Goal: Task Accomplishment & Management: Use online tool/utility

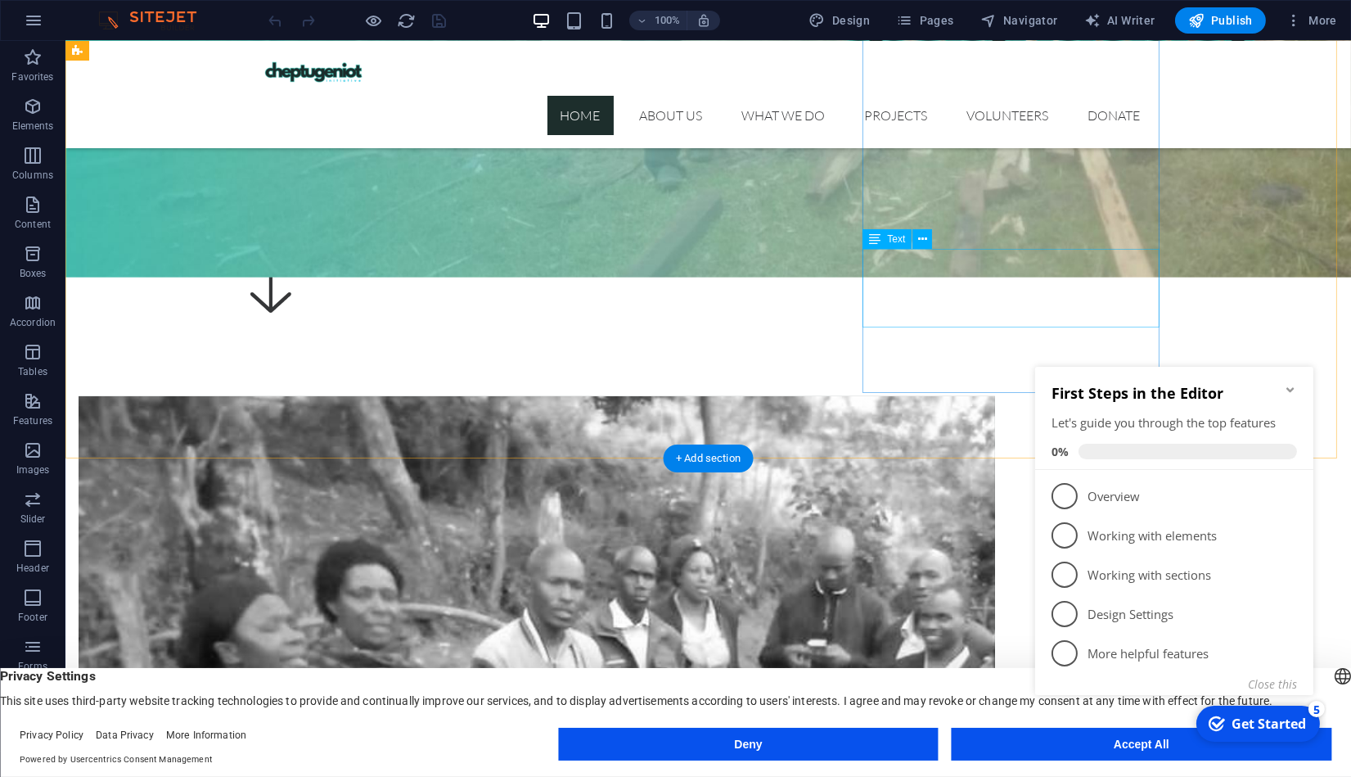
scroll to position [760, 0]
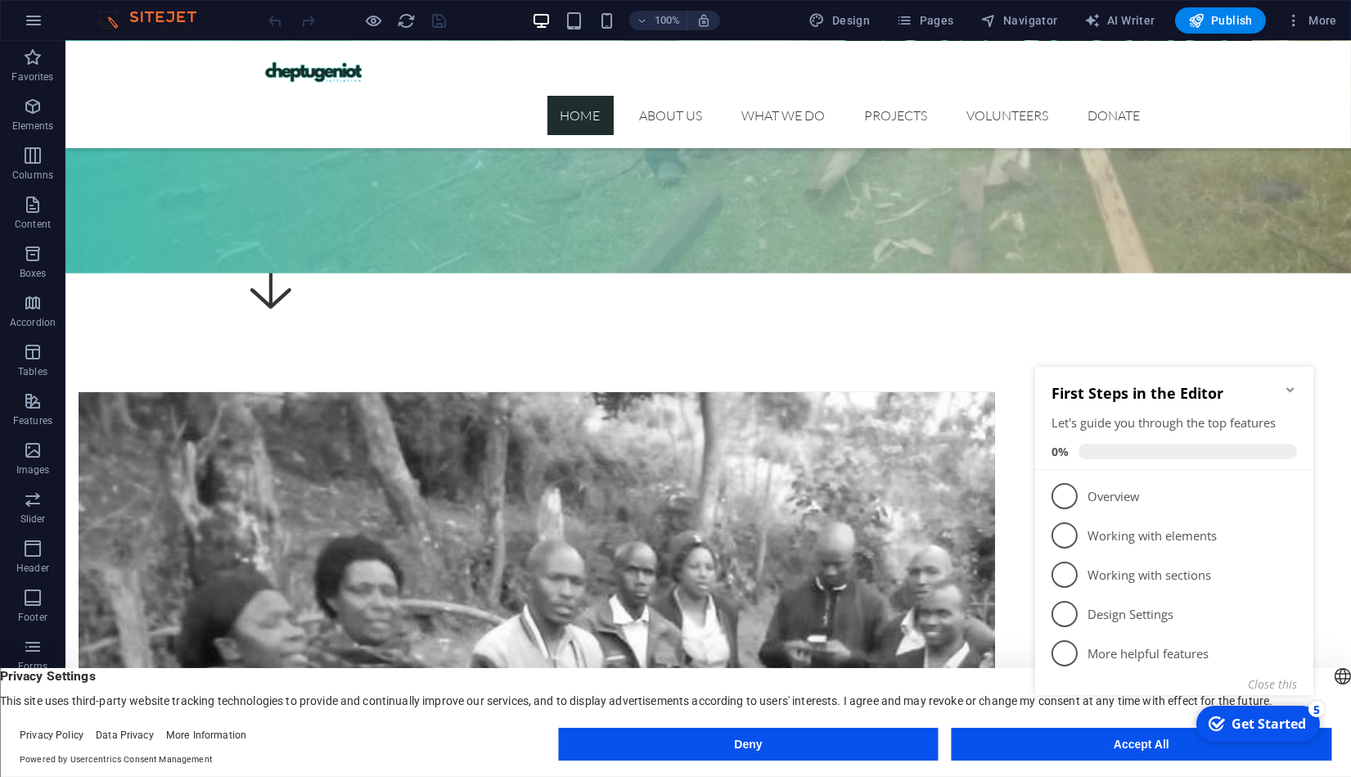
click at [1289, 385] on icon "Minimize checklist" at bounding box center [1290, 388] width 13 height 13
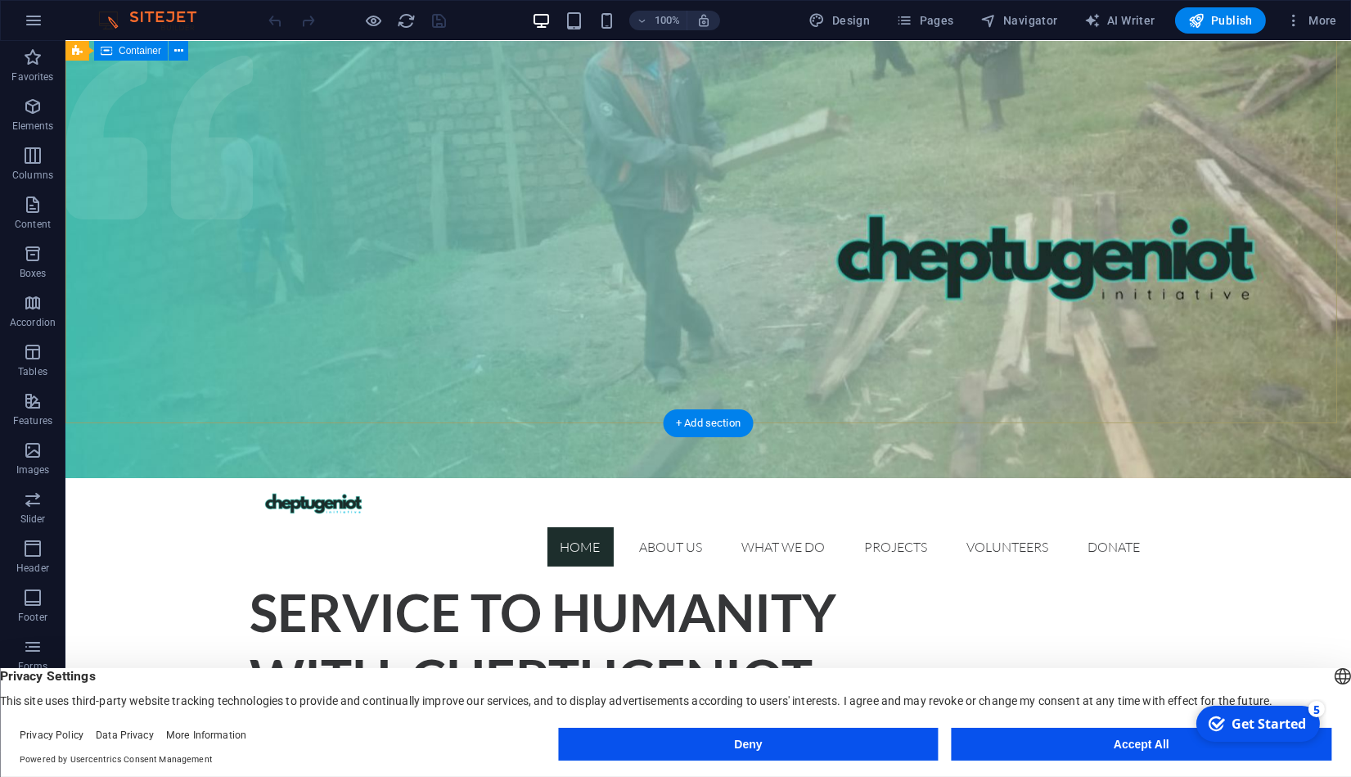
scroll to position [0, 0]
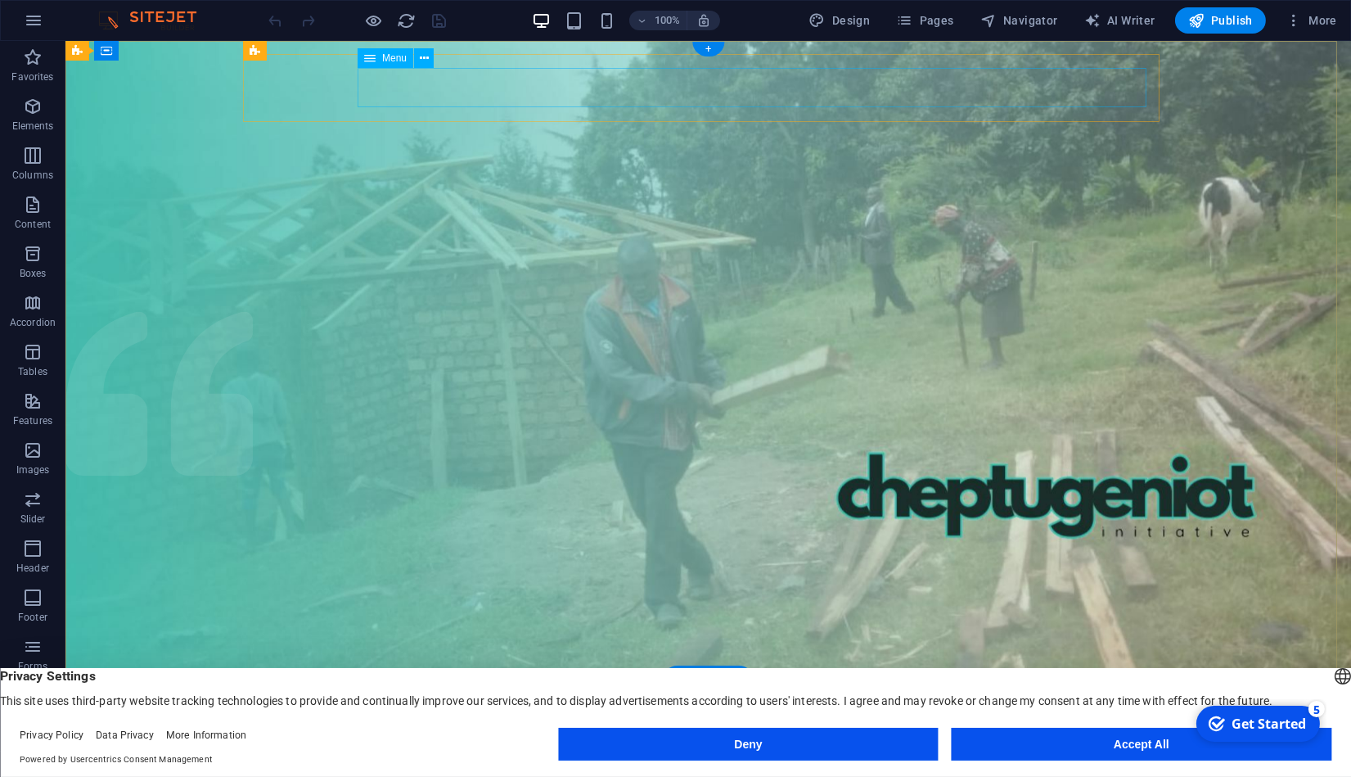
click at [912, 17] on icon "button" at bounding box center [904, 20] width 16 height 16
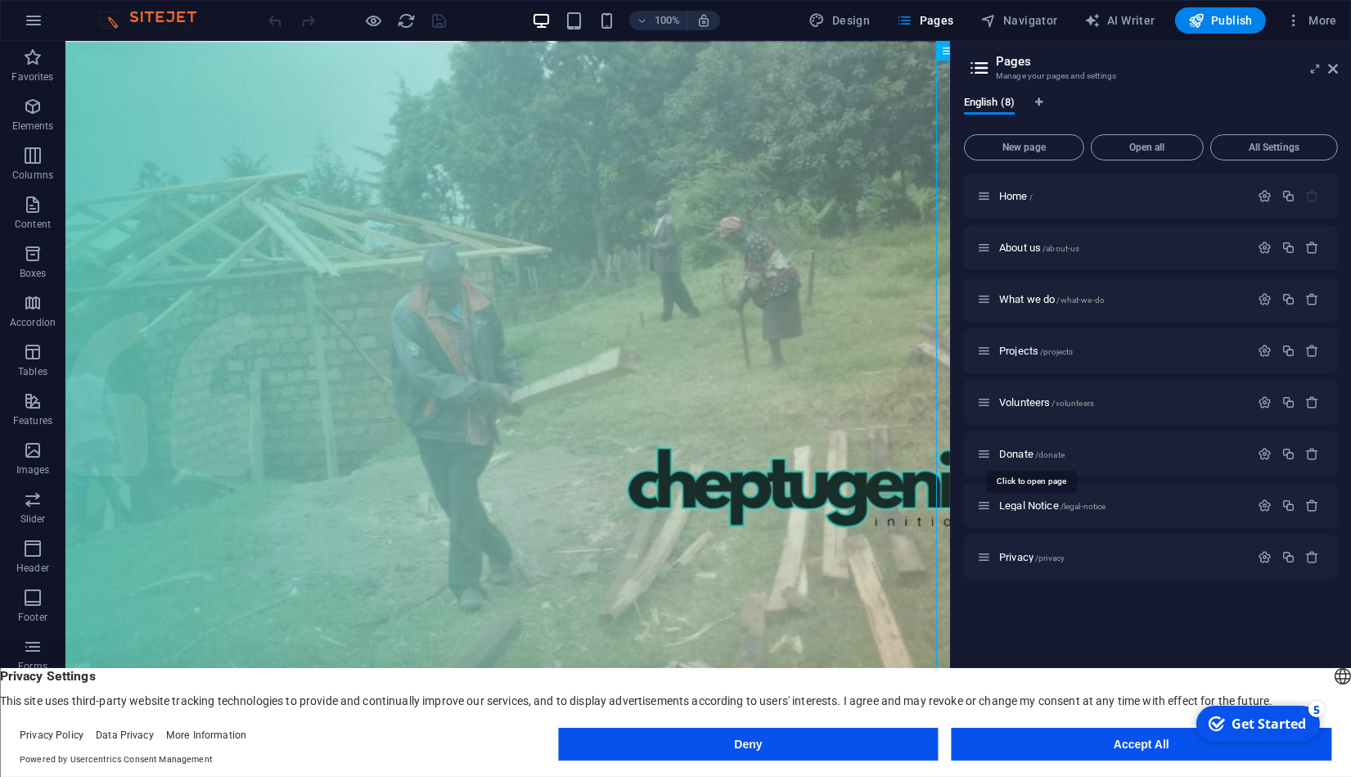
click at [1017, 455] on span "Donate /donate" at bounding box center [1031, 454] width 65 height 12
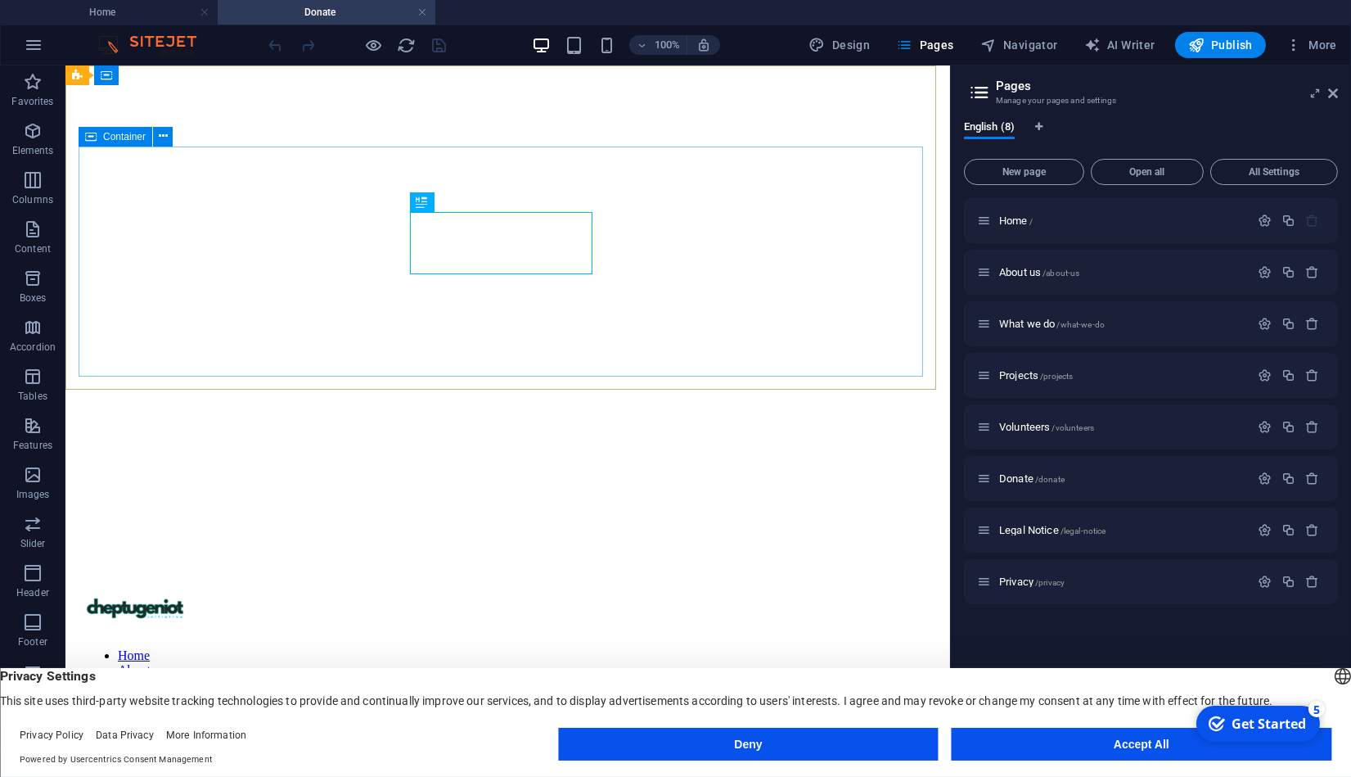
click at [100, 133] on div "Container" at bounding box center [116, 137] width 74 height 20
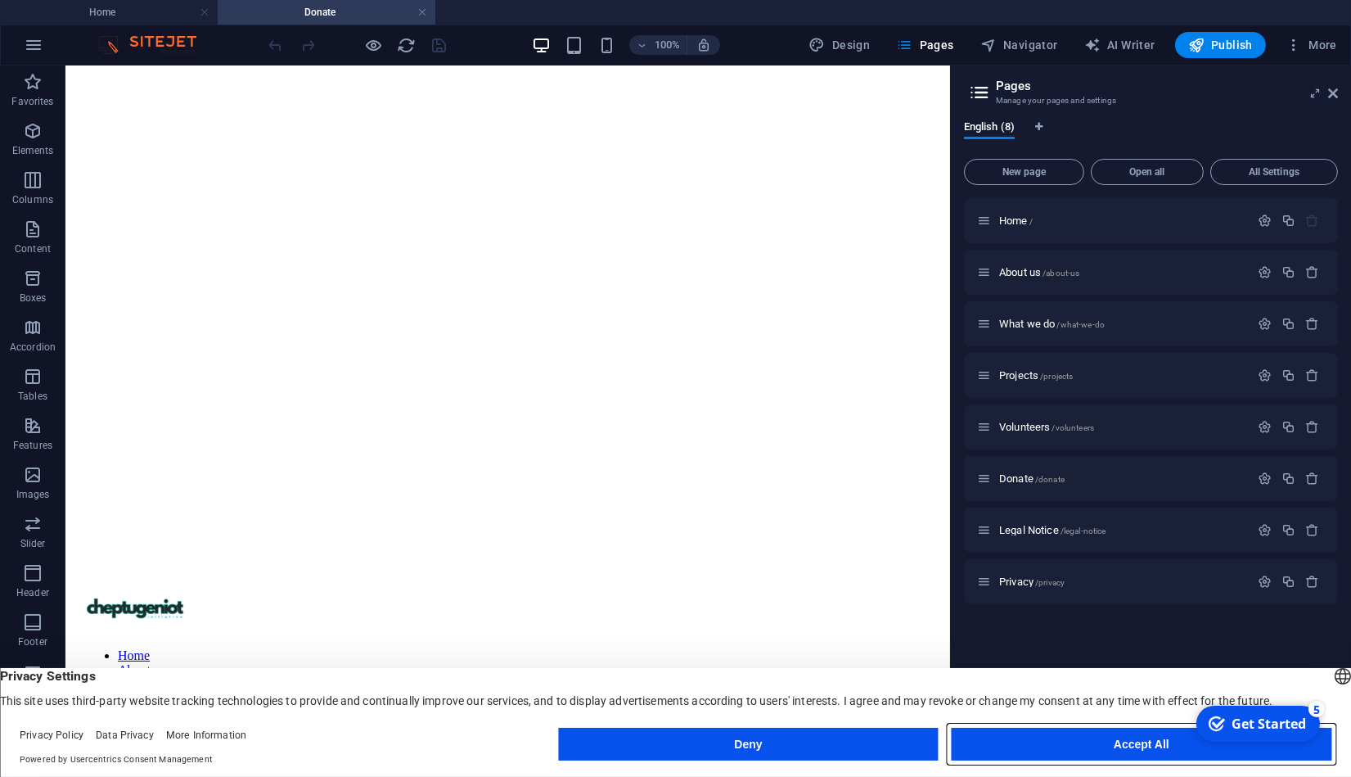
click at [0, 0] on button "Accept All" at bounding box center [0, 0] width 0 height 0
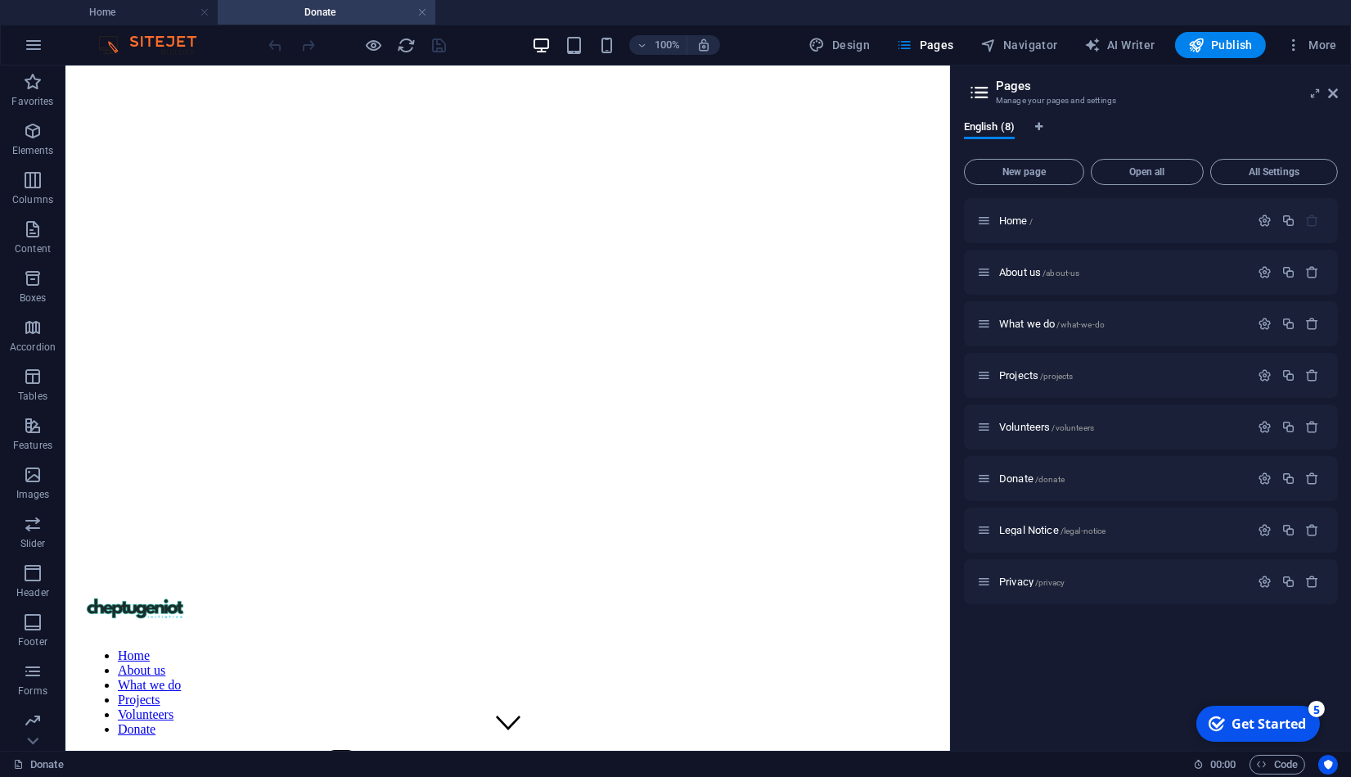
click at [1113, 47] on span "AI Writer" at bounding box center [1120, 45] width 71 height 16
select select "English"
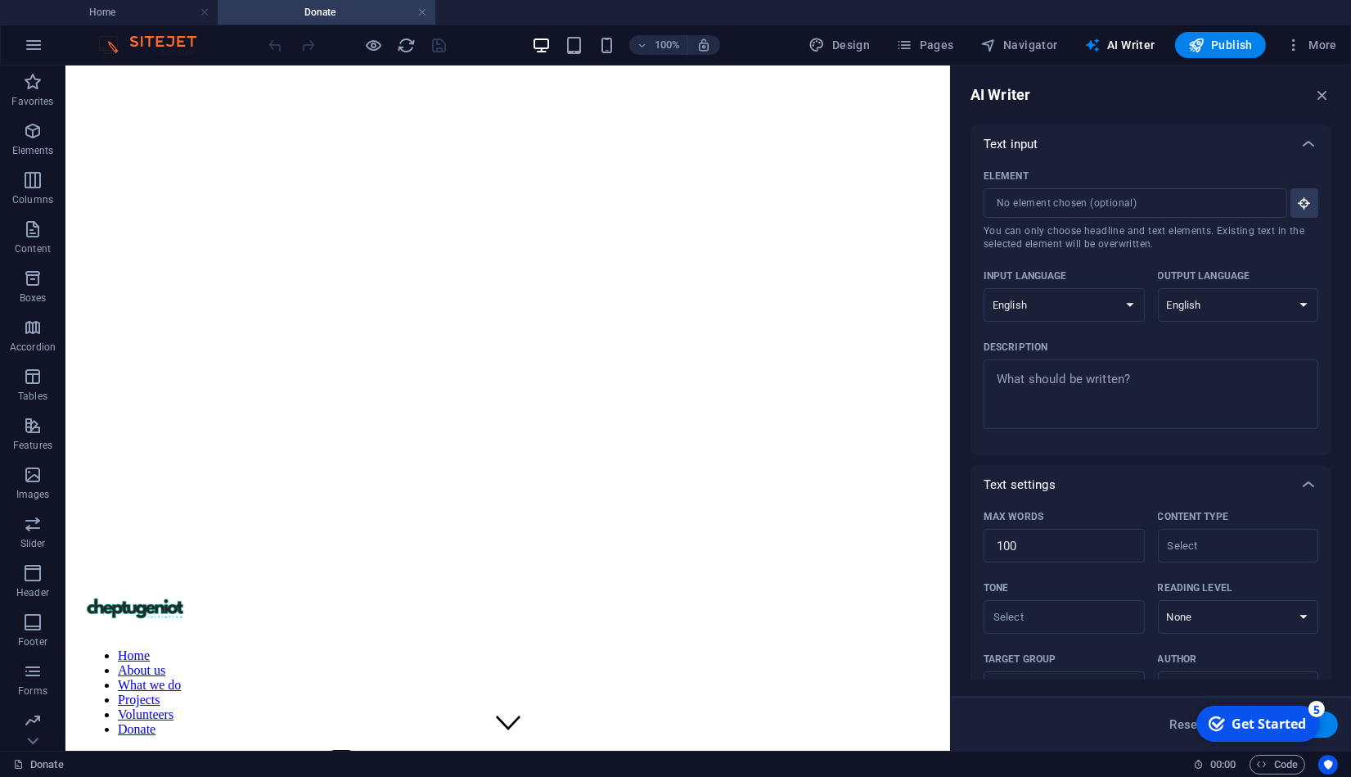
click at [1134, 43] on span "AI Writer" at bounding box center [1120, 45] width 71 height 16
click at [1324, 93] on icon "button" at bounding box center [1323, 95] width 18 height 18
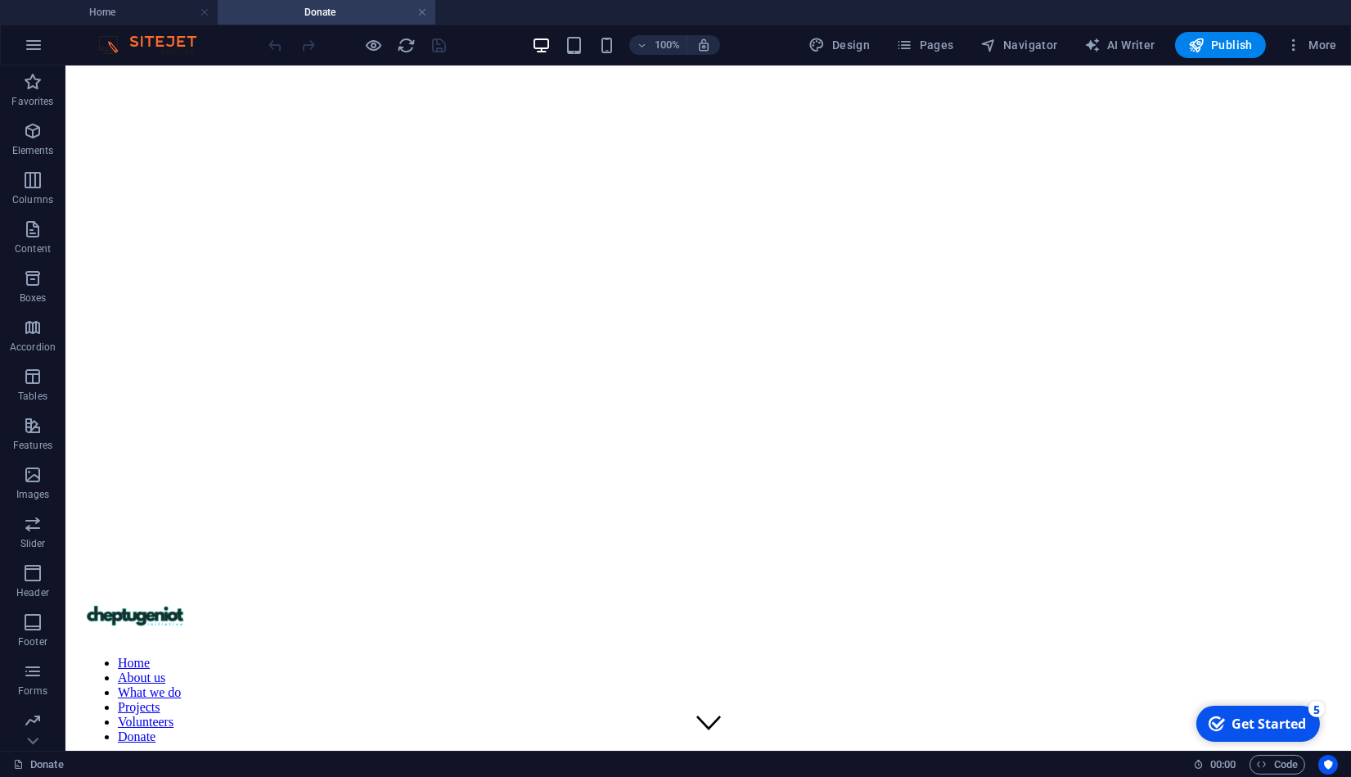
click at [1265, 753] on div "Donate 00 : 00 Code" at bounding box center [675, 764] width 1351 height 26
click at [1267, 759] on span "Code" at bounding box center [1277, 765] width 41 height 20
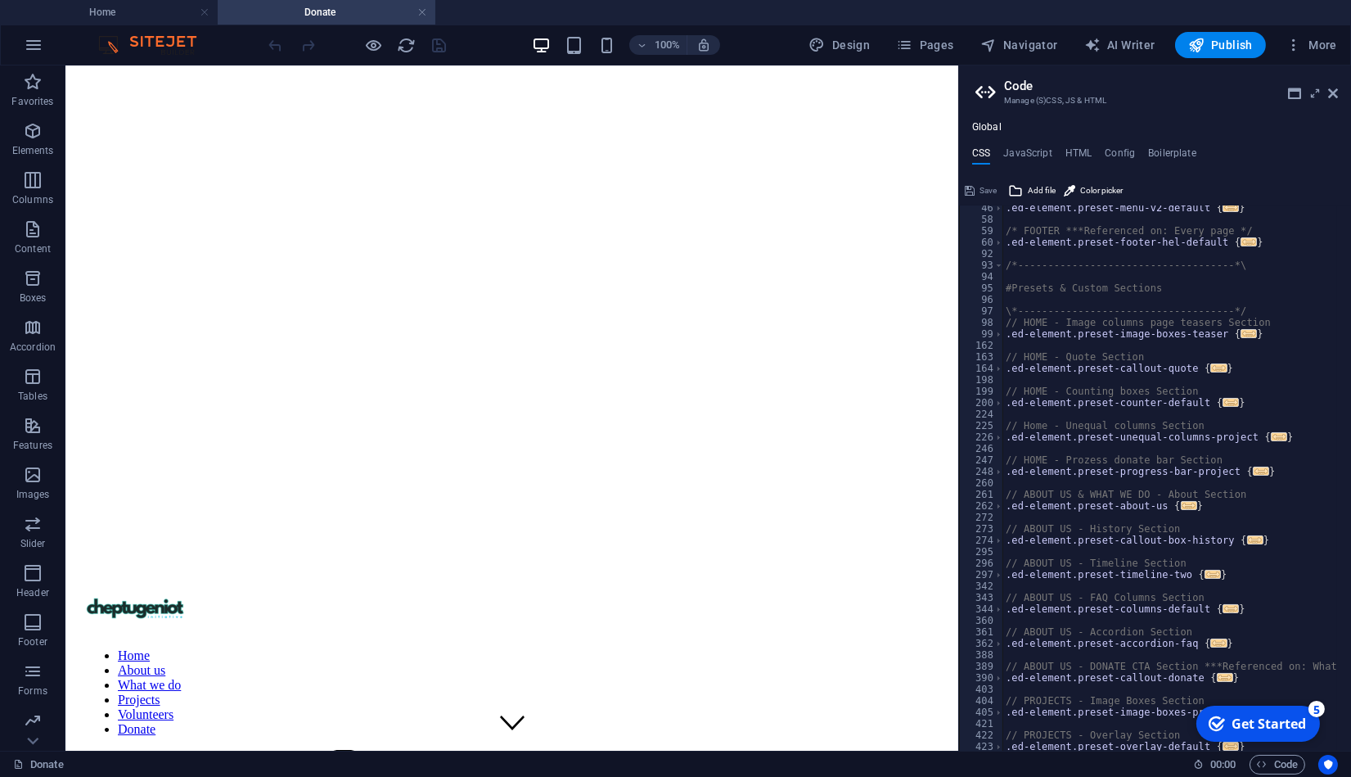
scroll to position [580, 0]
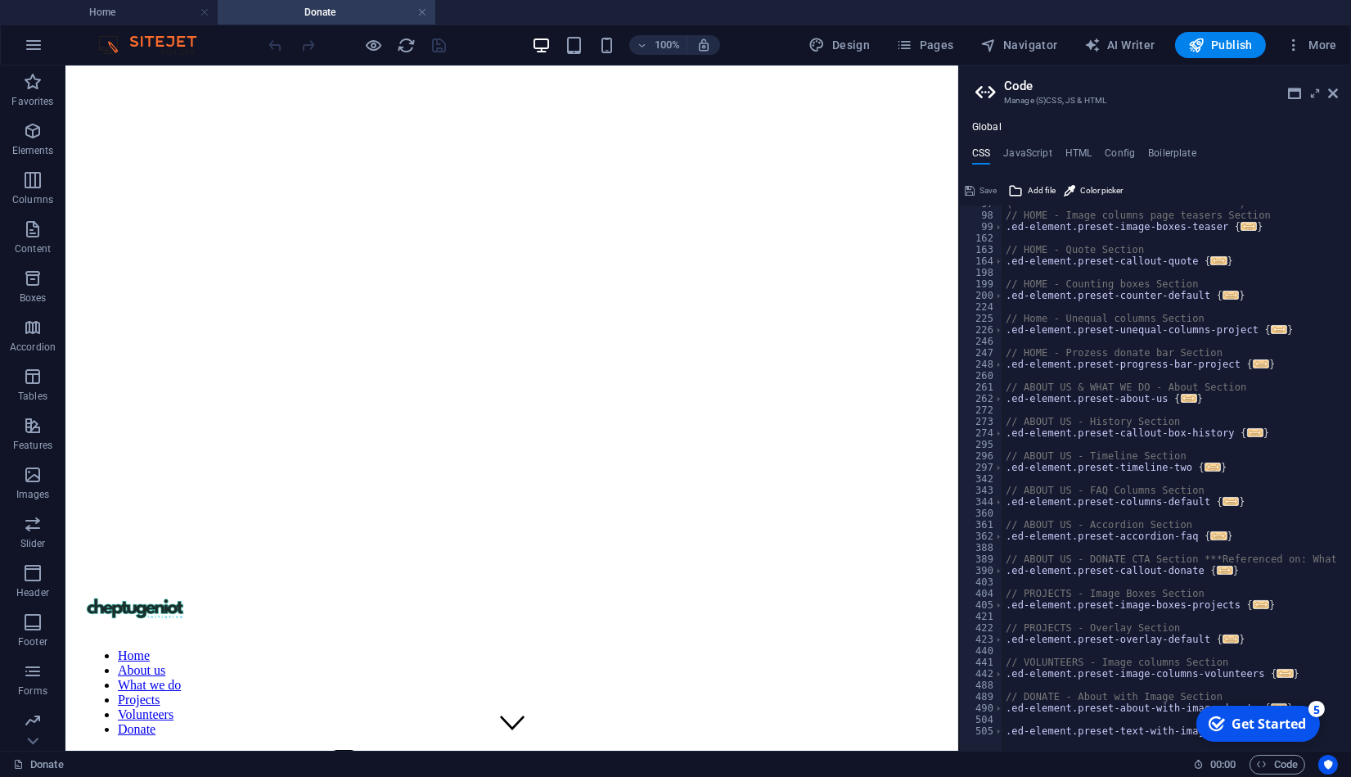
click at [1073, 140] on div "Global CSS JavaScript HTML Config Boilerplate /*-------------------------------…" at bounding box center [1155, 435] width 392 height 629
click at [1076, 144] on div "Global CSS JavaScript HTML Config Boilerplate /*-------------------------------…" at bounding box center [1155, 435] width 392 height 629
click at [1080, 151] on div "Global CSS JavaScript HTML Config Boilerplate /*-------------------------------…" at bounding box center [1155, 435] width 392 height 629
click at [1080, 151] on h4 "HTML" at bounding box center [1079, 156] width 27 height 18
type textarea "{{content}}"
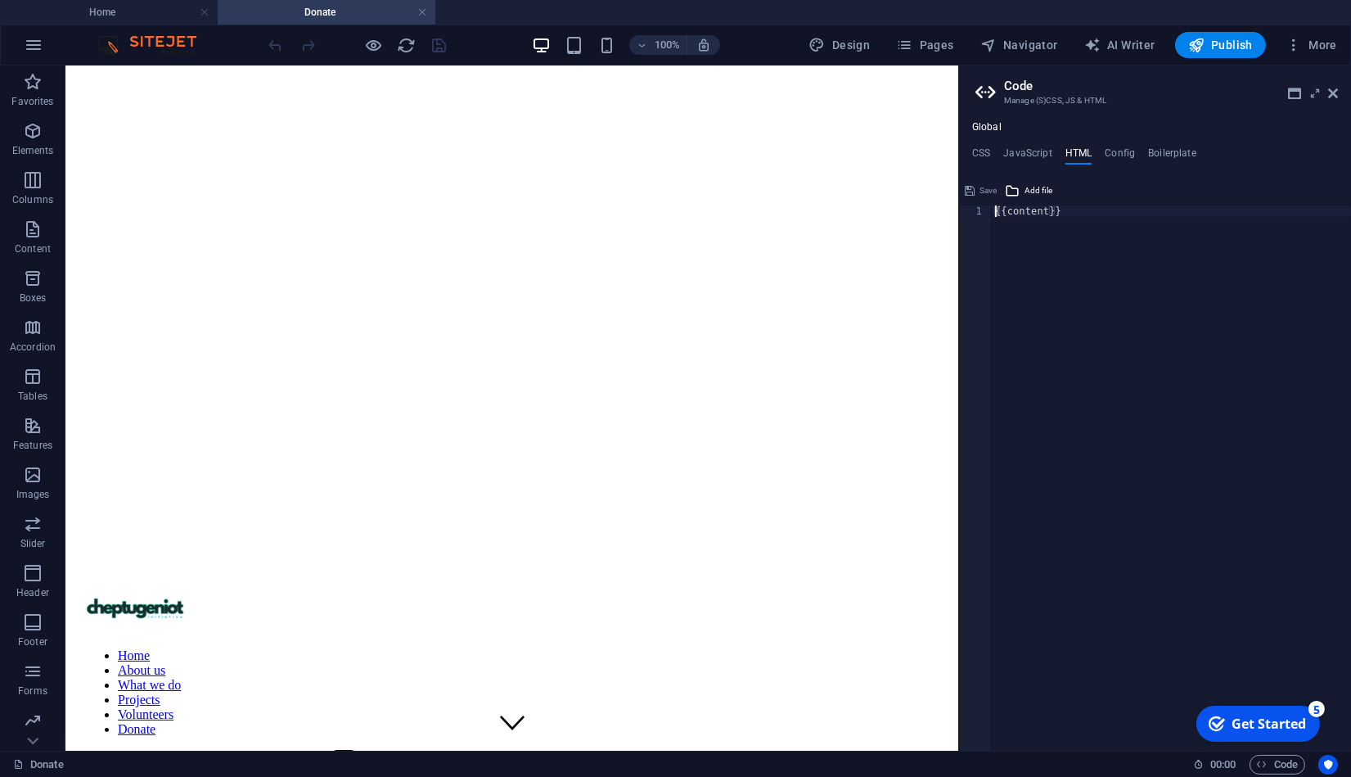
click at [1061, 236] on div "{{content}}" at bounding box center [1171, 489] width 359 height 568
click at [1113, 157] on h4 "Config" at bounding box center [1120, 156] width 30 height 18
type textarea "$color-background: #ffffff;"
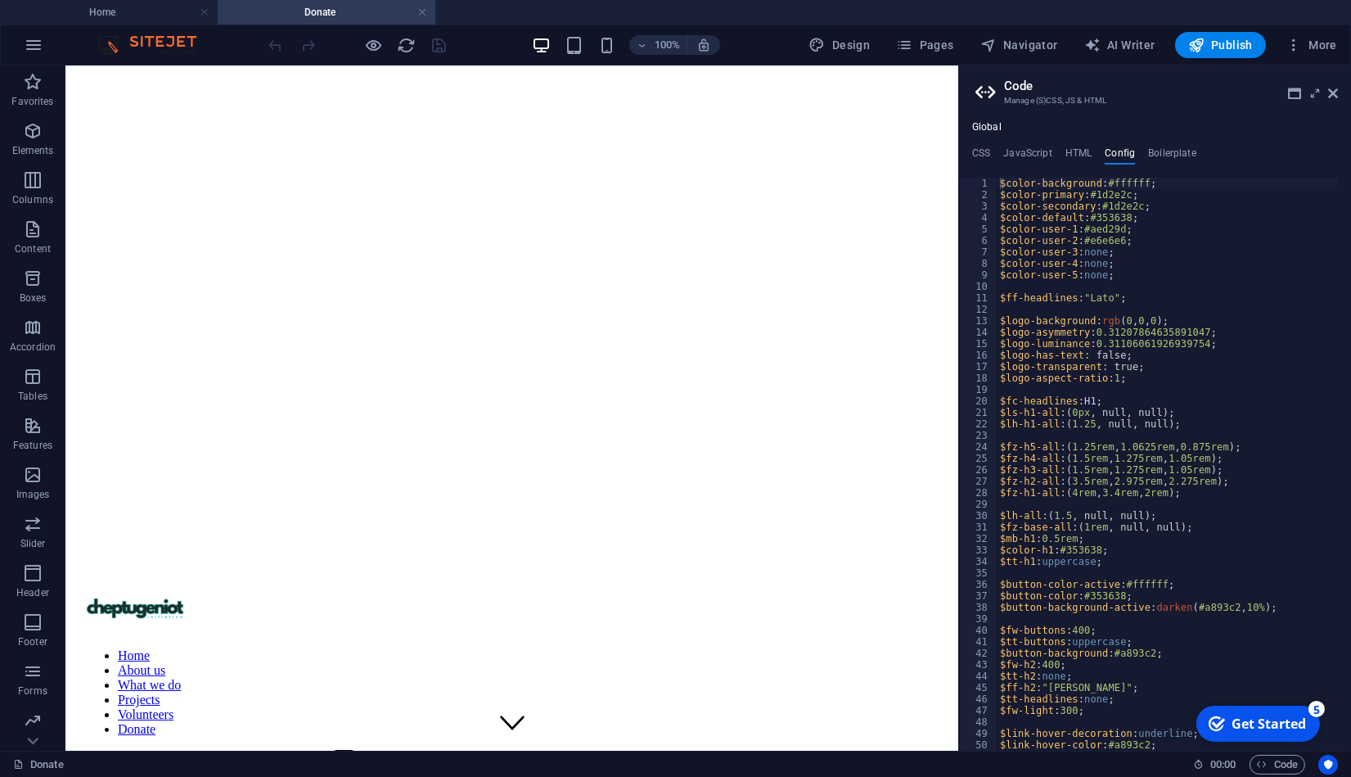
click at [1077, 156] on h4 "HTML" at bounding box center [1079, 156] width 27 height 18
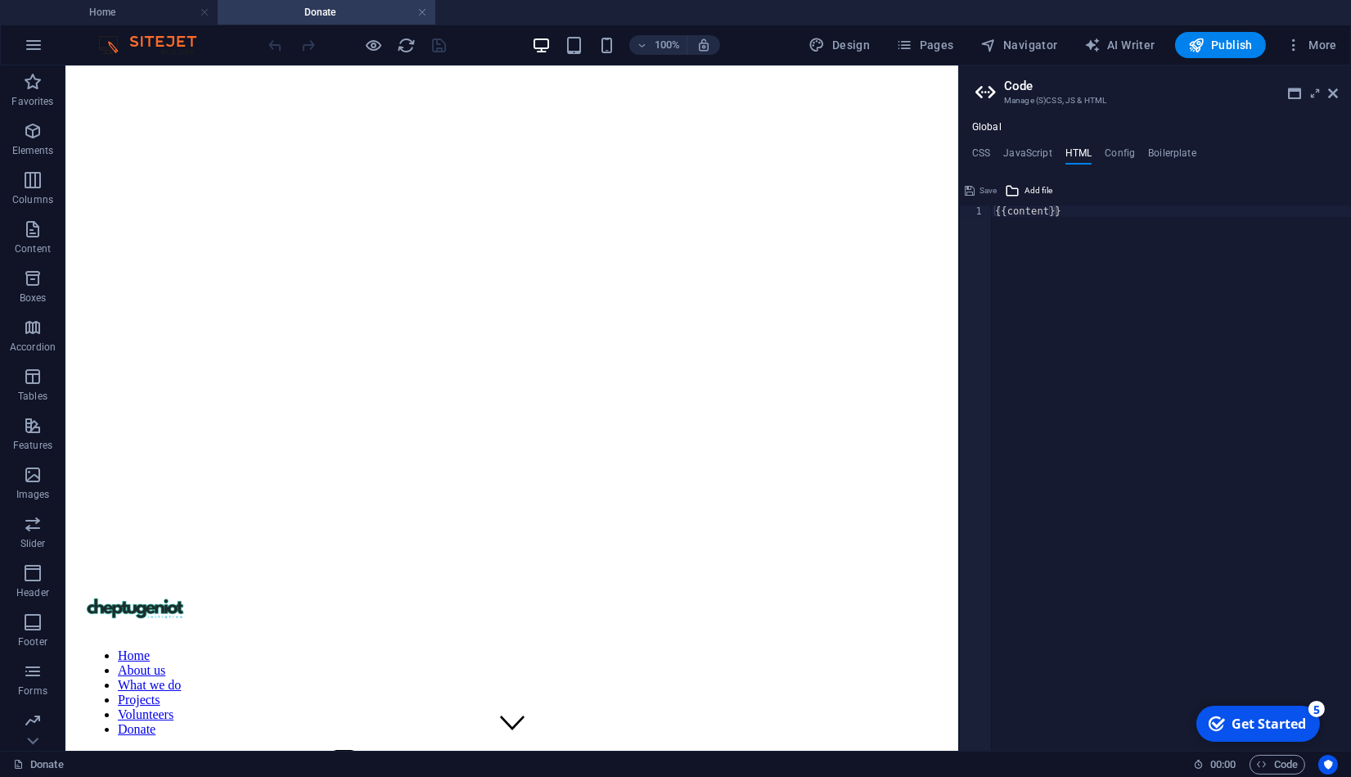
click at [1050, 156] on h4 "JavaScript" at bounding box center [1028, 156] width 48 height 18
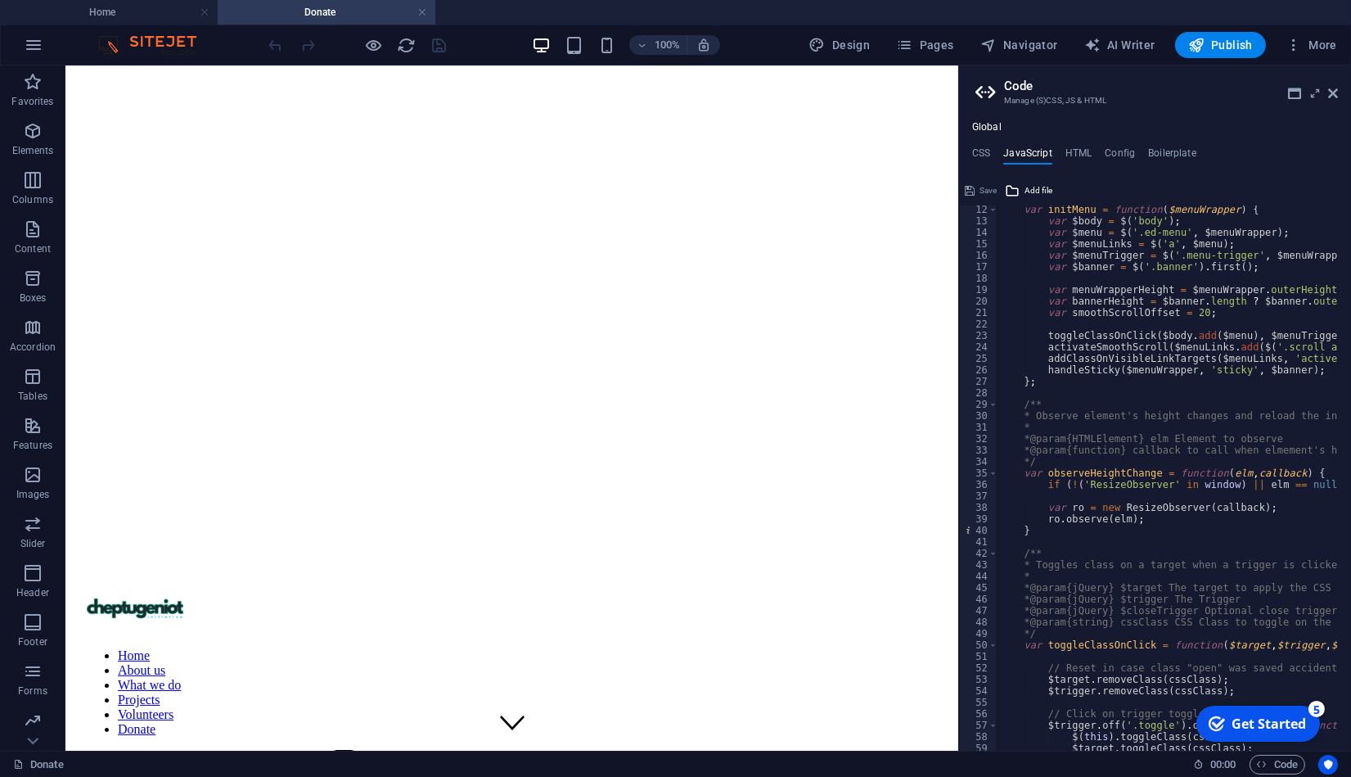
scroll to position [0, 0]
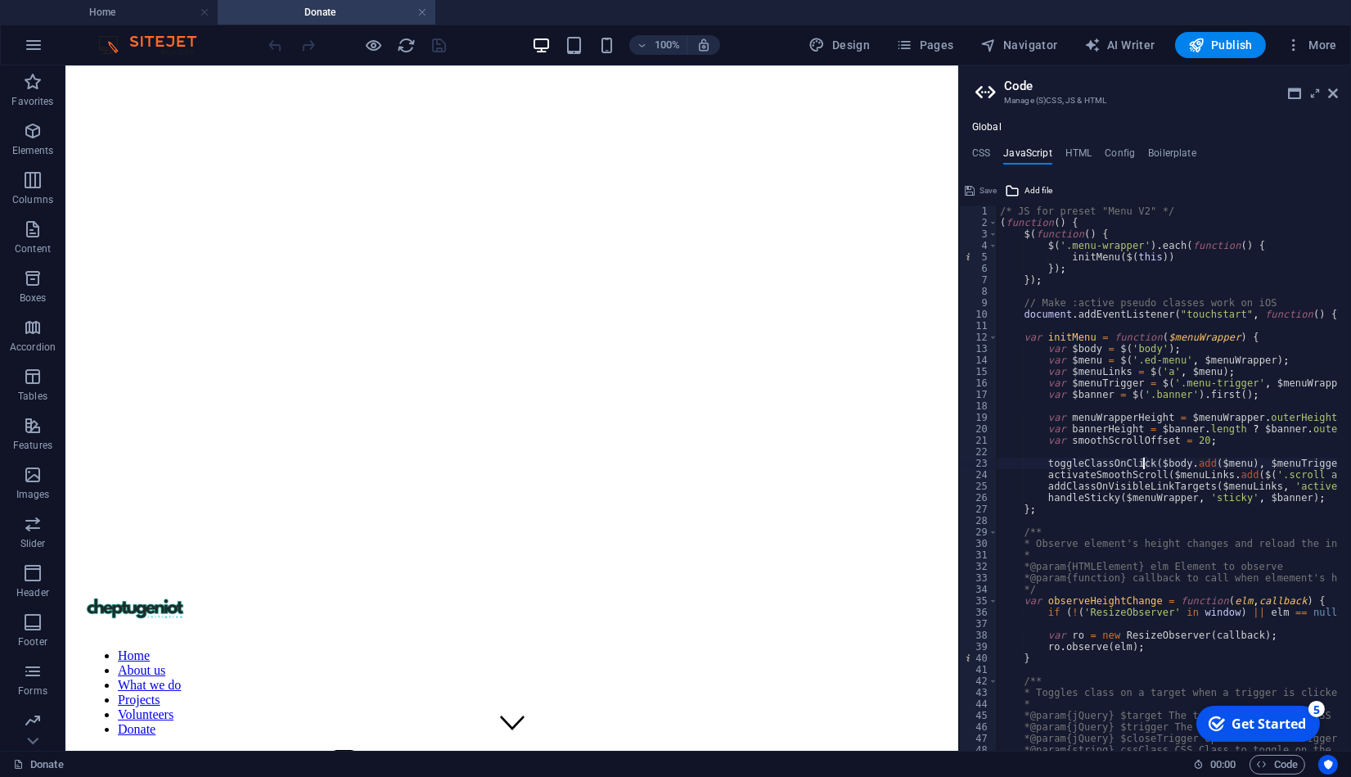
click at [1145, 461] on div "/* JS for preset "Menu V2" */ ( function ( ) { $ ( function ( ) { $ ( '.menu-wr…" at bounding box center [1372, 482] width 751 height 554
type textarea "}); /* End JS for preset "Counter" */"
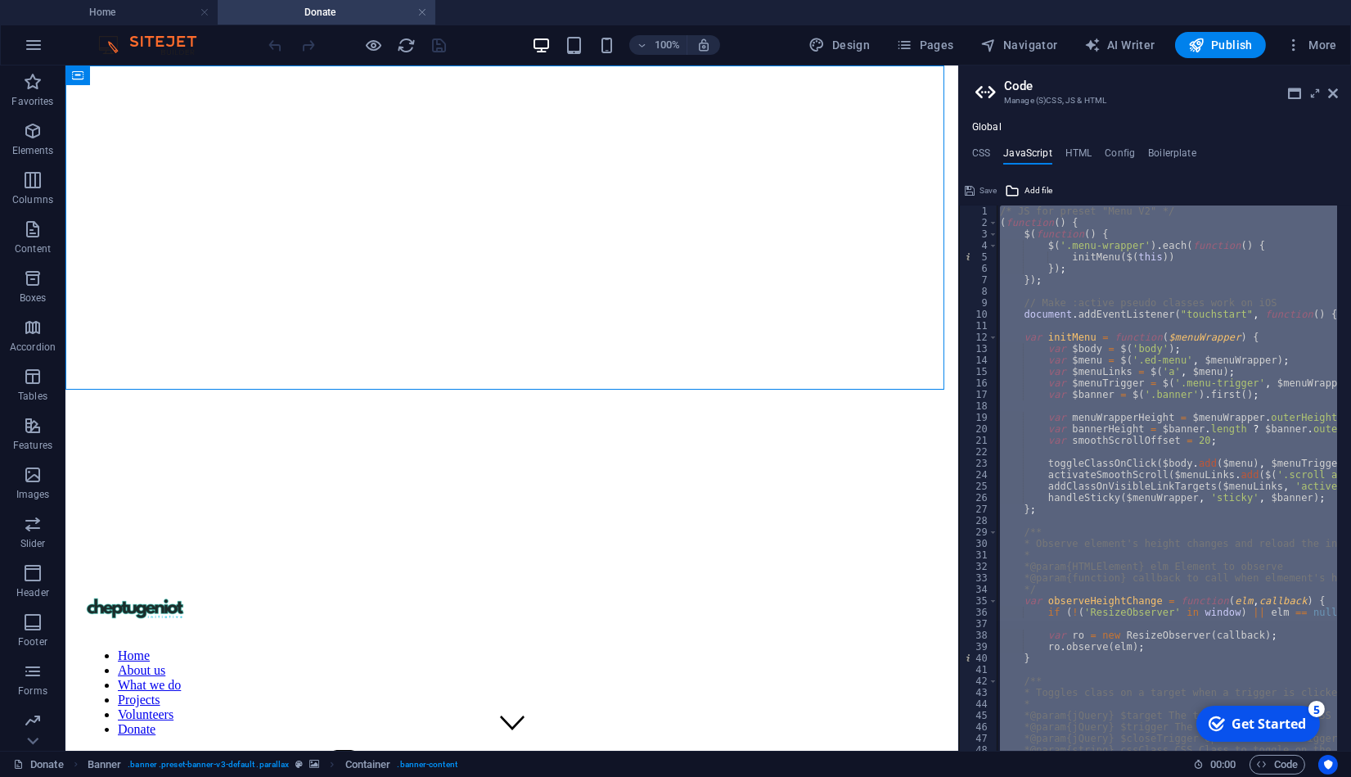
click at [1092, 451] on div "/* JS for preset "Menu V2" */ ( function ( ) { $ ( function ( ) { $ ( '.menu-wr…" at bounding box center [1167, 477] width 341 height 545
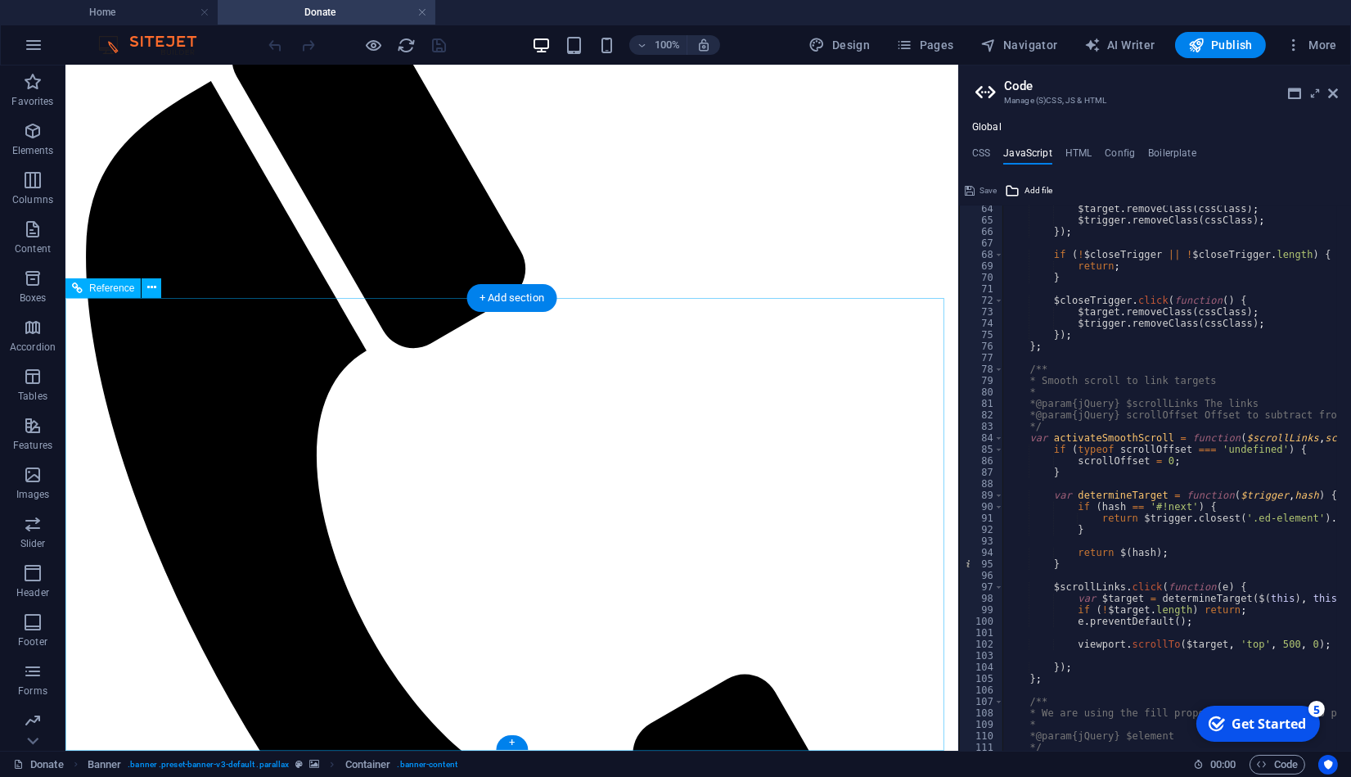
scroll to position [984, 0]
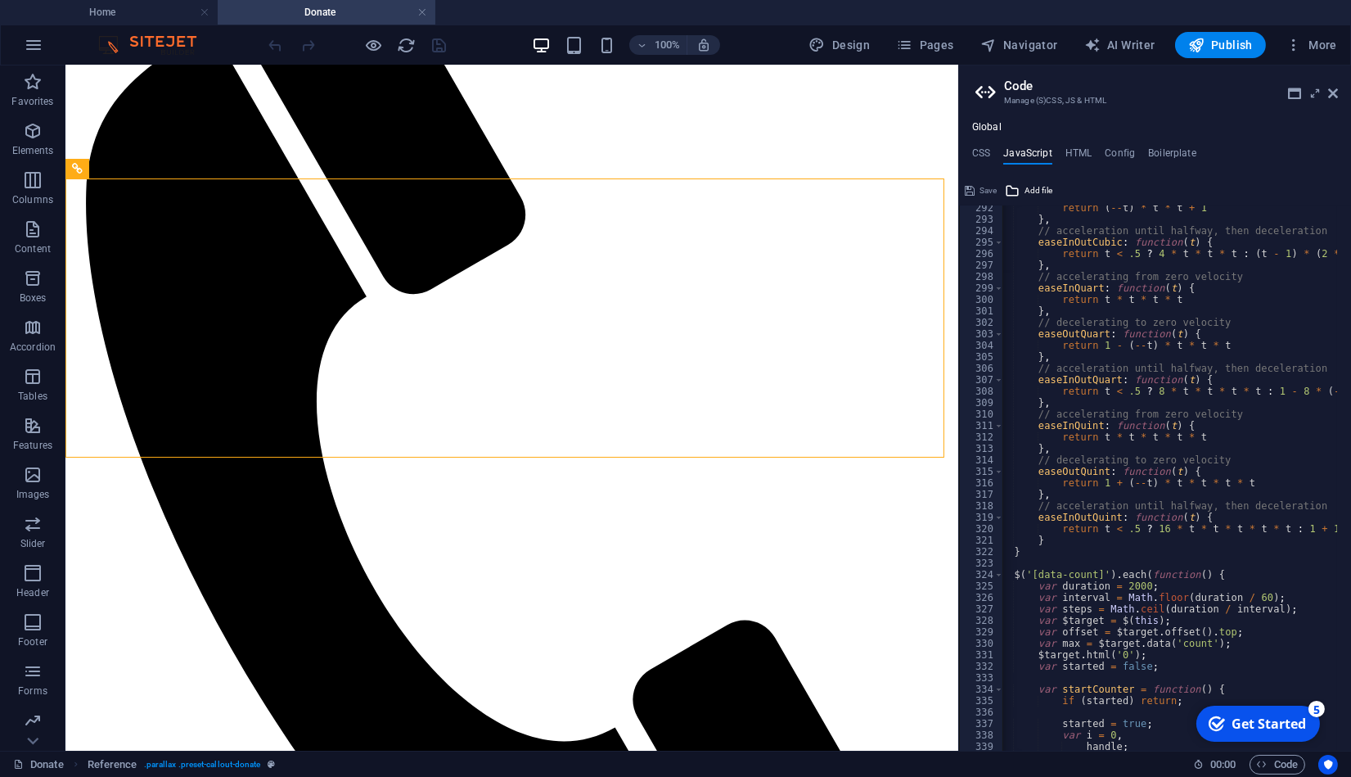
scroll to position [3559, 0]
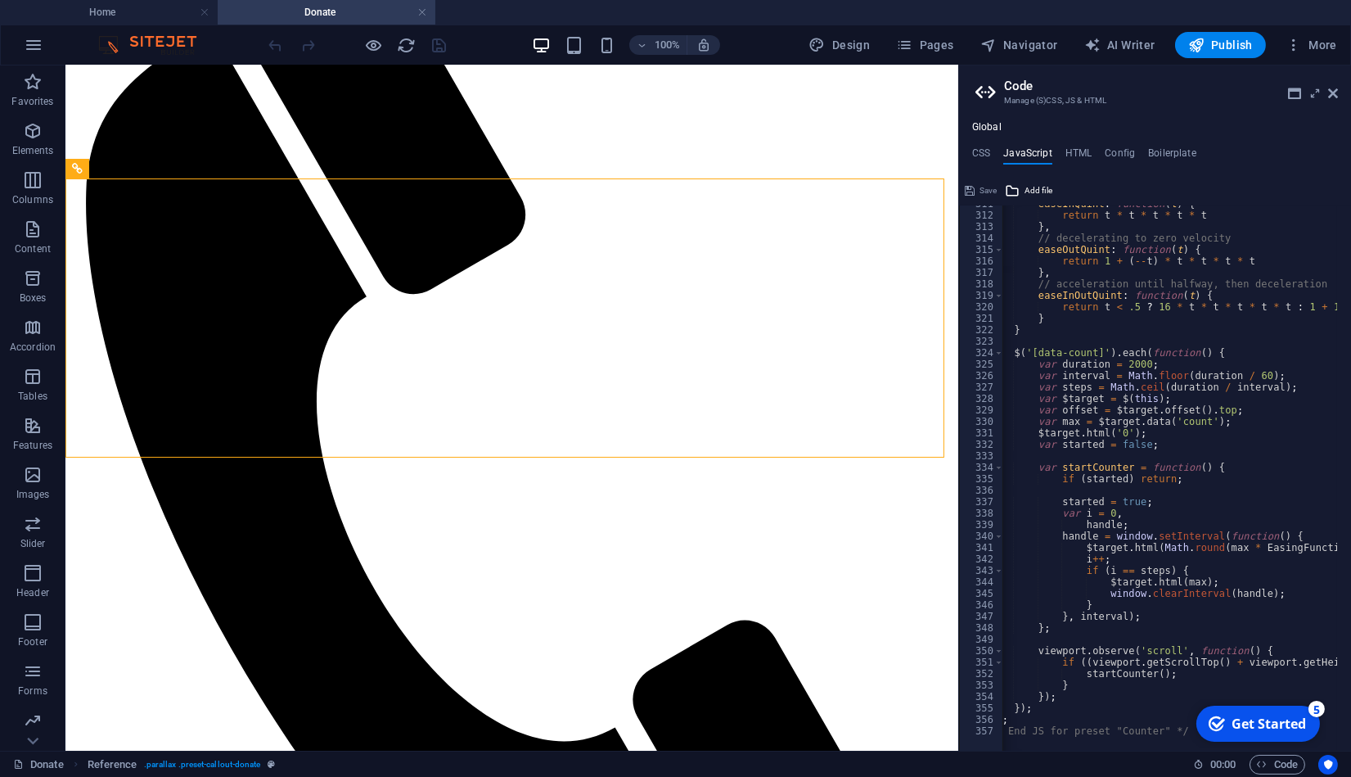
click at [1072, 160] on h4 "HTML" at bounding box center [1079, 156] width 27 height 18
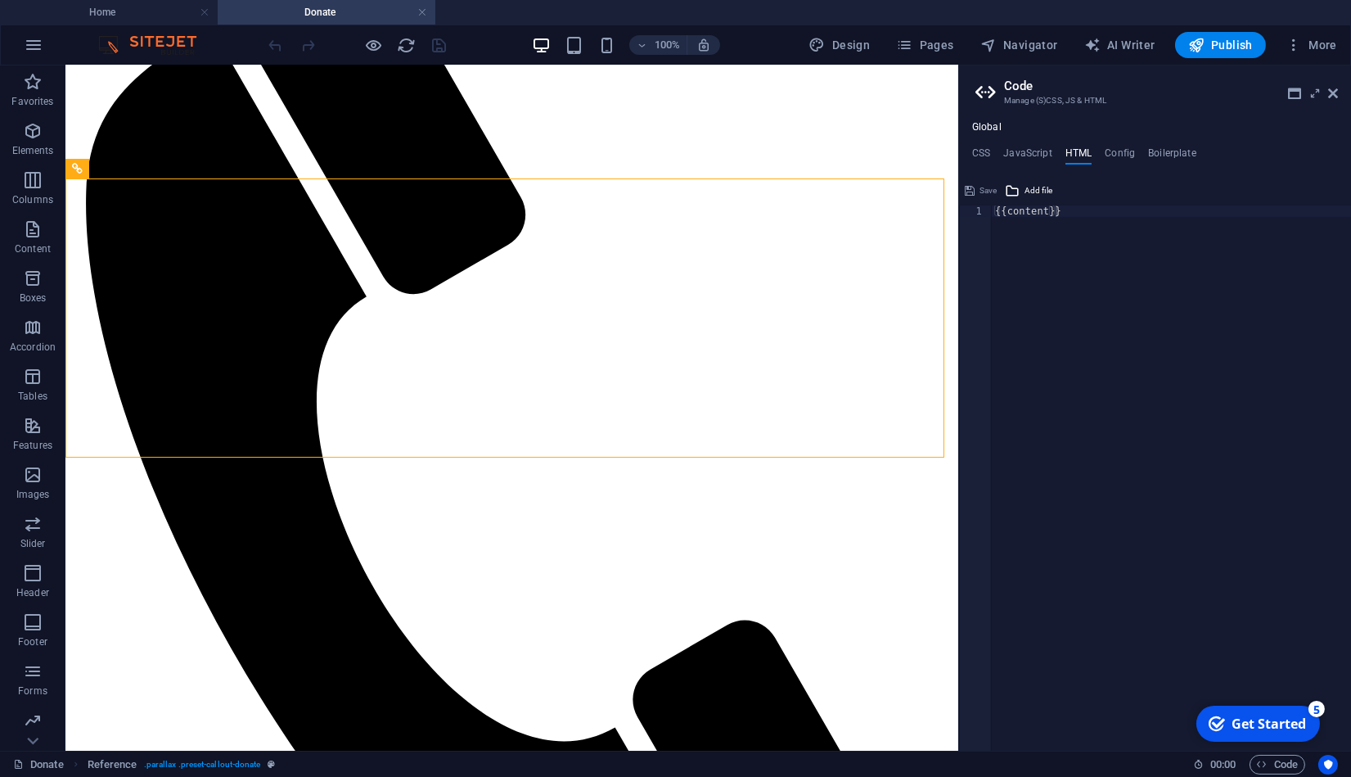
click at [1117, 158] on h4 "Config" at bounding box center [1120, 156] width 30 height 18
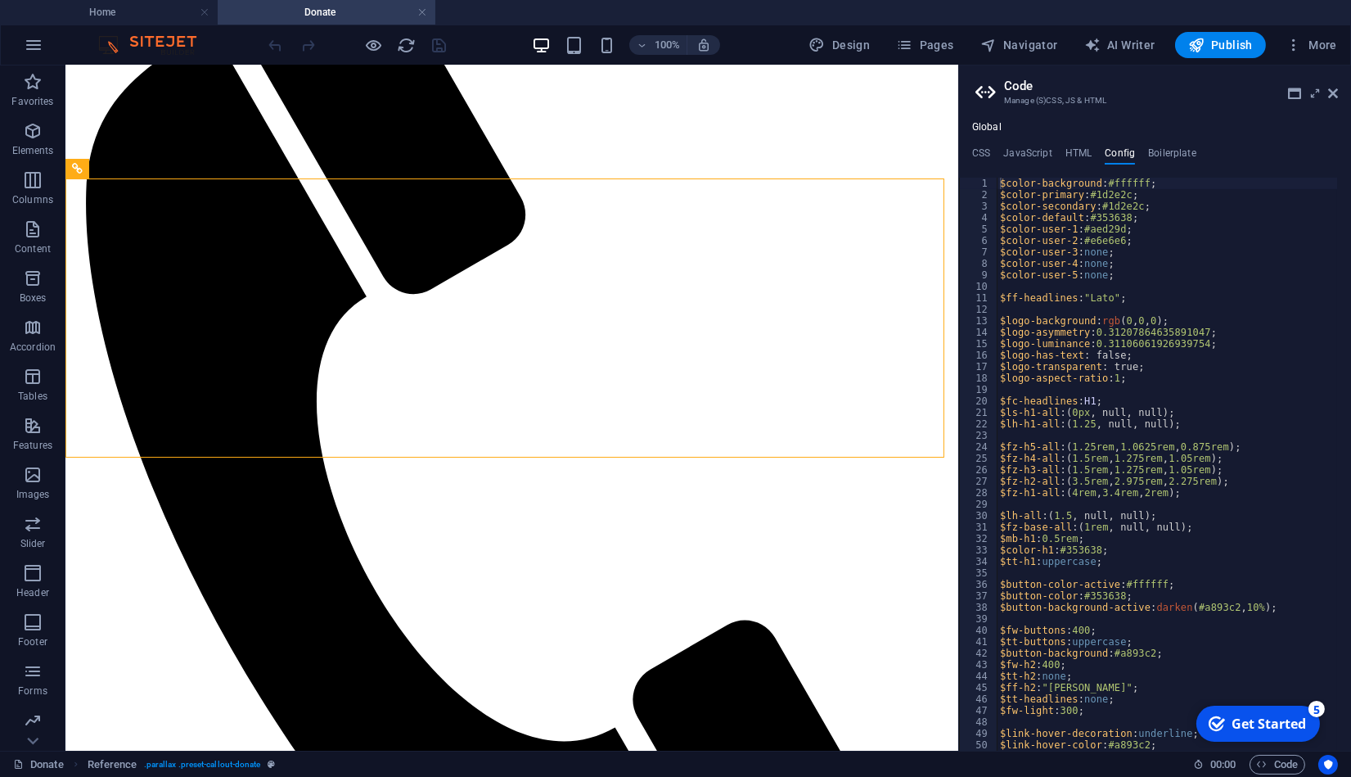
click at [1173, 159] on h4 "Boilerplate" at bounding box center [1172, 156] width 48 height 18
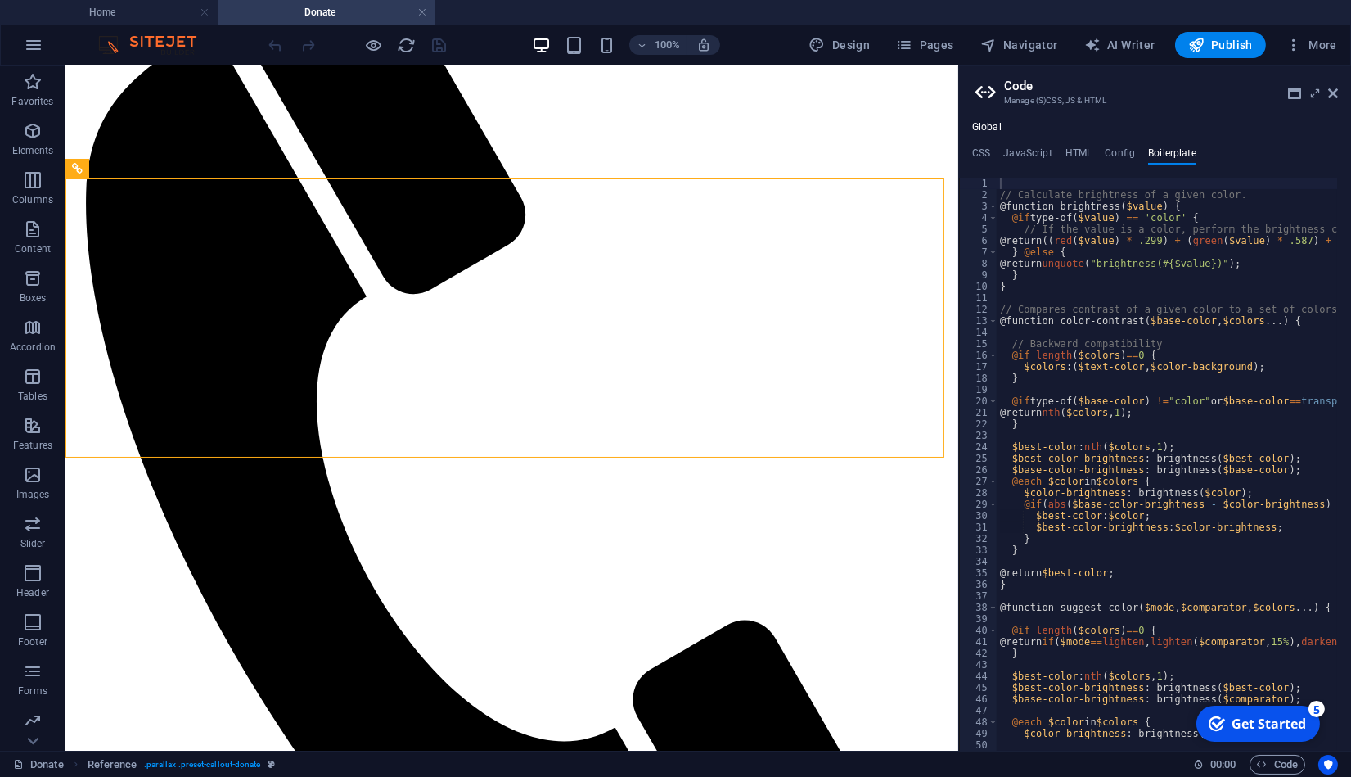
click at [1108, 145] on div "Global CSS JavaScript HTML Config Boilerplate /*-------------------------------…" at bounding box center [1155, 435] width 392 height 629
click at [1117, 151] on h4 "Config" at bounding box center [1120, 156] width 30 height 18
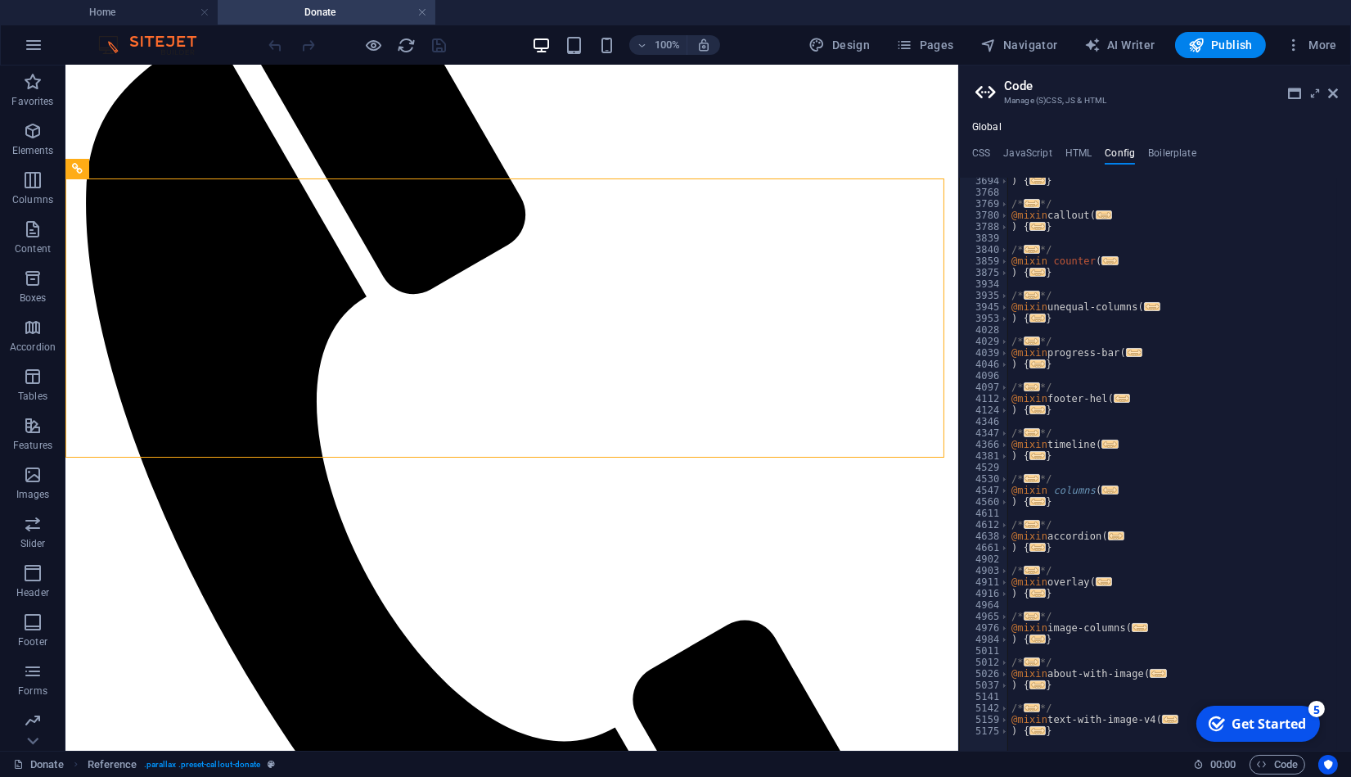
scroll to position [1057, 0]
click at [991, 152] on ul "CSS JavaScript HTML Config Boilerplate" at bounding box center [1155, 156] width 392 height 18
click at [981, 151] on h4 "CSS" at bounding box center [981, 156] width 18 height 18
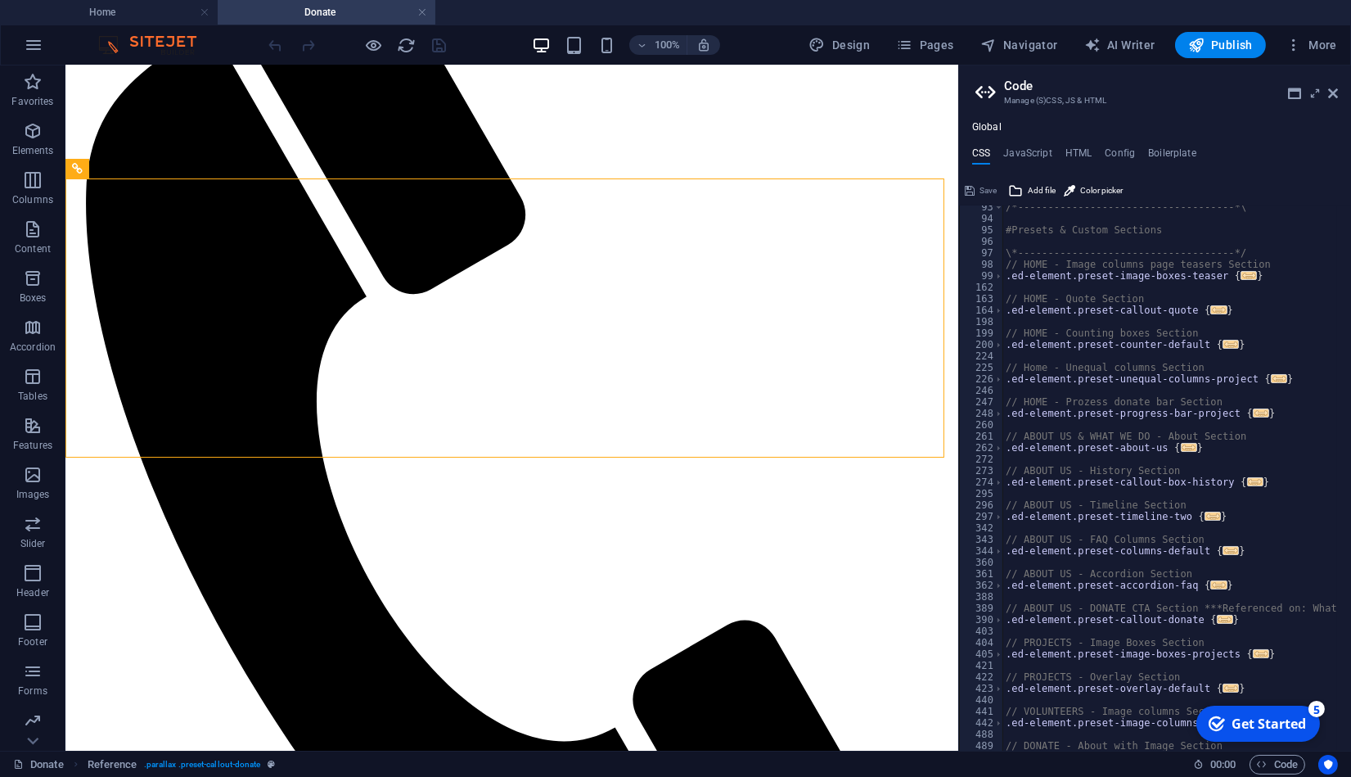
scroll to position [580, 0]
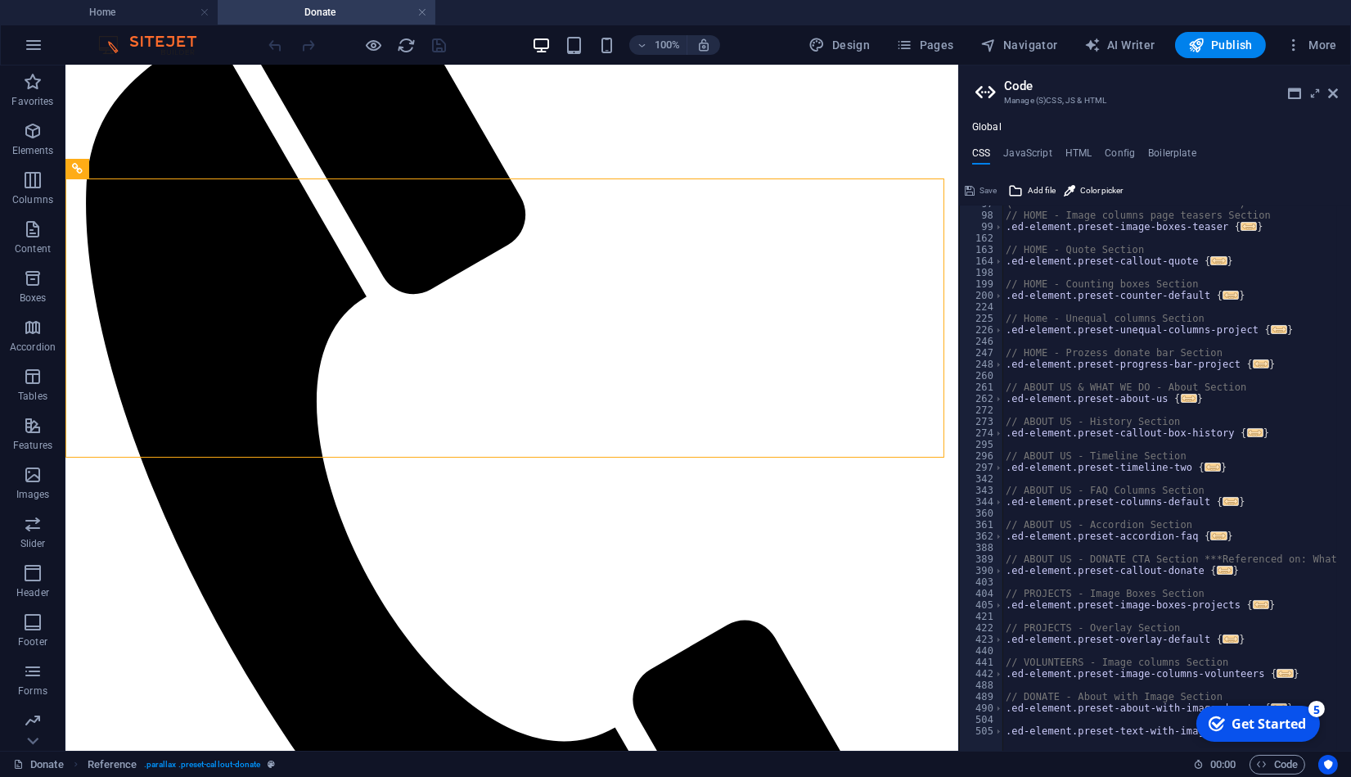
click at [1071, 152] on h4 "HTML" at bounding box center [1079, 156] width 27 height 18
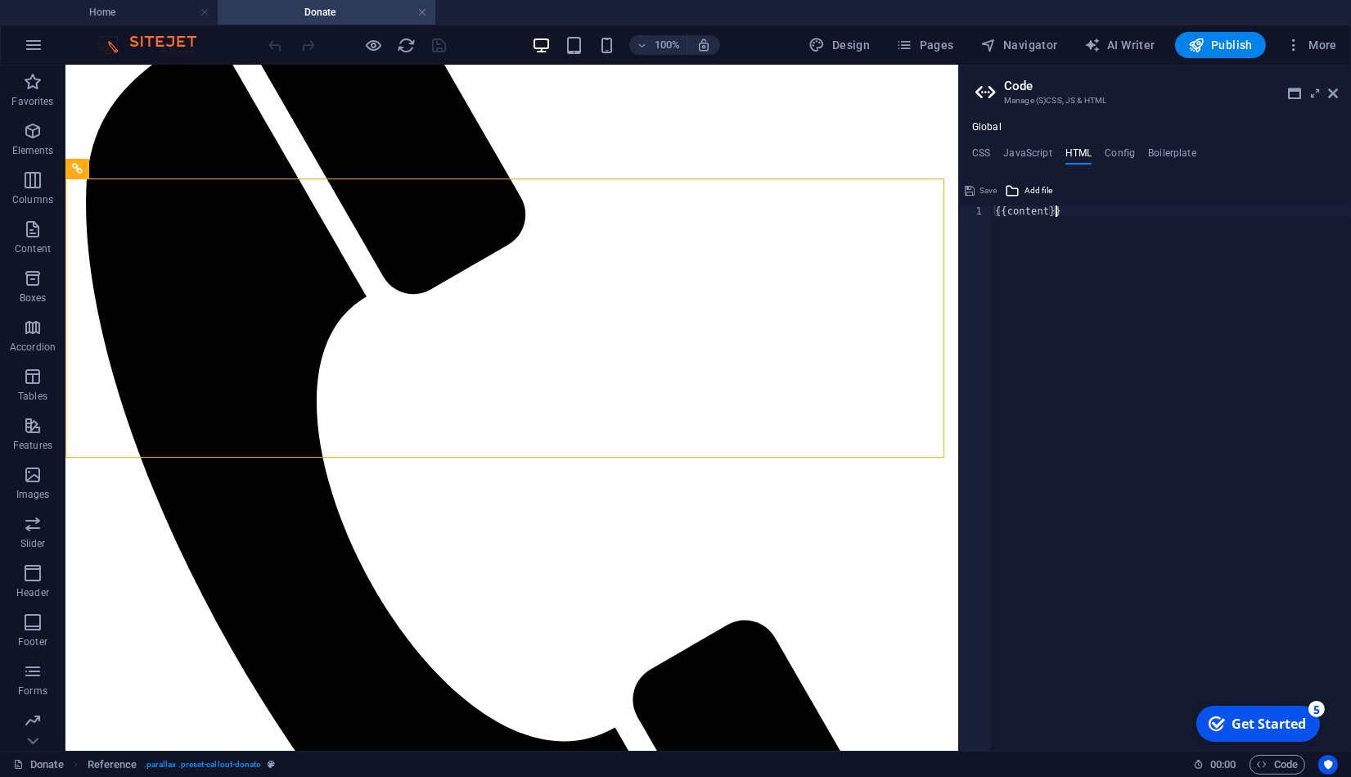
click at [1092, 309] on div "{{content}}" at bounding box center [1171, 489] width 359 height 568
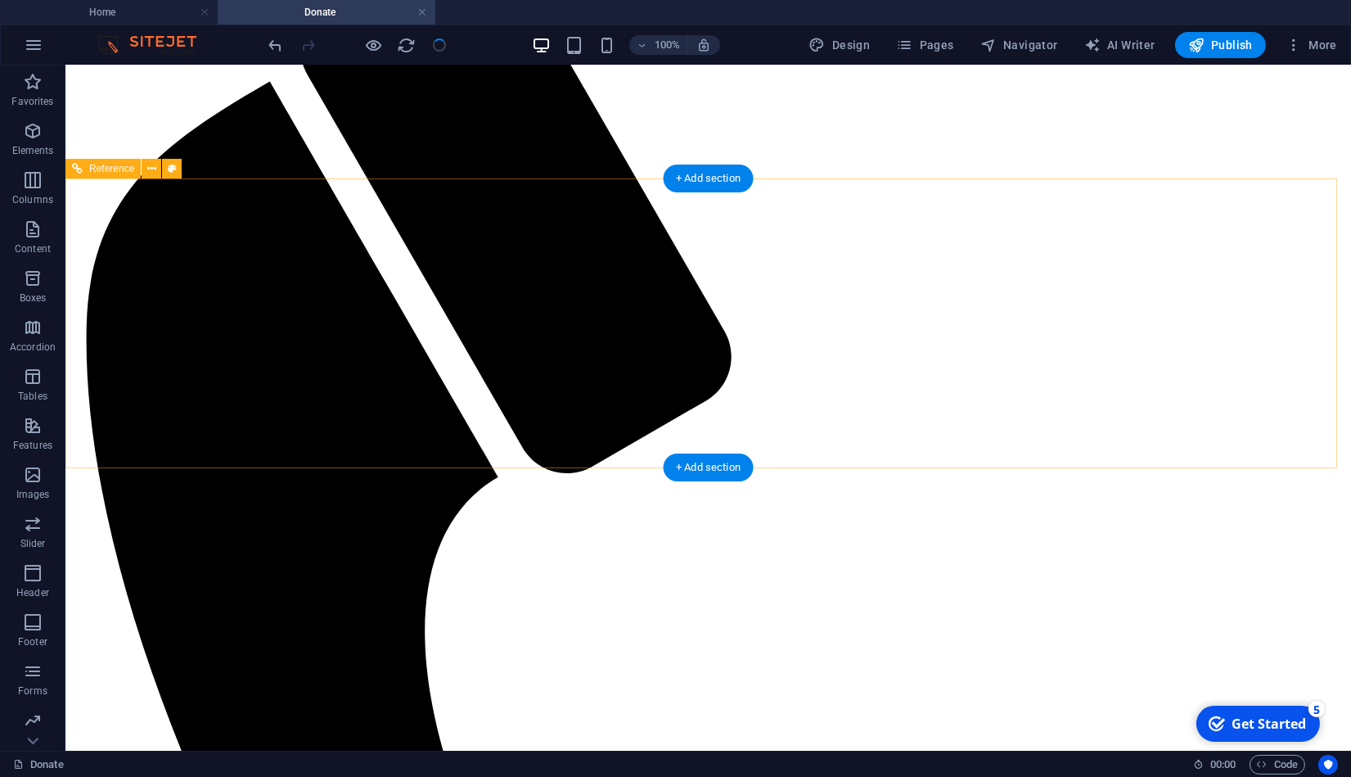
scroll to position [823, 0]
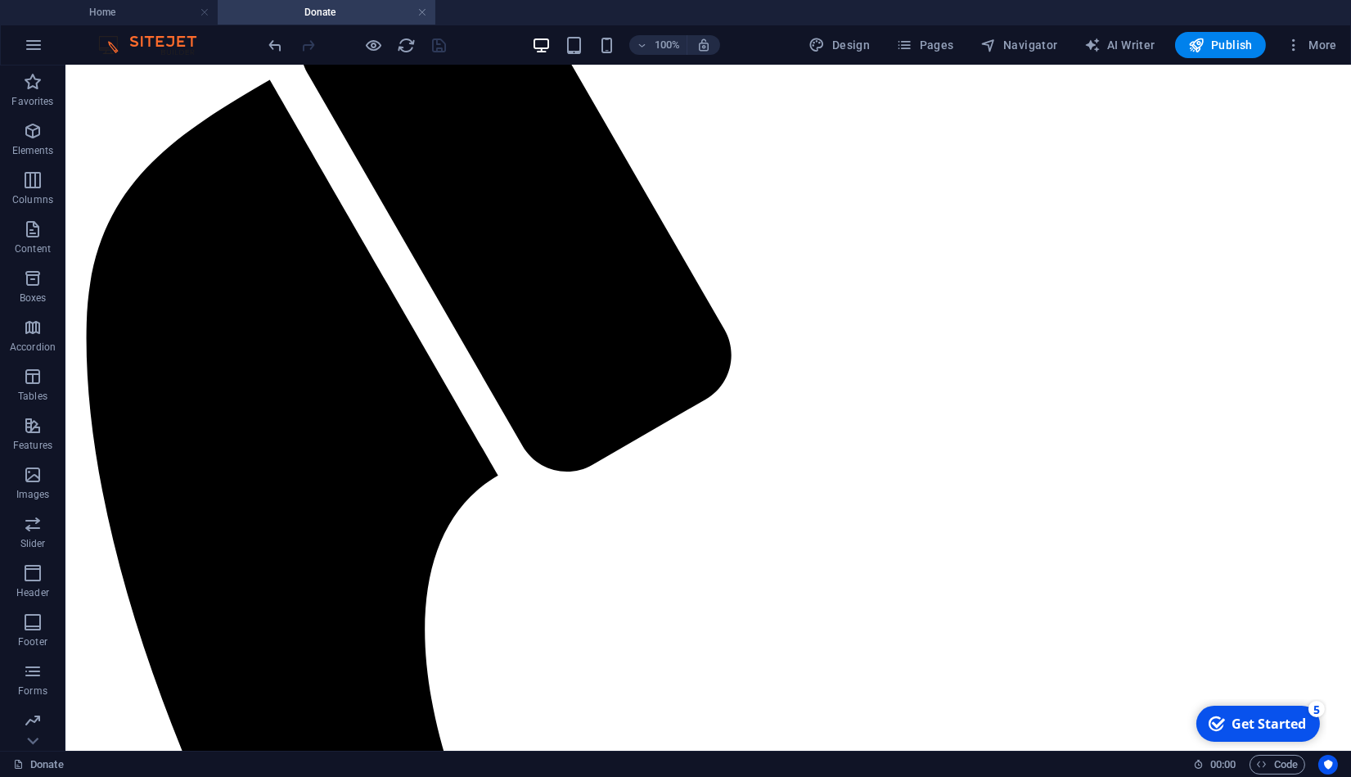
click at [1281, 765] on span "Code" at bounding box center [1277, 765] width 41 height 20
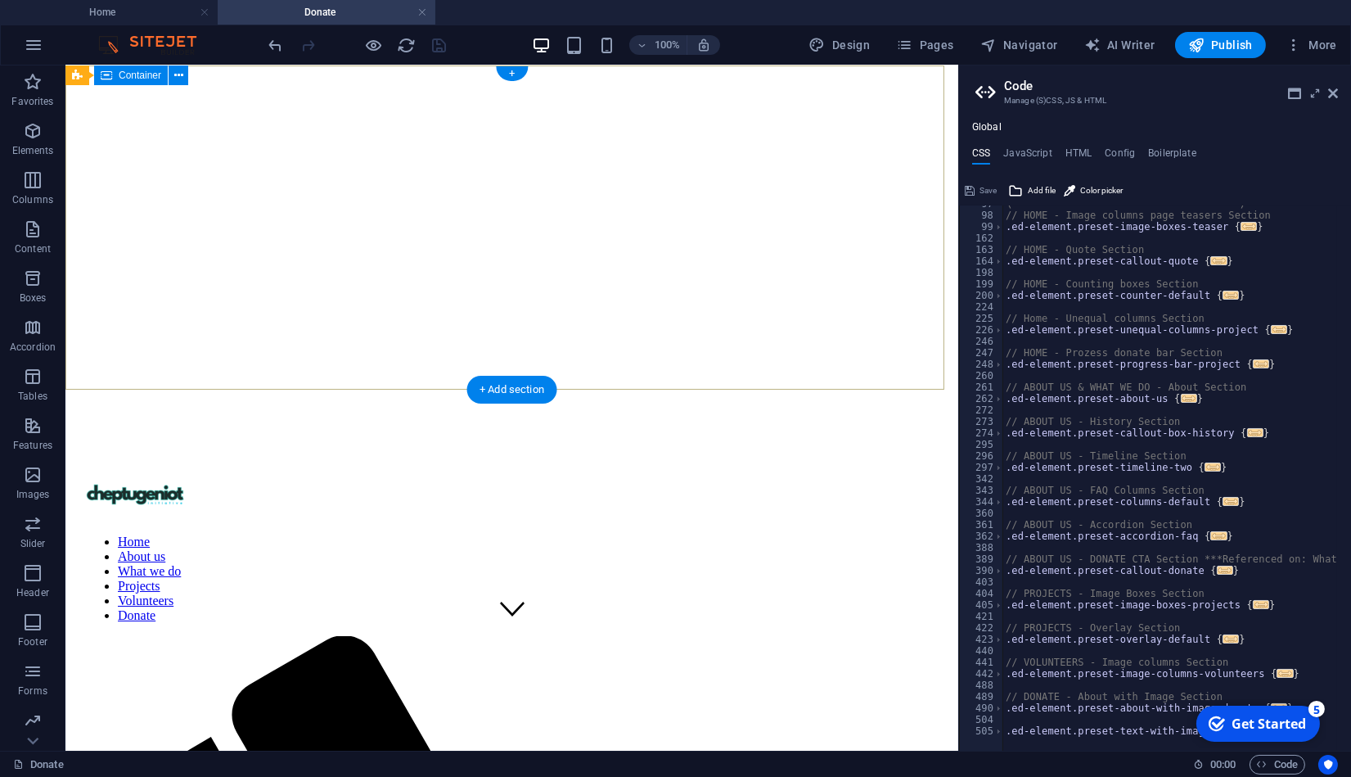
scroll to position [0, 0]
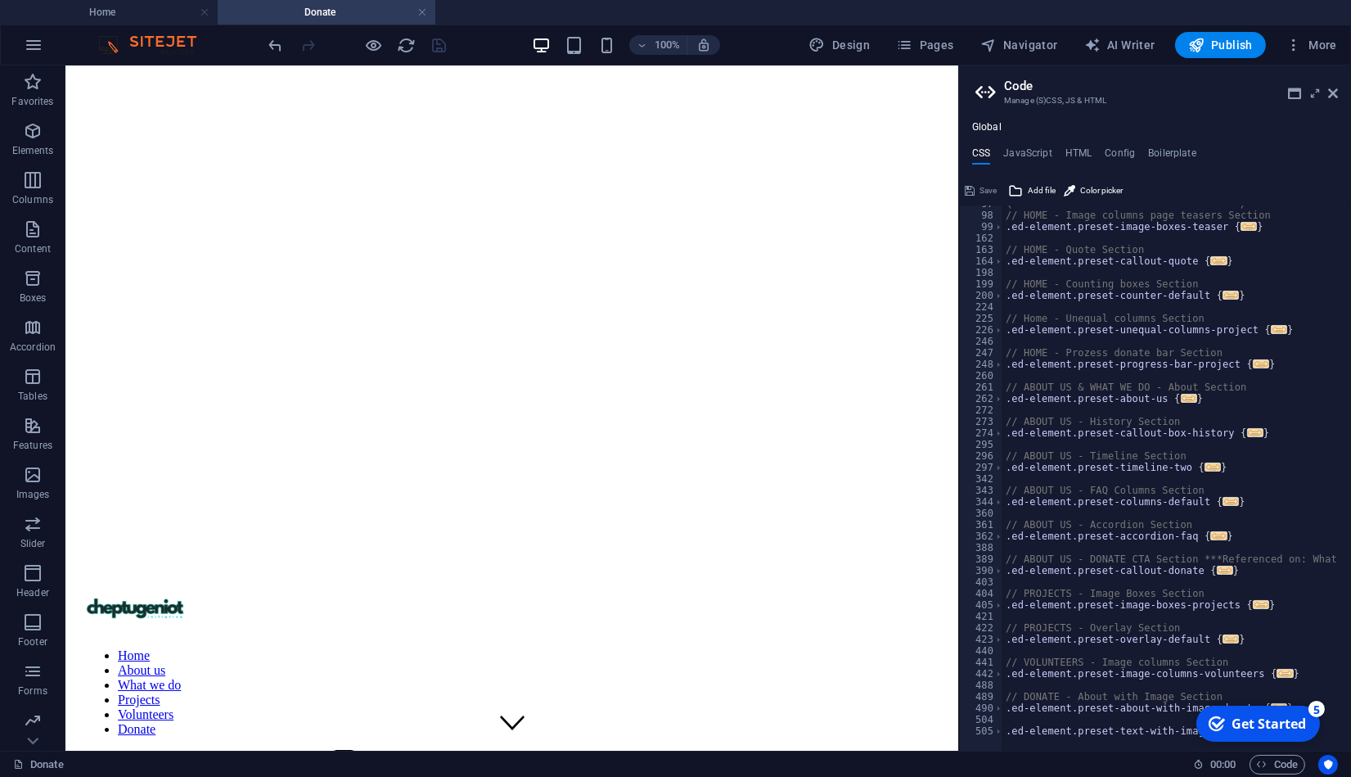
click at [1082, 145] on div "Global CSS JavaScript HTML Config Boilerplate /*-------------------------------…" at bounding box center [1155, 435] width 392 height 629
click at [1082, 147] on h4 "HTML" at bounding box center [1079, 156] width 27 height 18
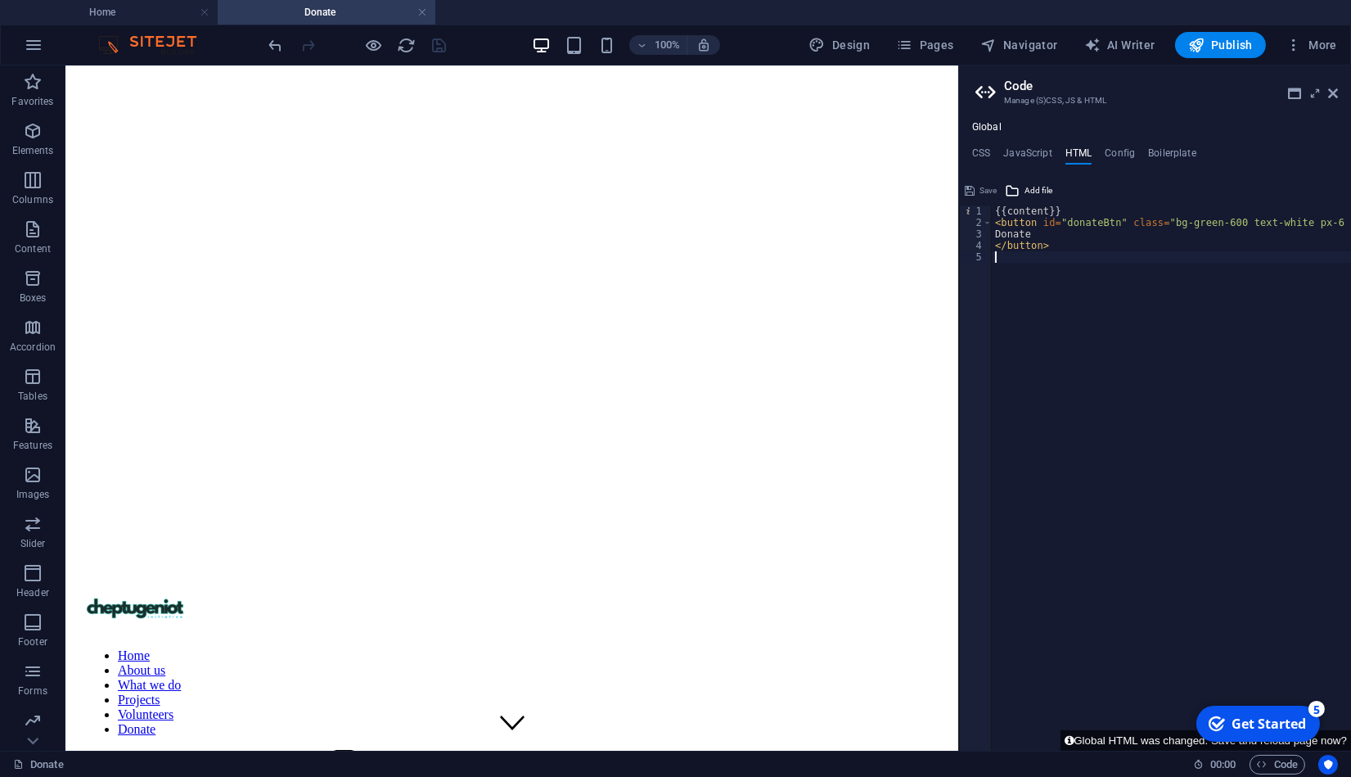
click at [1118, 278] on div "{{content}} < button id = "donateBtn" class = "bg-green-600 text-white px-6 py-…" at bounding box center [1205, 489] width 426 height 568
click at [977, 192] on div "1 2 3 4 5 {{content}} < button id = "donateBtn" class = "bg-green-600 text-whit…" at bounding box center [1155, 464] width 392 height 573
click at [977, 192] on div "Save" at bounding box center [981, 191] width 37 height 20
click at [1026, 188] on span "Add file" at bounding box center [1039, 191] width 28 height 20
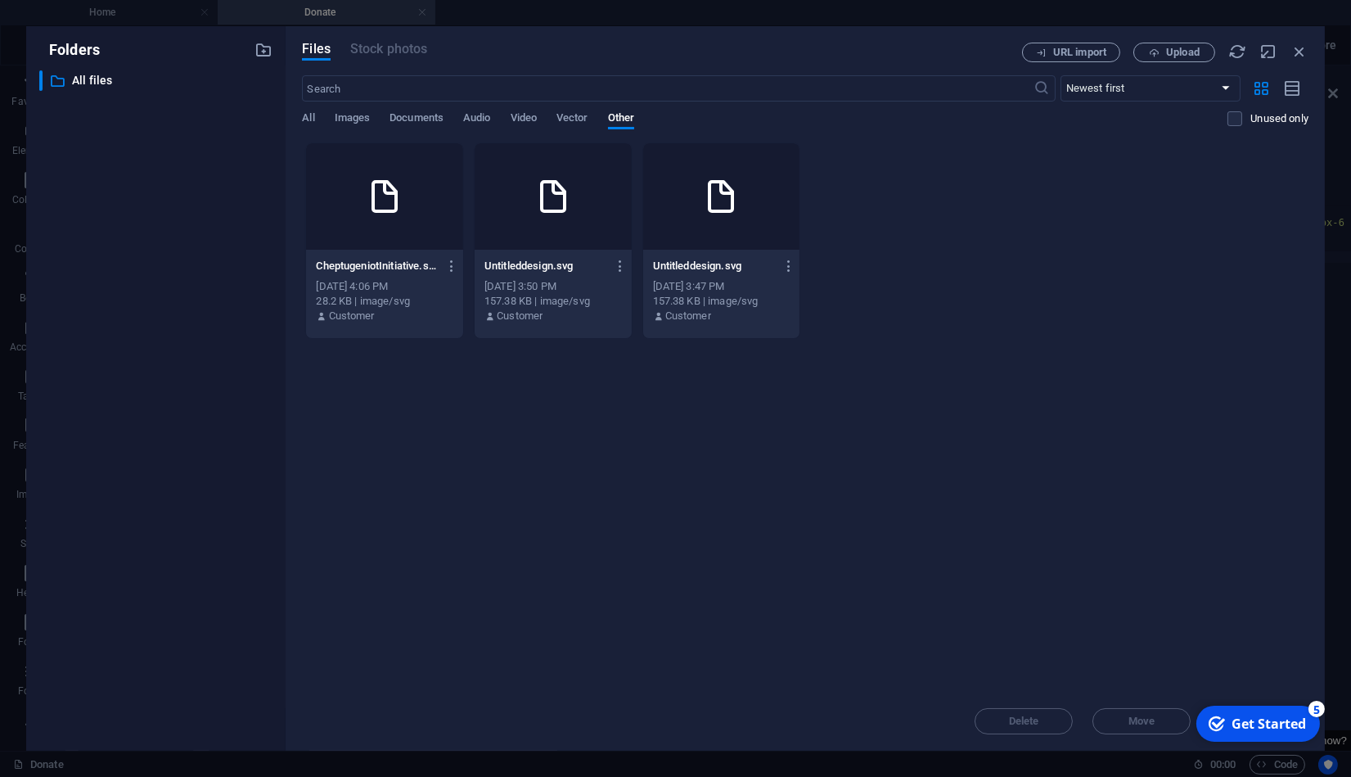
click at [304, 120] on span "All" at bounding box center [308, 119] width 12 height 23
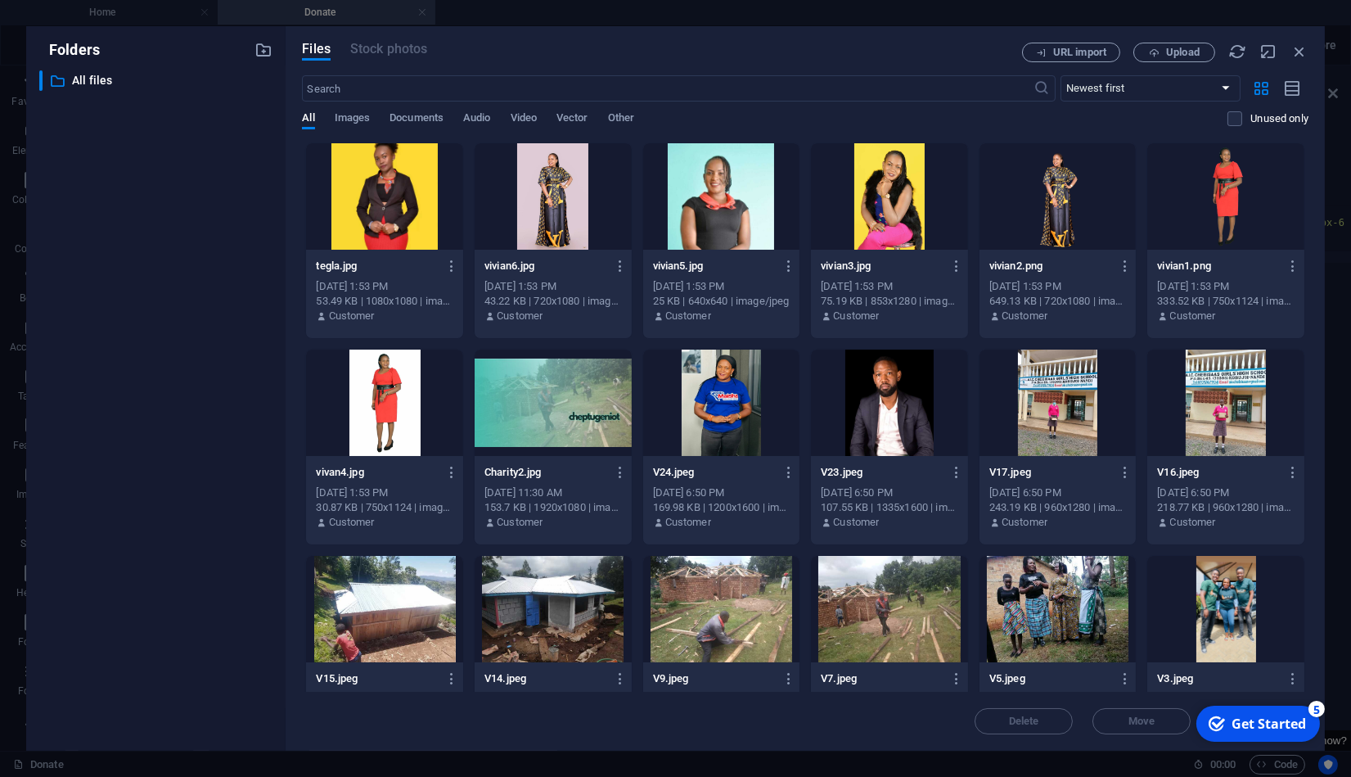
click at [360, 120] on span "Images" at bounding box center [353, 119] width 36 height 23
click at [523, 110] on div "​ Newest first Oldest first Name (A-Z) Name (Z-A) Size (0-9) Size (9-0) Resolut…" at bounding box center [805, 108] width 1007 height 67
click at [537, 115] on span "Video" at bounding box center [524, 119] width 26 height 23
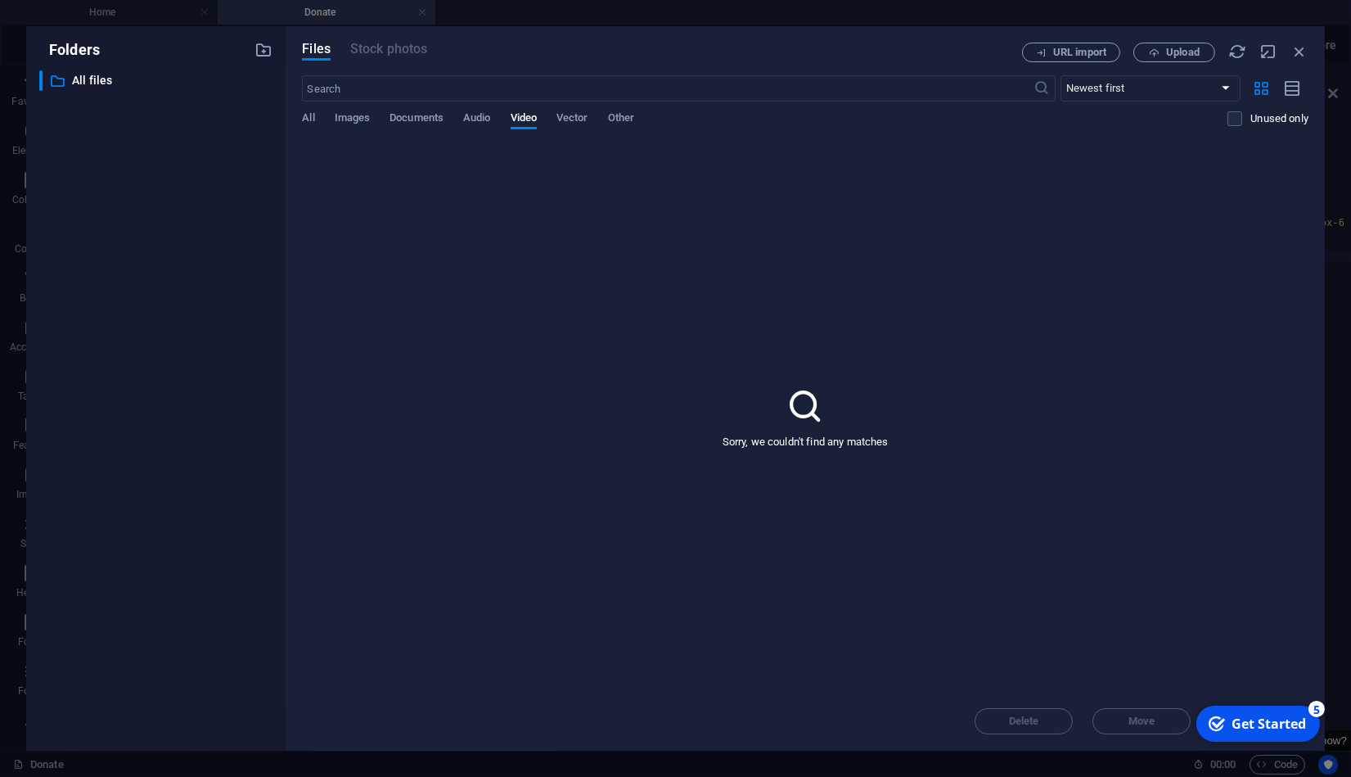
click at [582, 121] on span "Vector" at bounding box center [573, 119] width 32 height 23
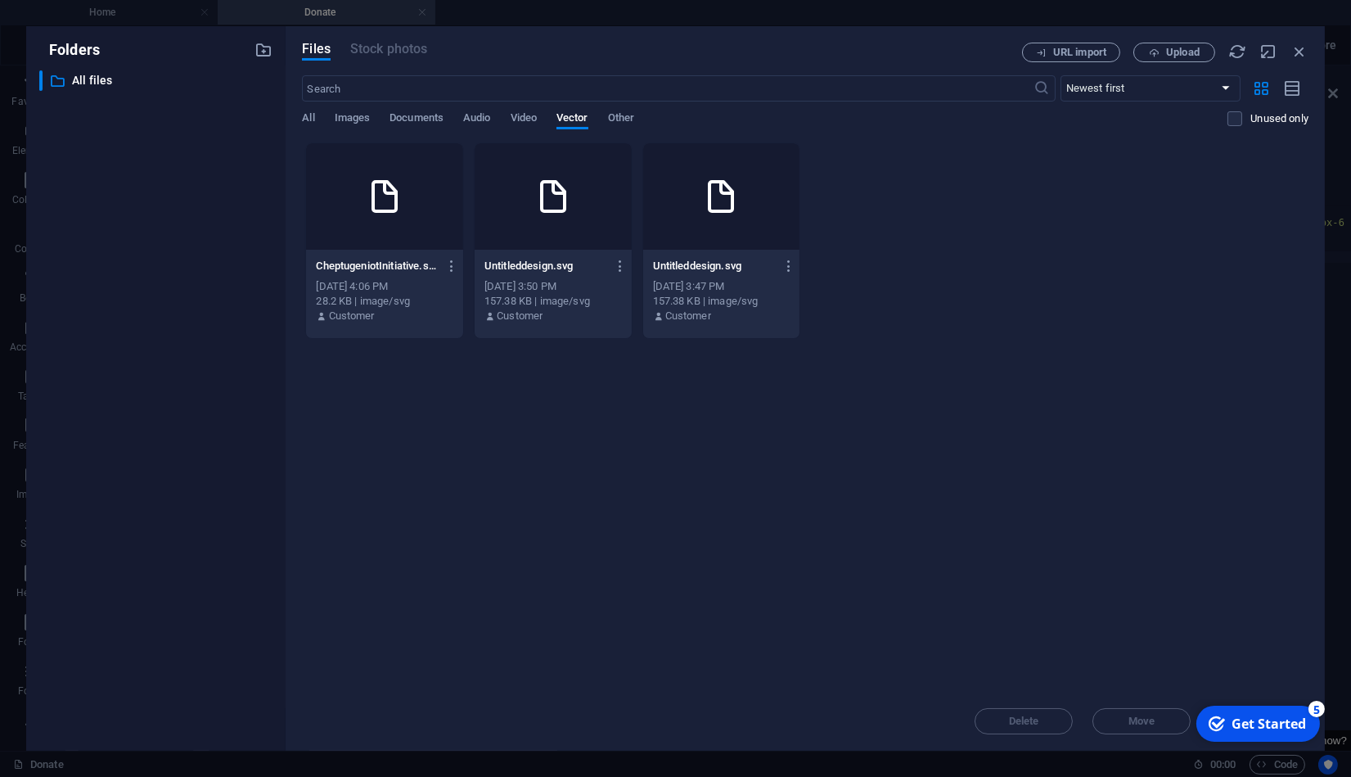
click at [630, 117] on span "Other" at bounding box center [621, 119] width 26 height 23
click at [1291, 45] on icon "button" at bounding box center [1300, 52] width 18 height 18
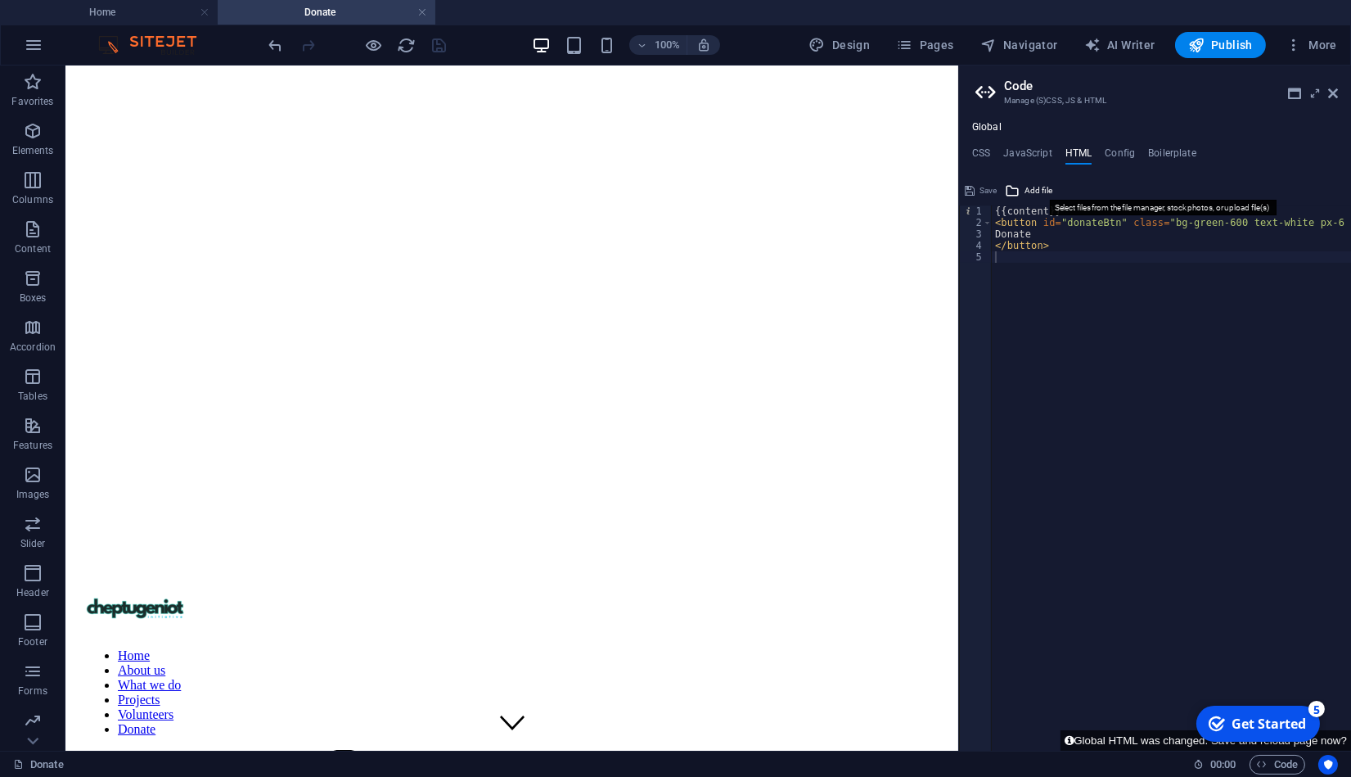
click at [1031, 192] on span "Add file" at bounding box center [1039, 191] width 28 height 20
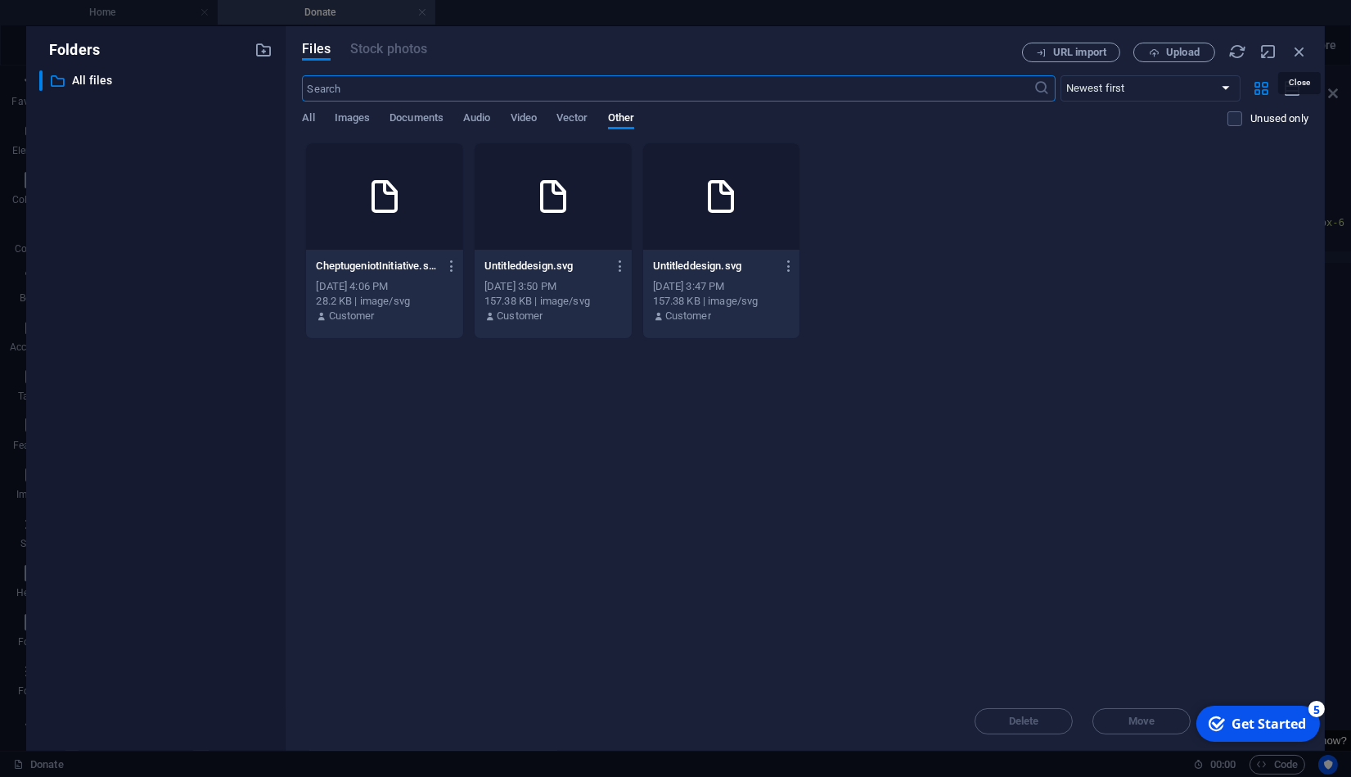
click at [1306, 56] on icon "button" at bounding box center [1300, 52] width 18 height 18
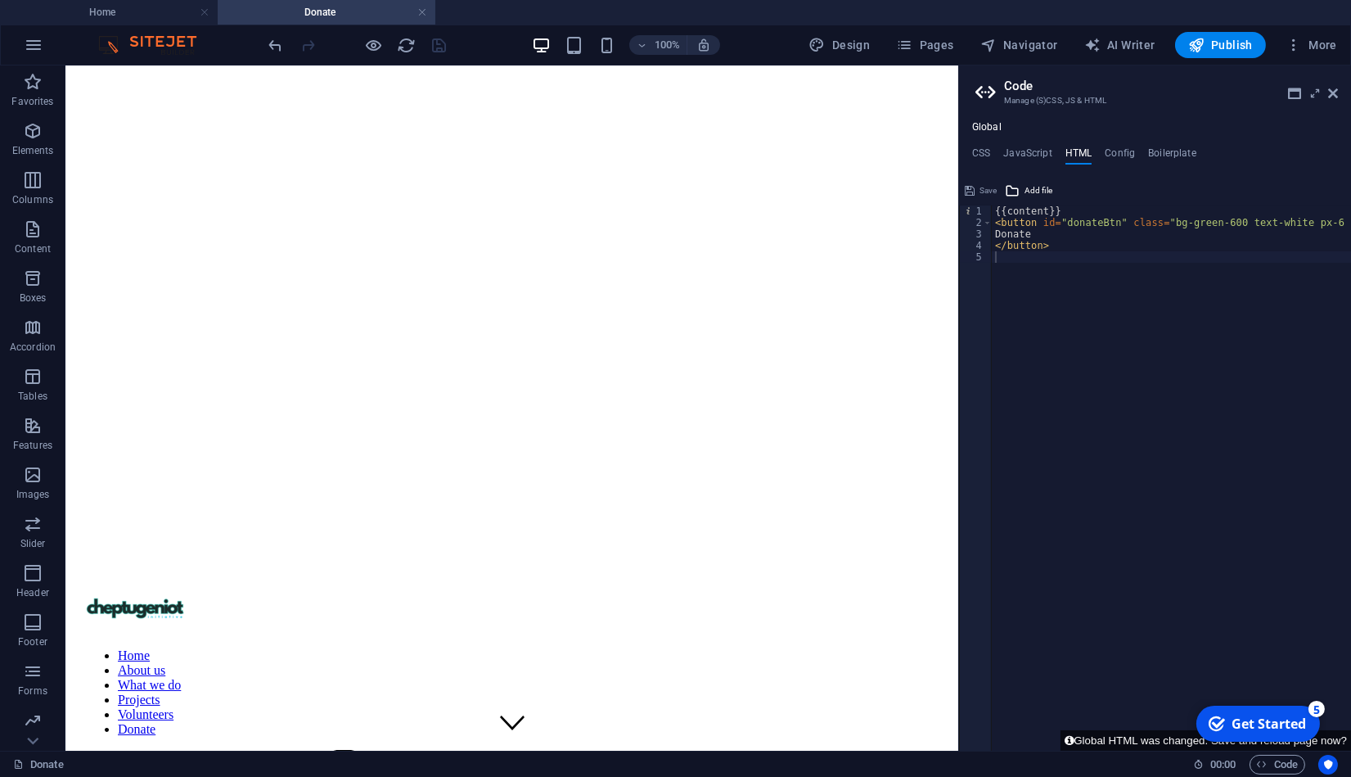
click at [1311, 47] on span "More" at bounding box center [1312, 45] width 52 height 16
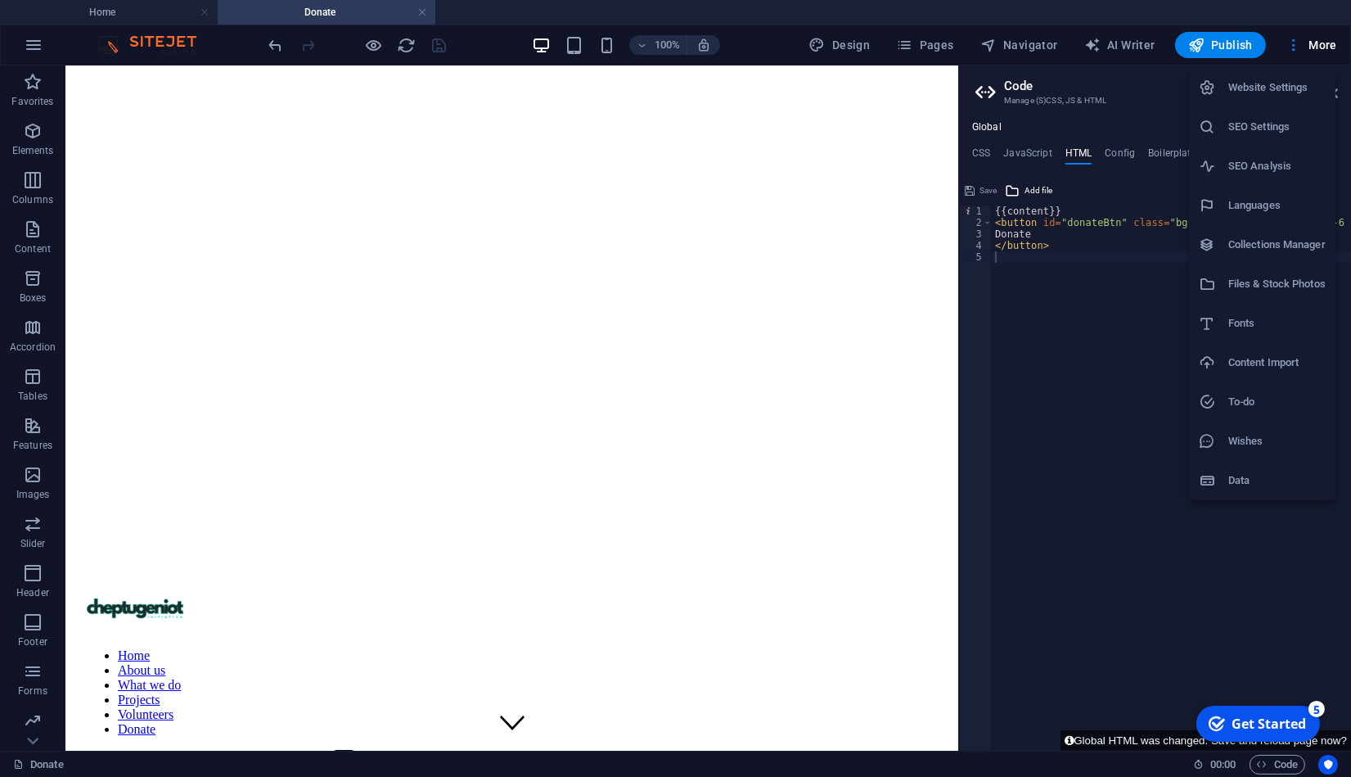
click at [1086, 352] on div at bounding box center [675, 388] width 1351 height 777
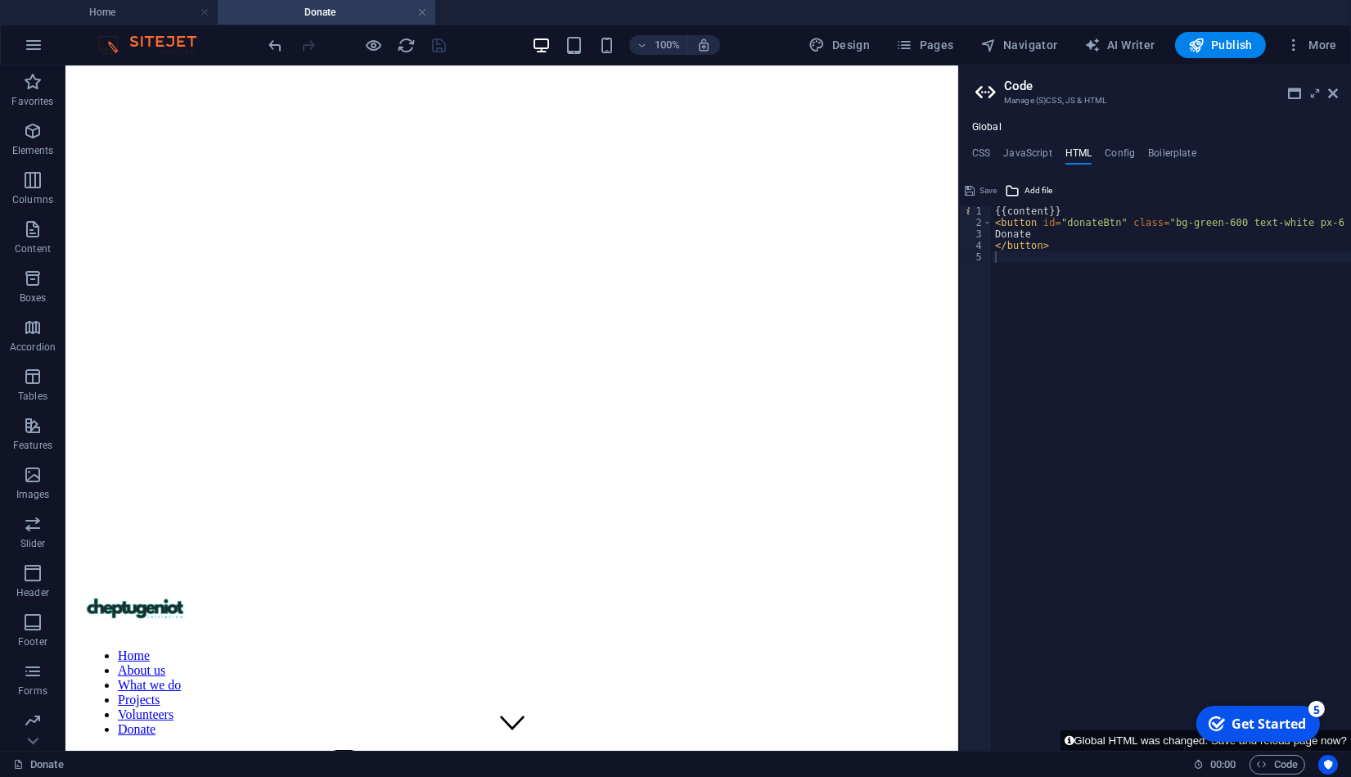
type textarea "{{content}}"
click at [1033, 213] on div "{{content}} < button id = "donateBtn" class = "bg-green-600 text-white px-6 py-…" at bounding box center [1205, 489] width 426 height 568
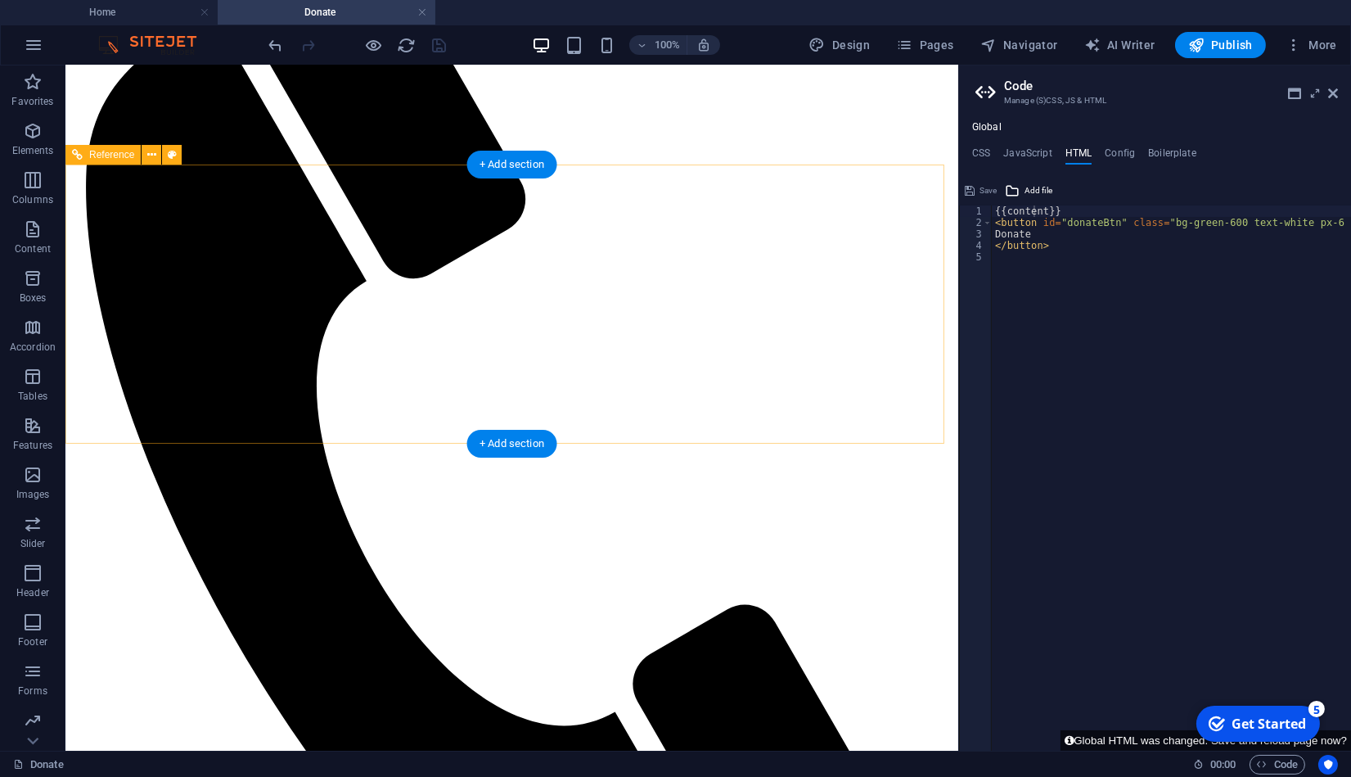
scroll to position [837, 0]
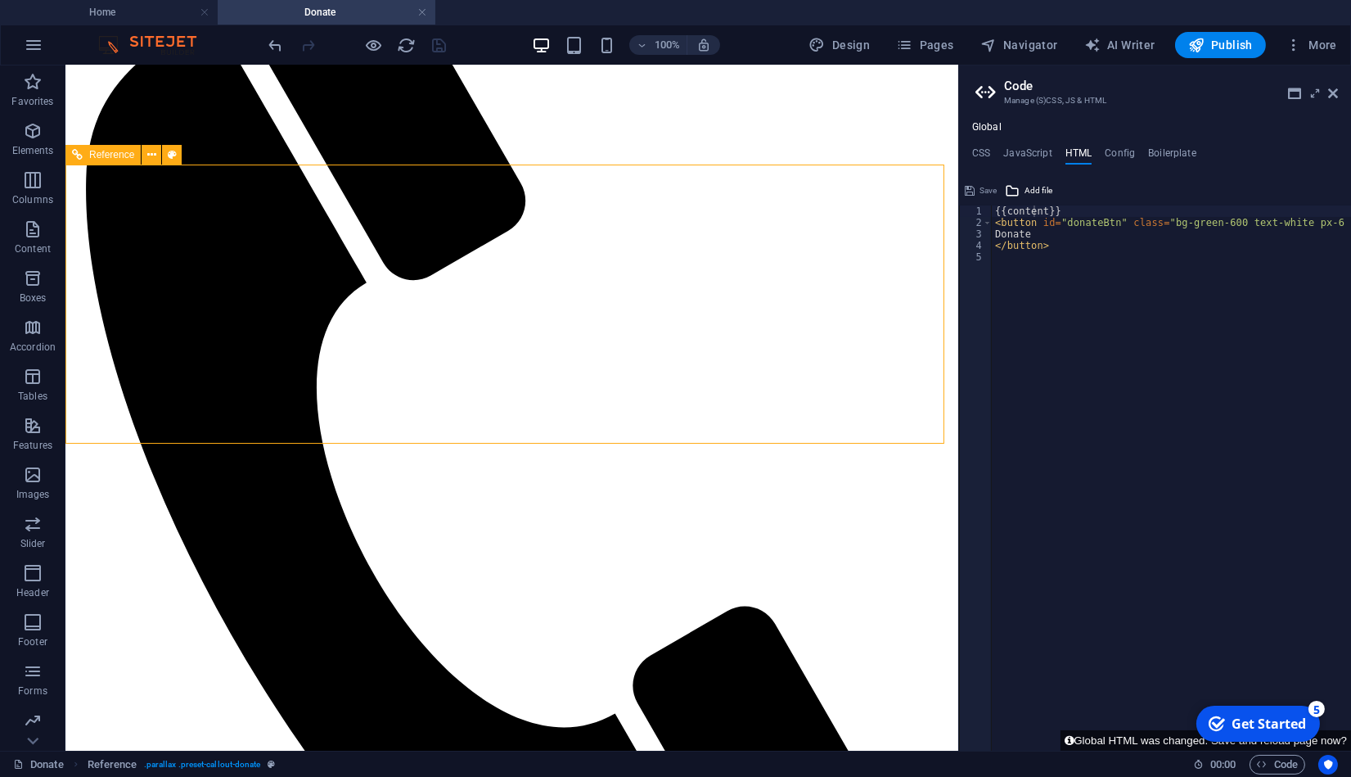
click at [159, 156] on button at bounding box center [152, 155] width 20 height 20
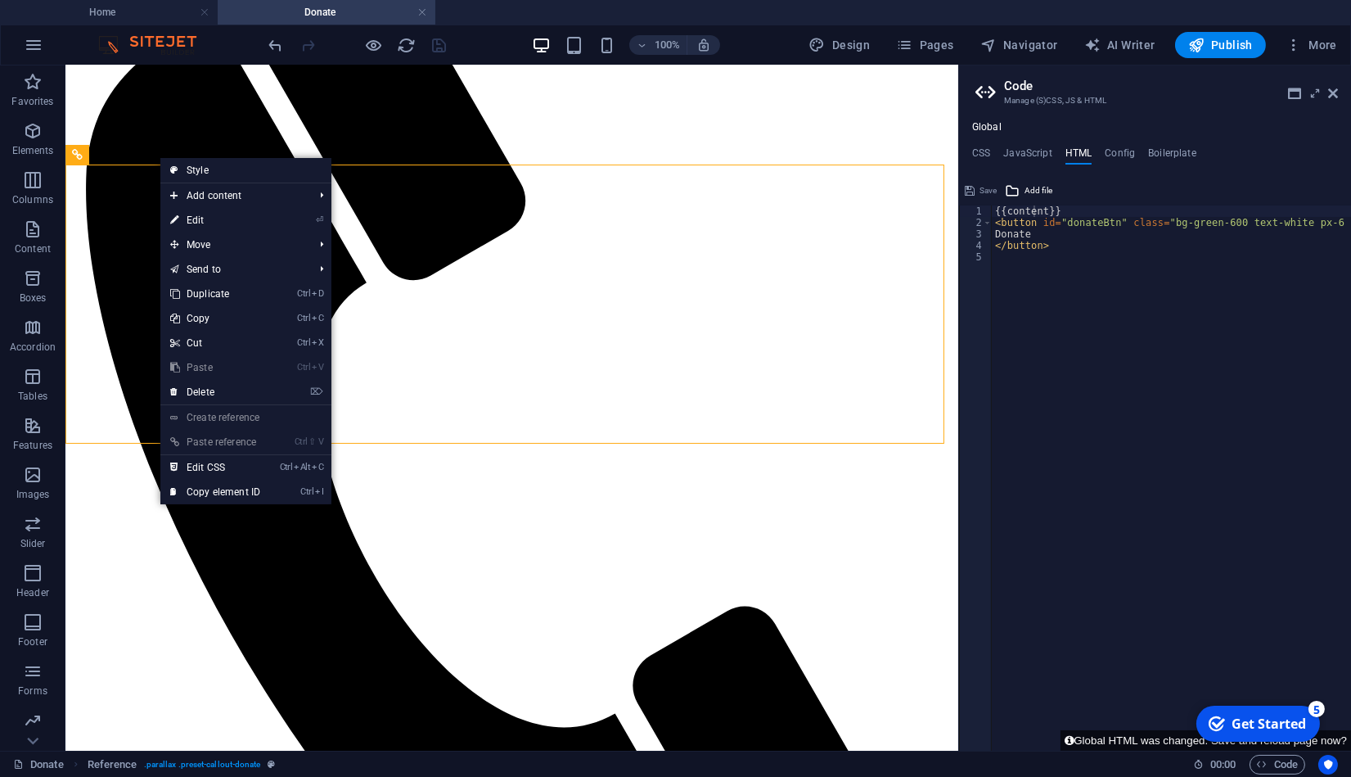
click at [263, 219] on link "⏎ Edit" at bounding box center [215, 220] width 110 height 25
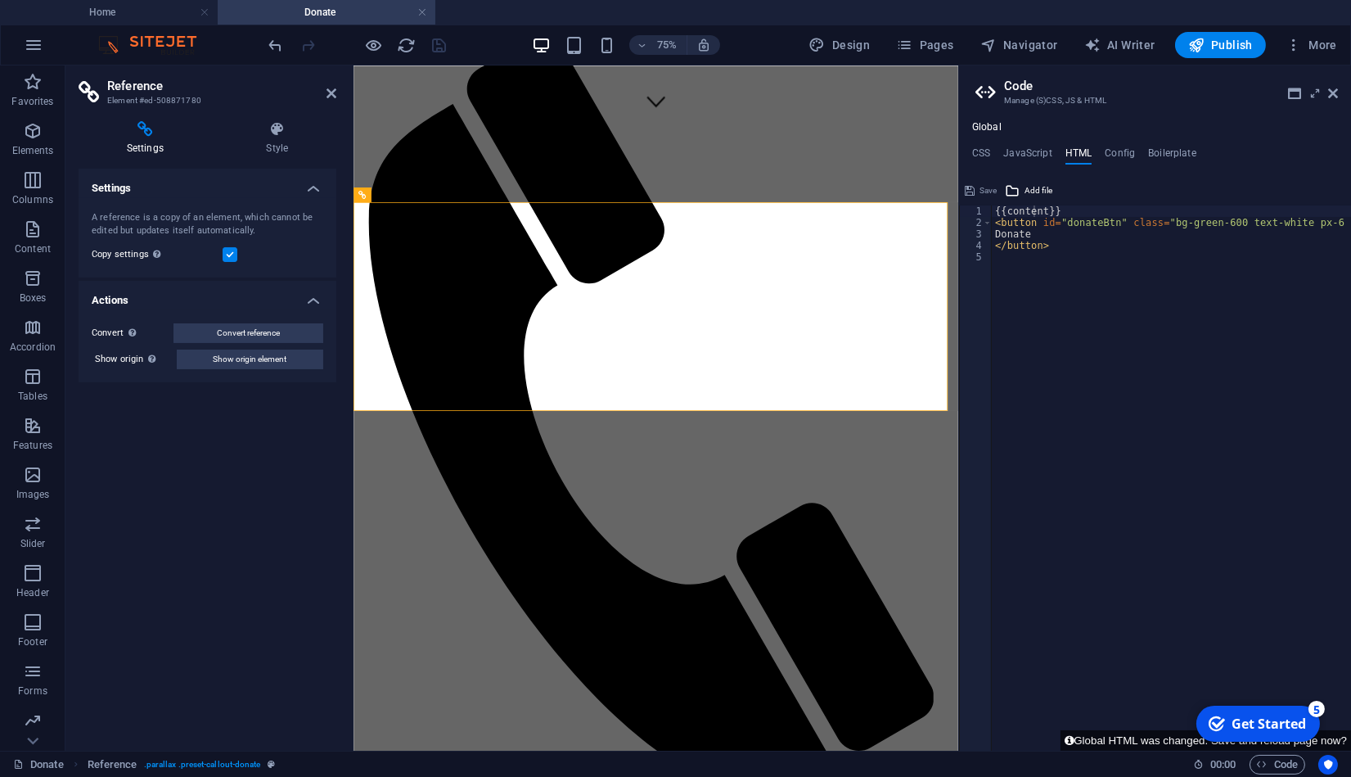
scroll to position [775, 0]
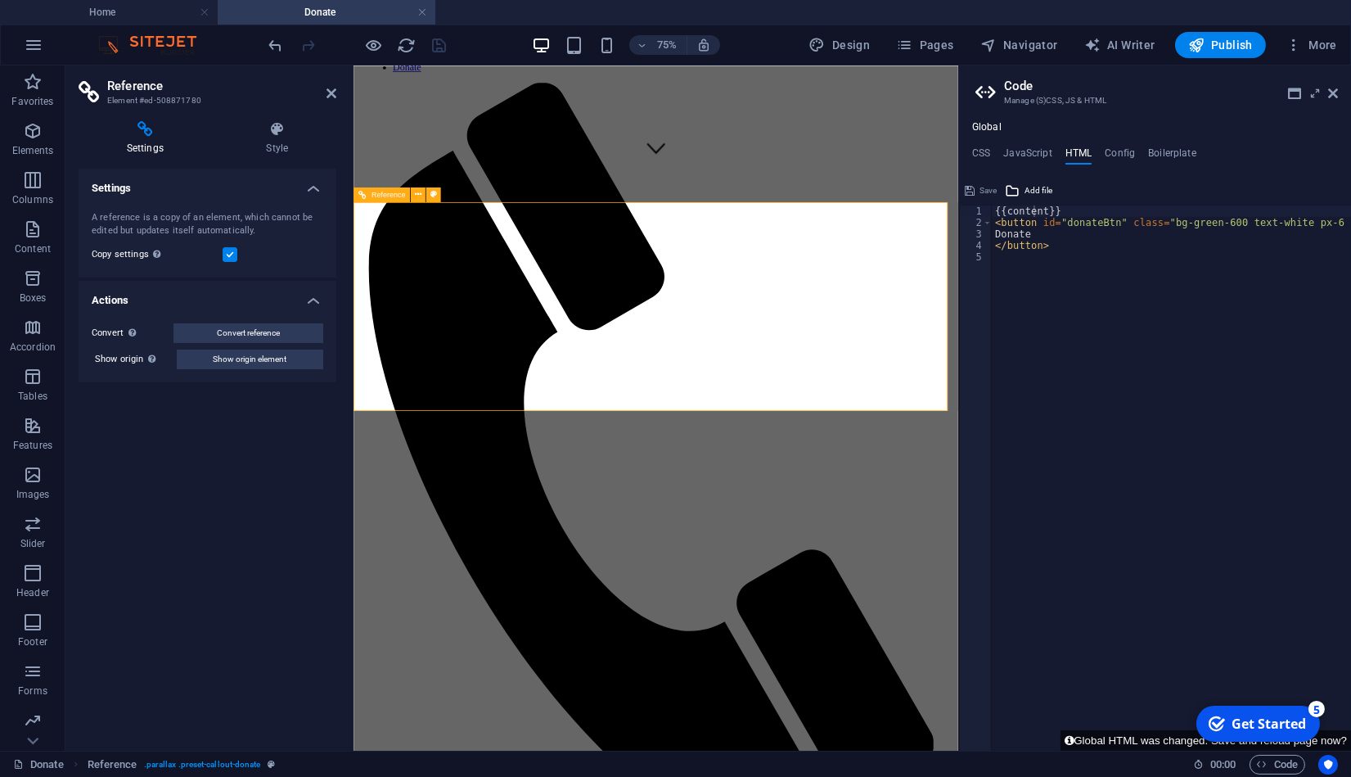
click at [301, 296] on h4 "Actions" at bounding box center [208, 295] width 258 height 29
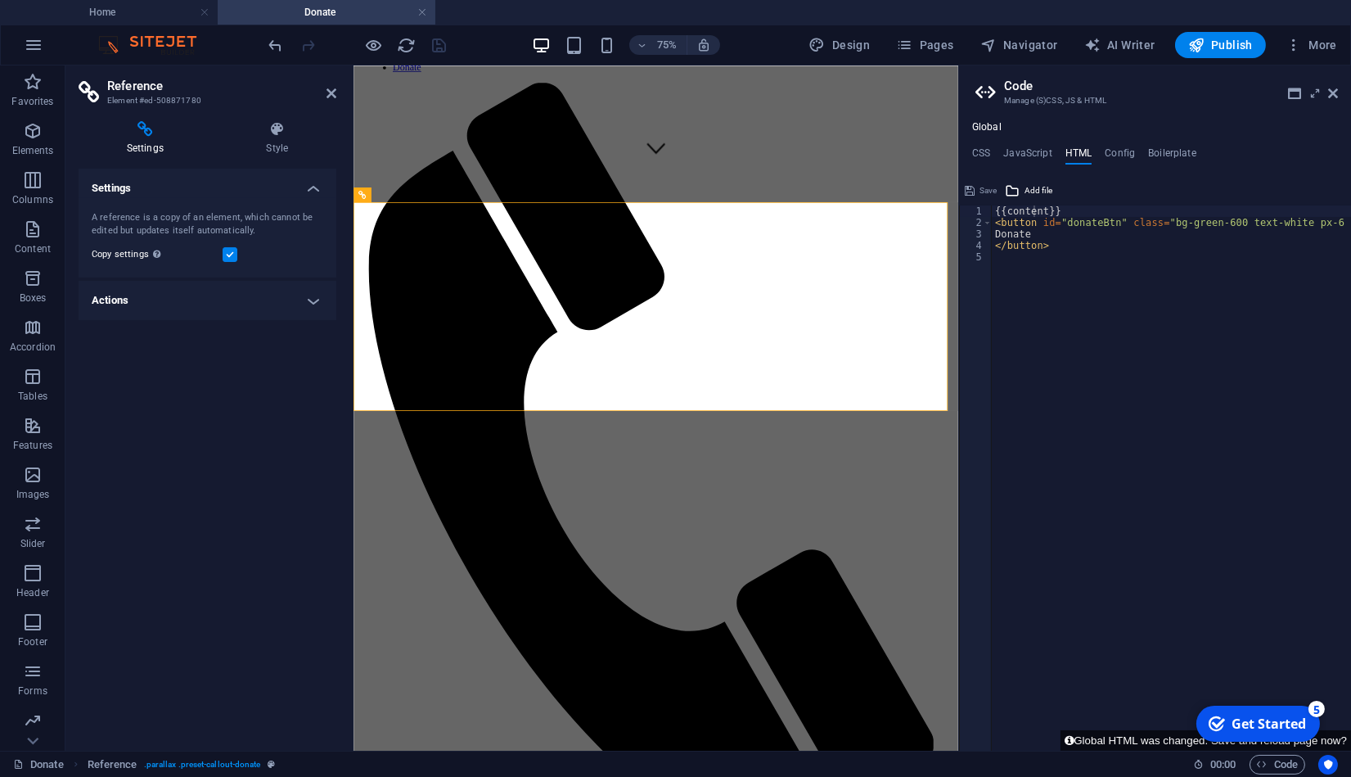
click at [332, 97] on icon at bounding box center [332, 93] width 10 height 13
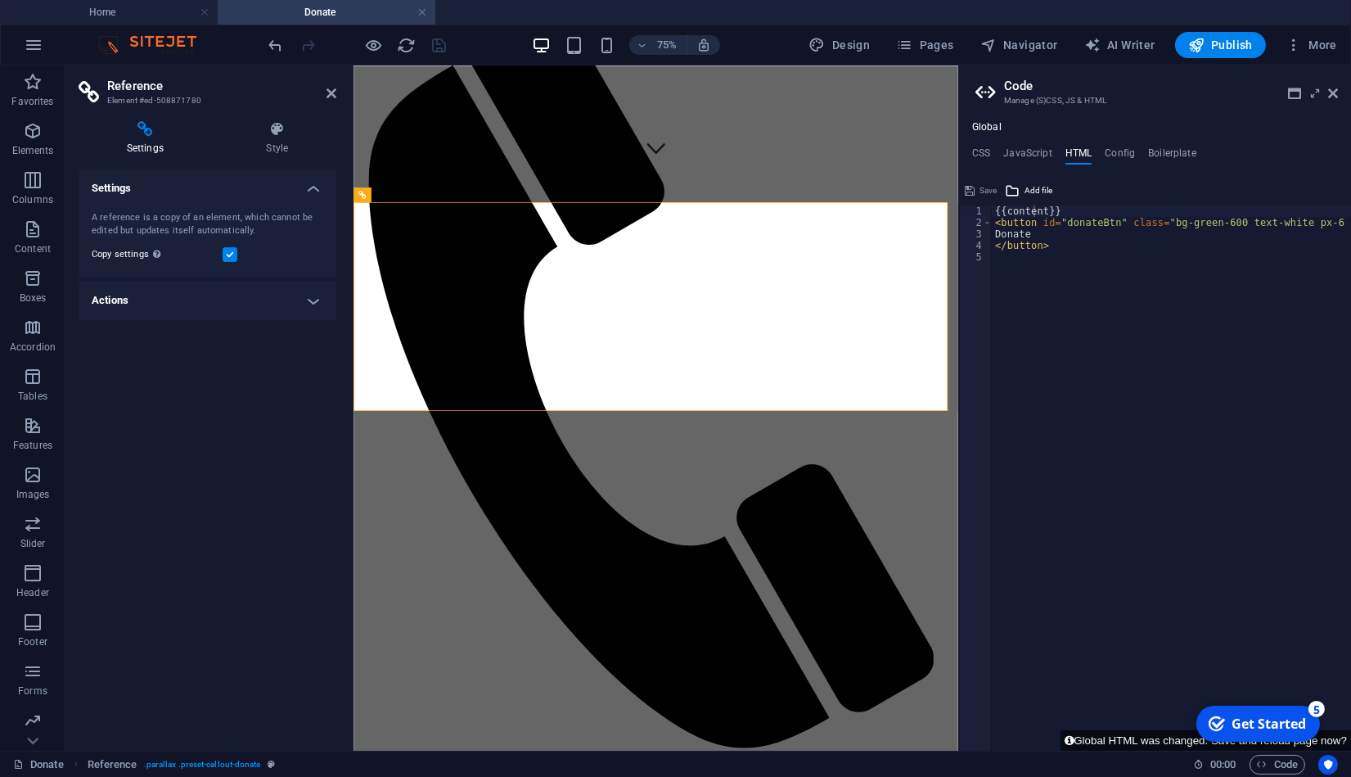
scroll to position [837, 0]
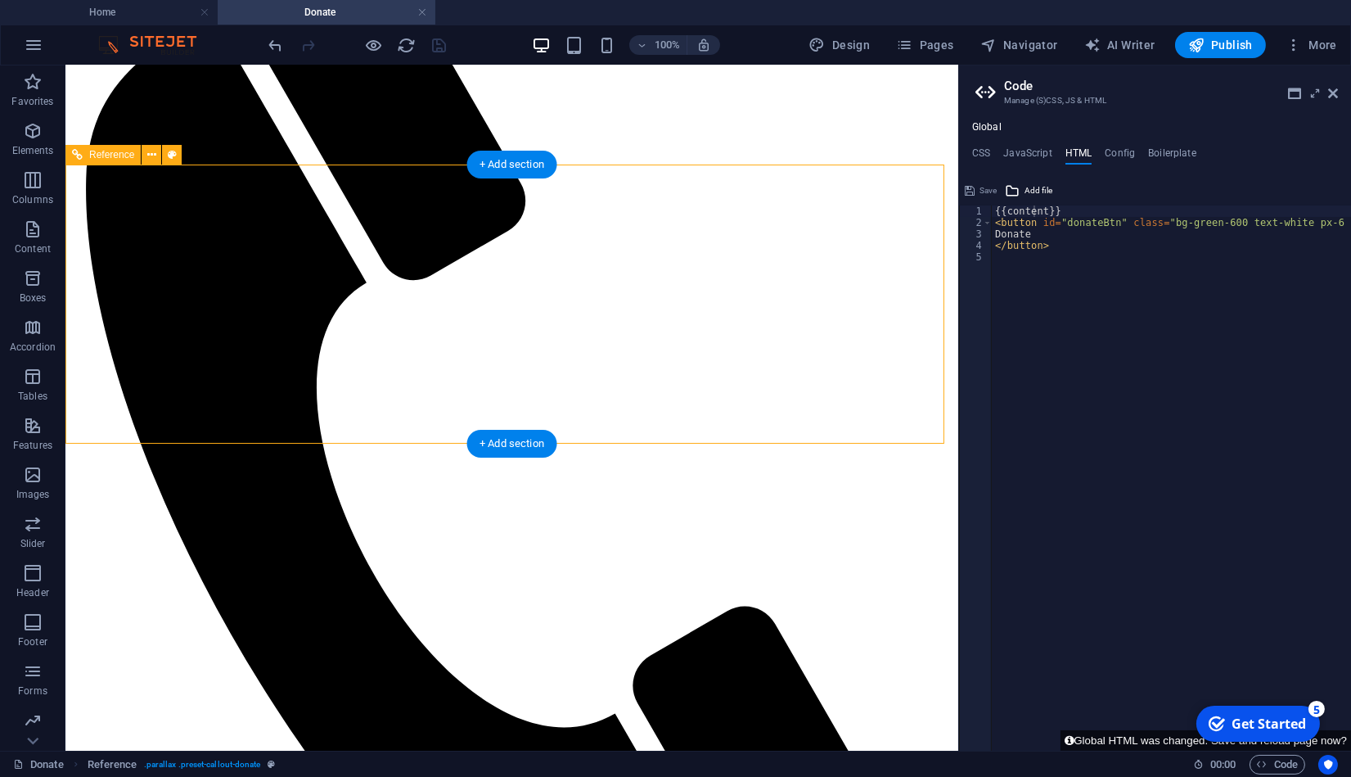
click at [151, 154] on icon at bounding box center [151, 155] width 9 height 17
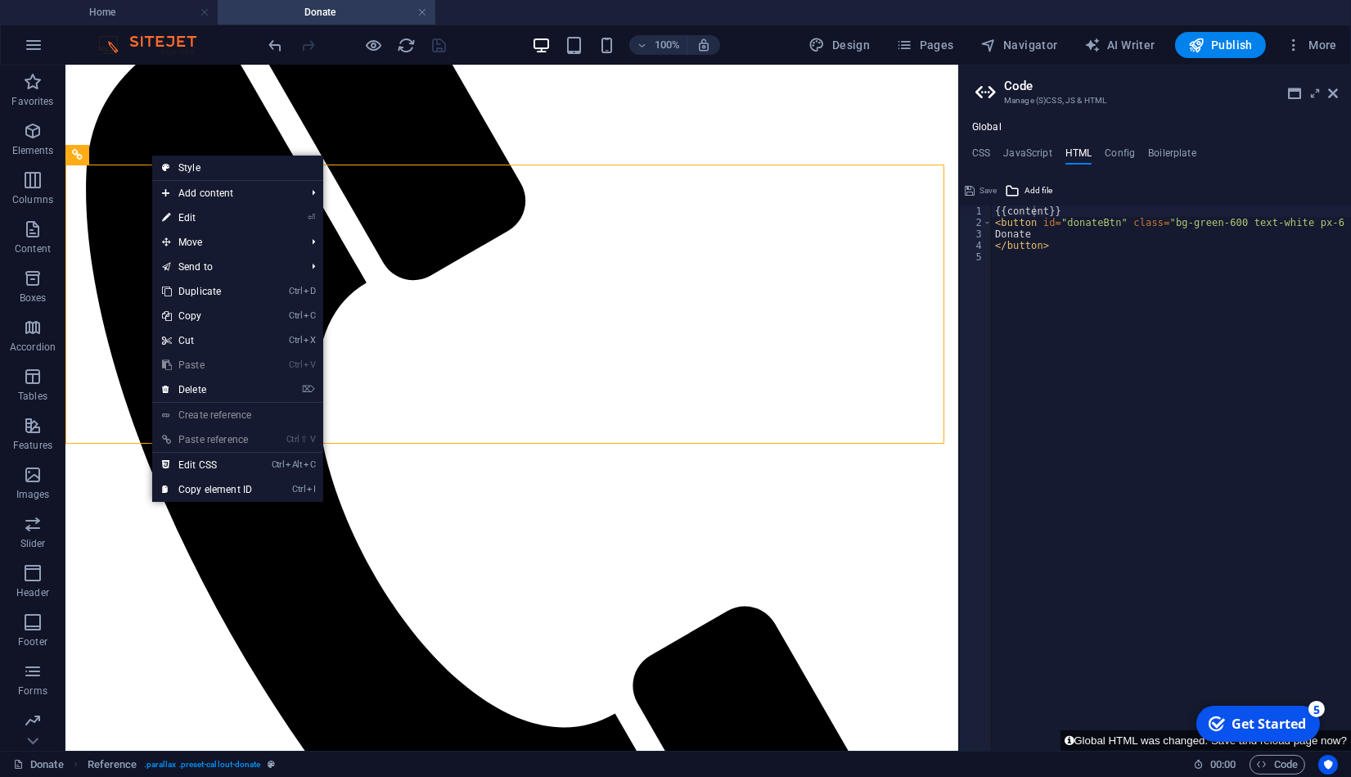
click at [223, 465] on link "Ctrl Alt C Edit CSS" at bounding box center [207, 465] width 110 height 25
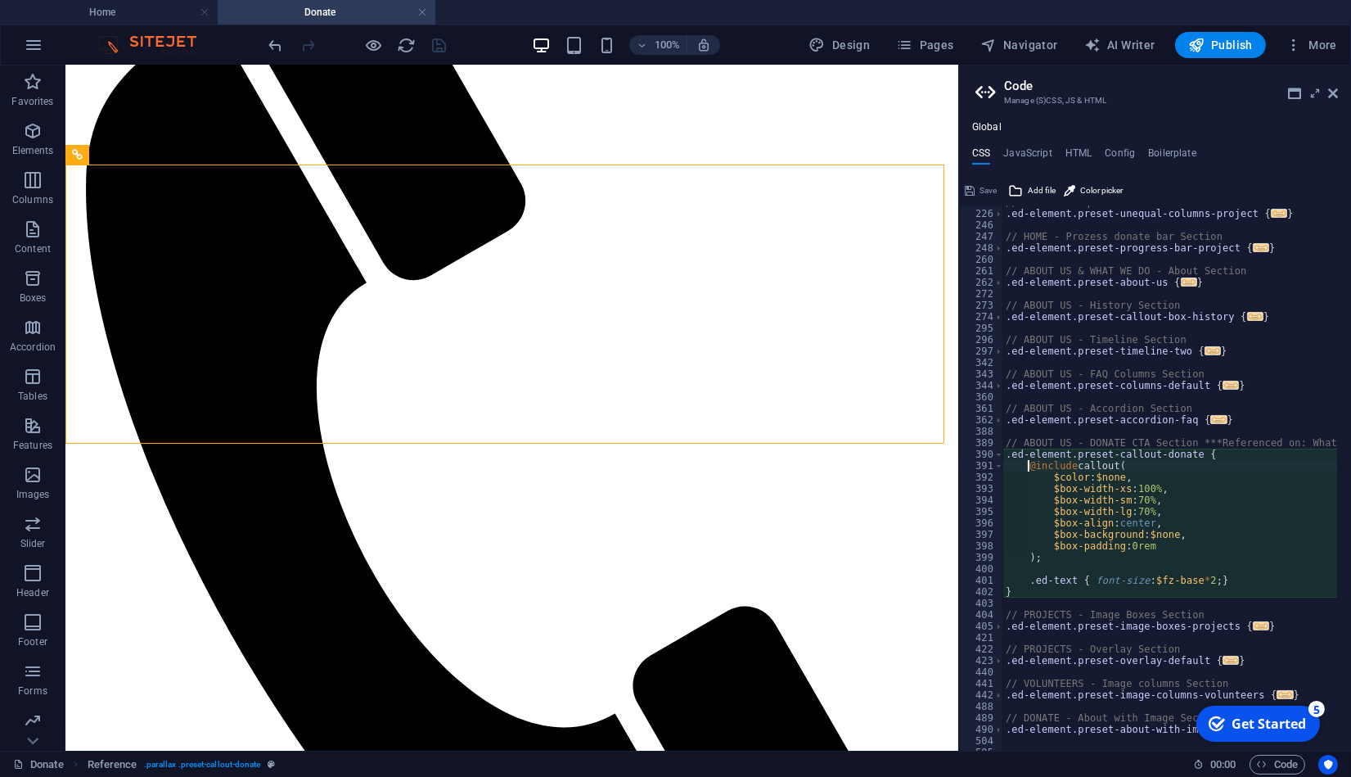
scroll to position [717, 0]
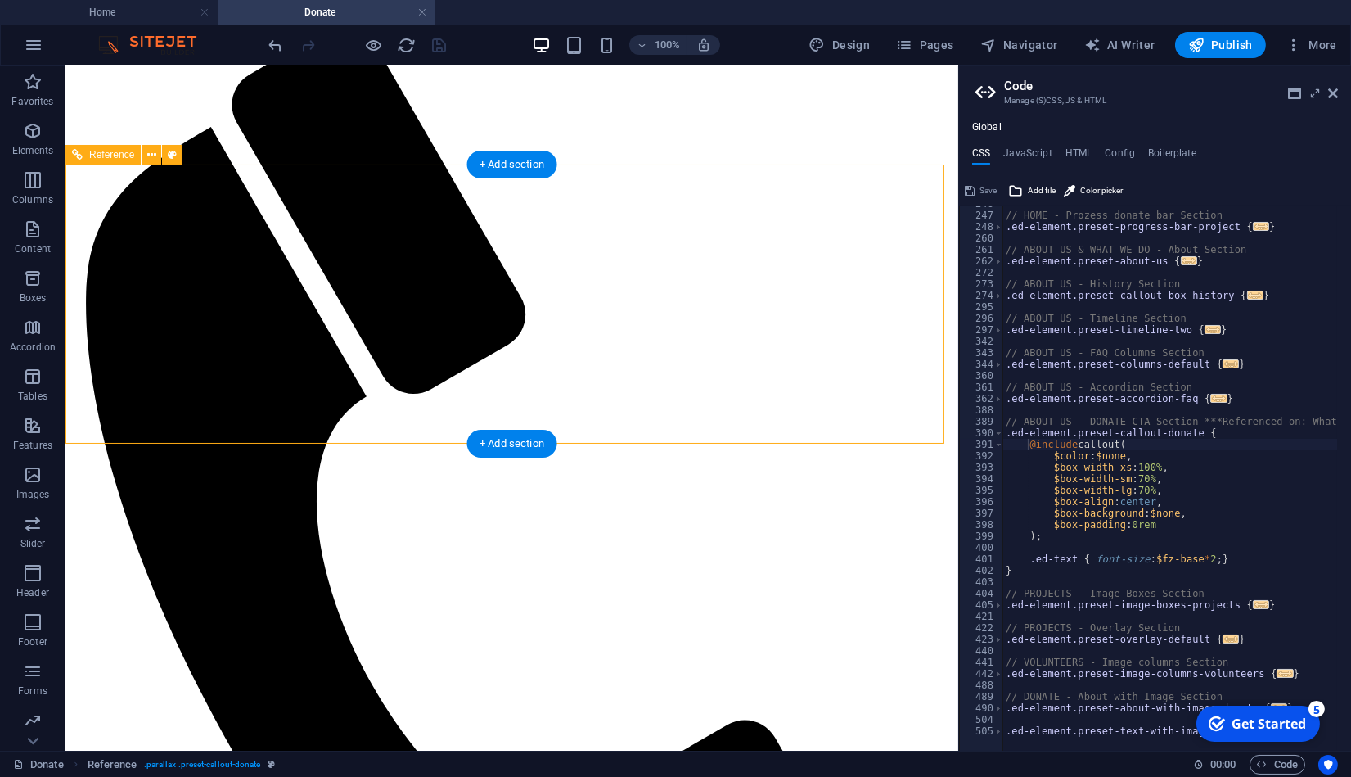
scroll to position [775, 0]
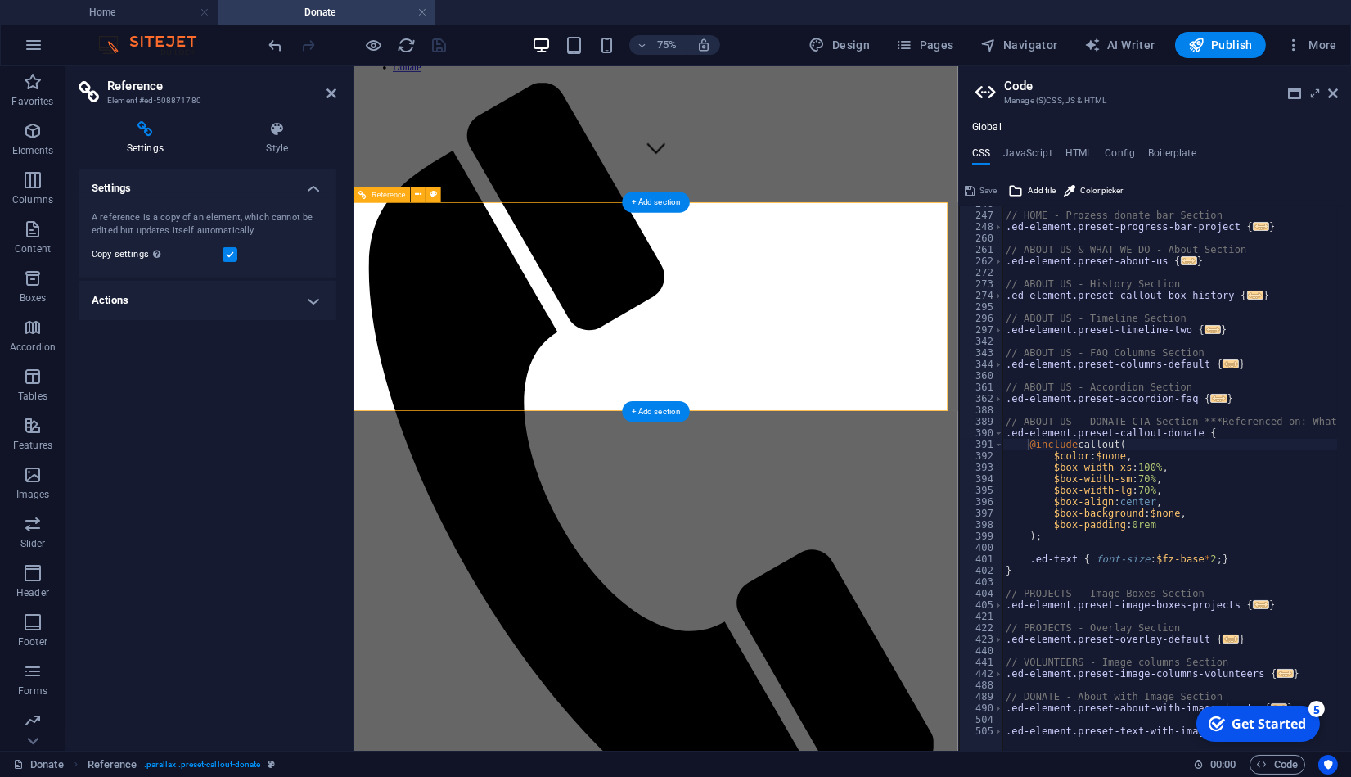
drag, startPoint x: 809, startPoint y: 366, endPoint x: 577, endPoint y: 466, distance: 252.3
click at [279, 127] on icon at bounding box center [278, 129] width 118 height 16
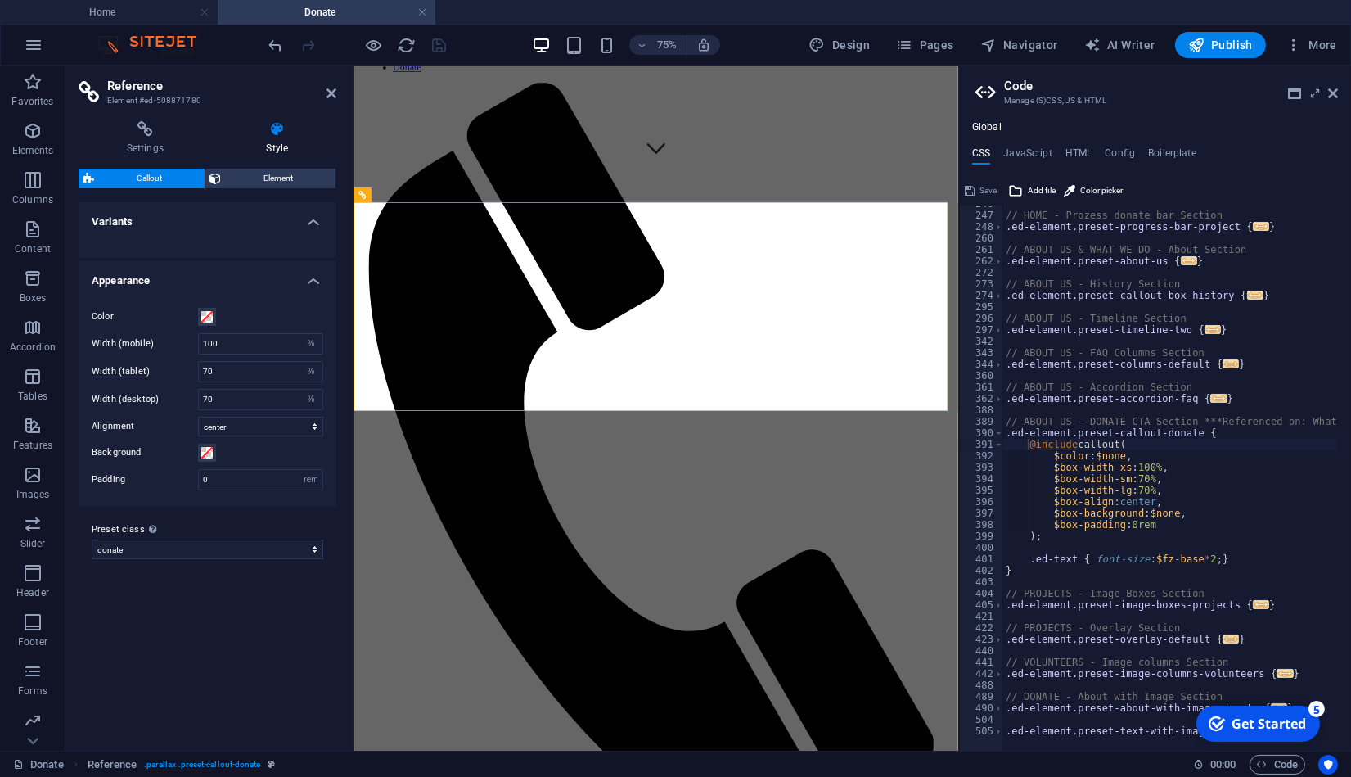
click at [178, 210] on h4 "Variants" at bounding box center [208, 216] width 258 height 29
click at [196, 250] on h4 "Appearance" at bounding box center [208, 259] width 258 height 29
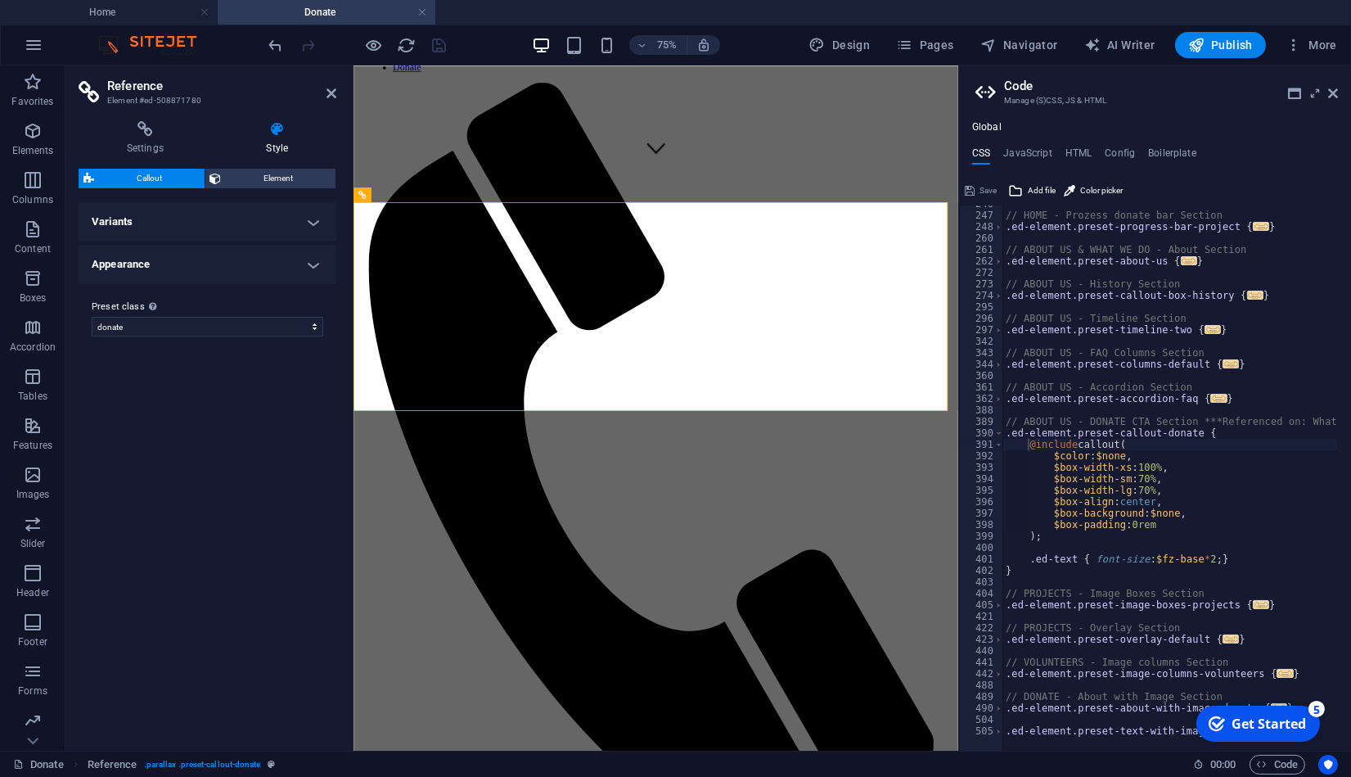
click at [196, 250] on h4 "Appearance" at bounding box center [208, 264] width 258 height 39
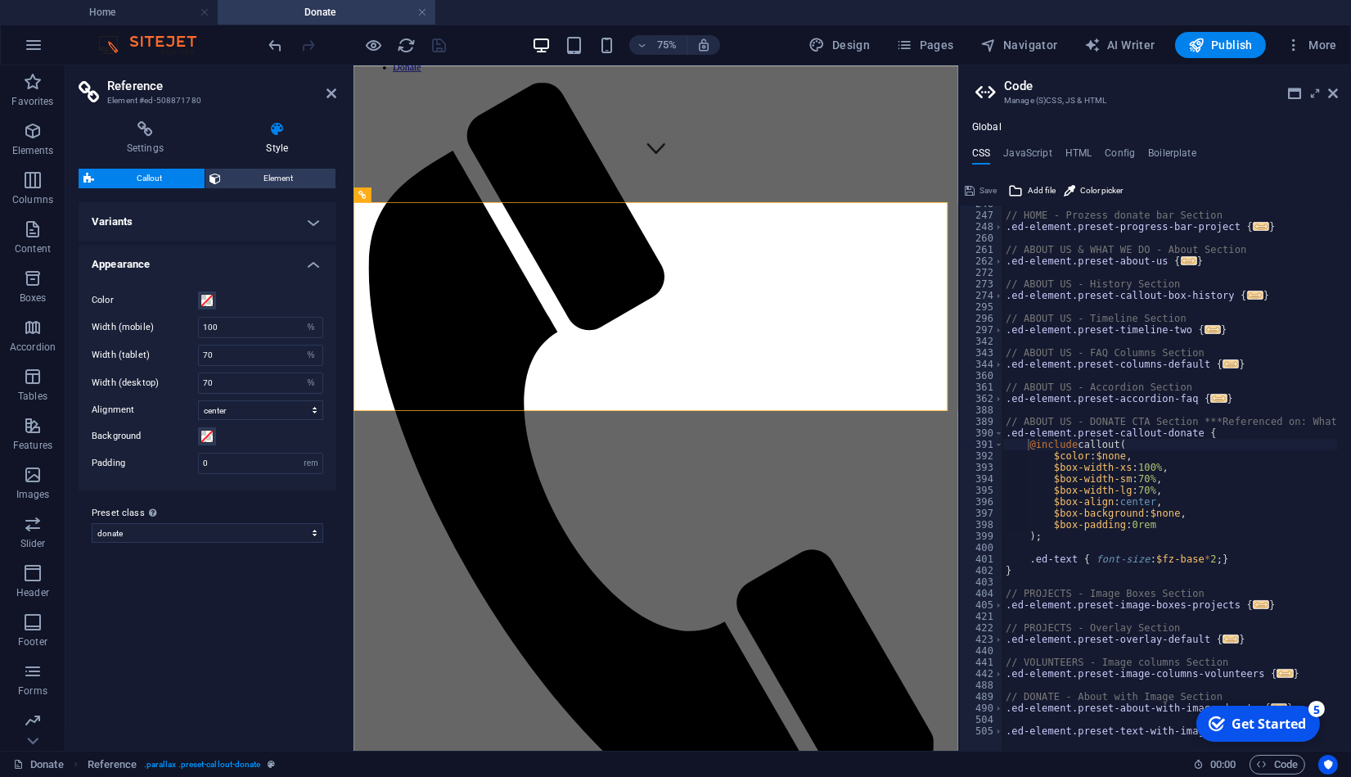
click at [201, 238] on h4 "Variants" at bounding box center [208, 221] width 258 height 39
click at [268, 175] on span "Element" at bounding box center [279, 179] width 105 height 20
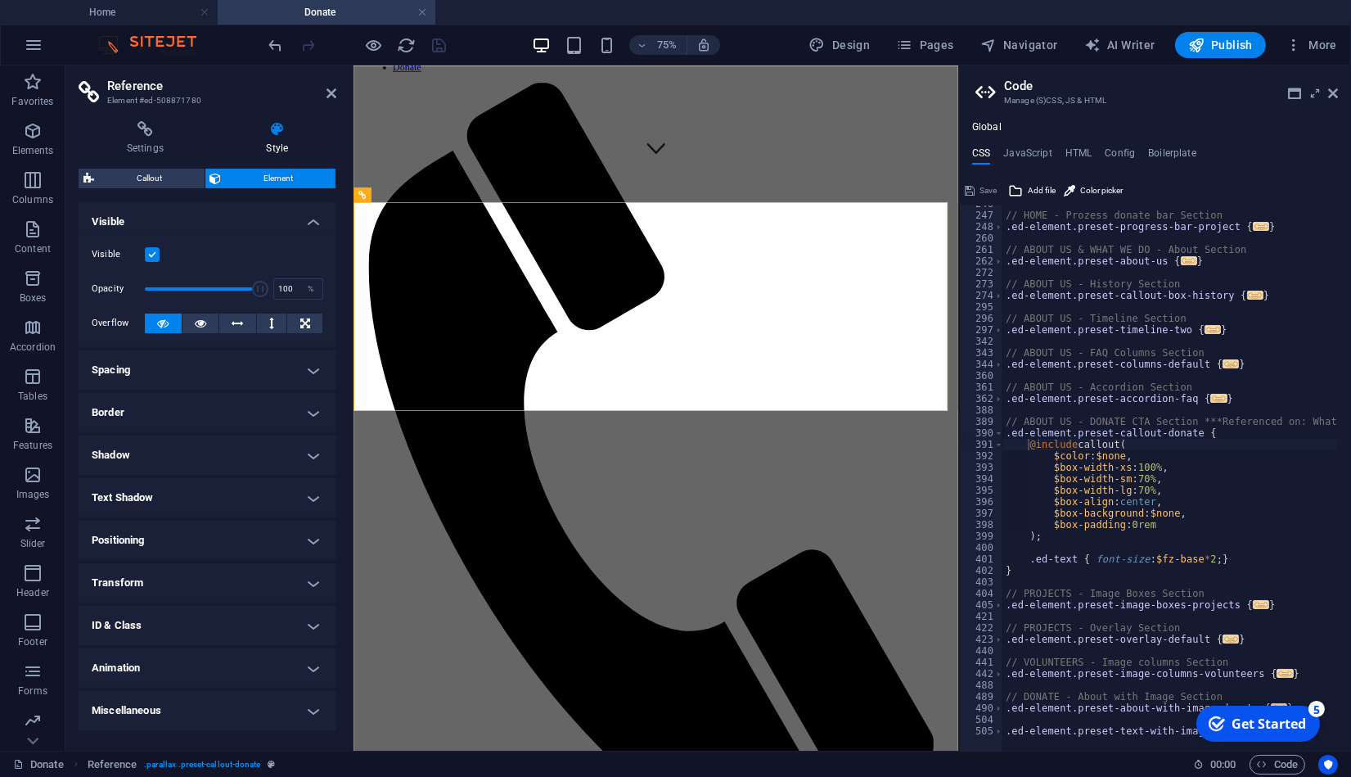
click at [227, 361] on h4 "Spacing" at bounding box center [208, 369] width 258 height 39
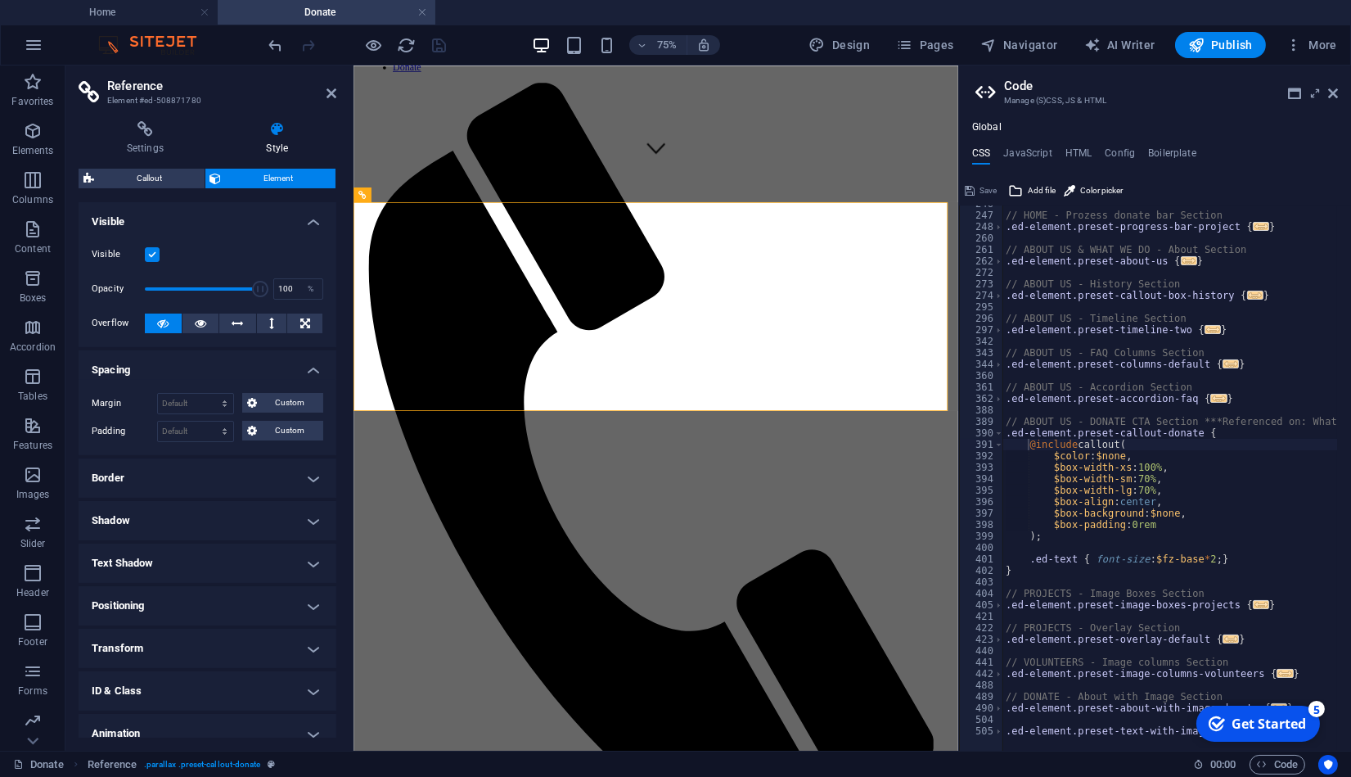
click at [227, 361] on h4 "Spacing" at bounding box center [208, 364] width 258 height 29
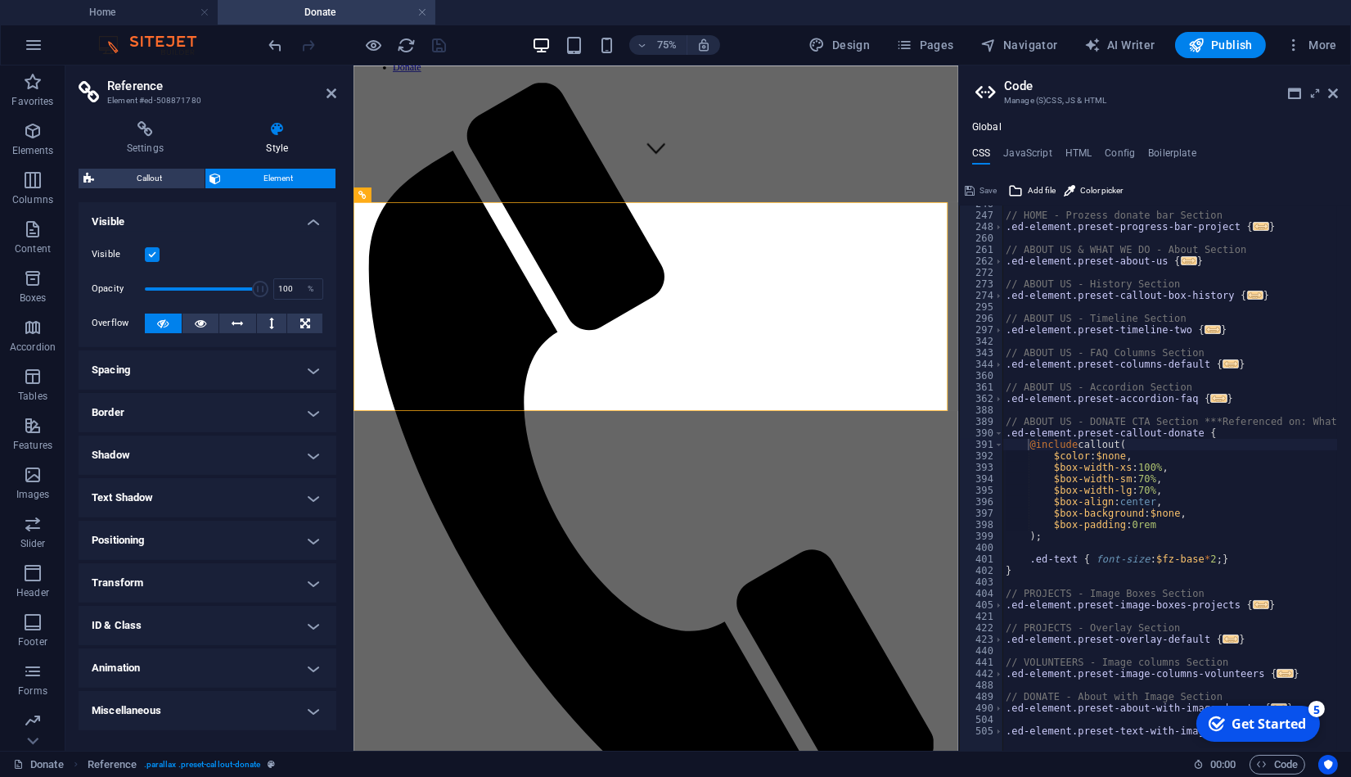
click at [309, 220] on h4 "Visible" at bounding box center [208, 216] width 258 height 29
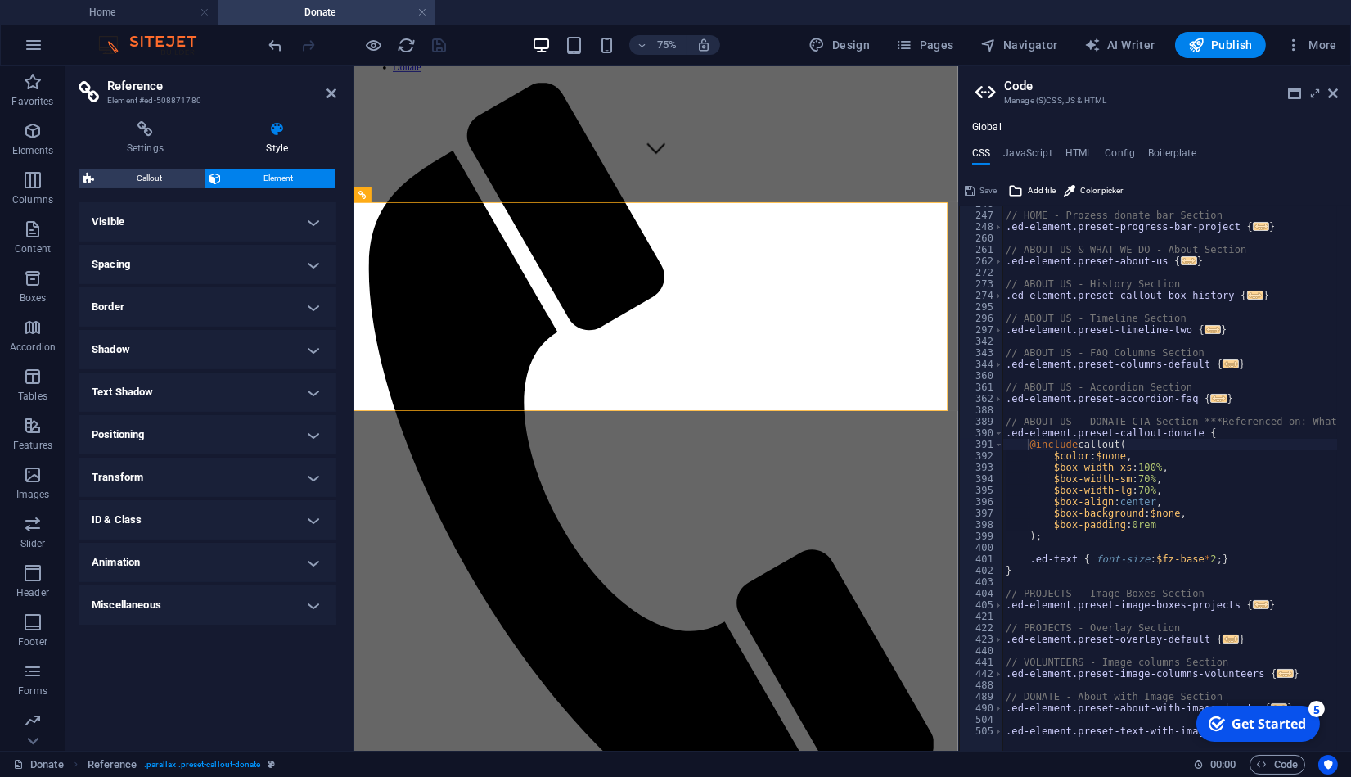
click at [296, 440] on h4 "Positioning" at bounding box center [208, 434] width 258 height 39
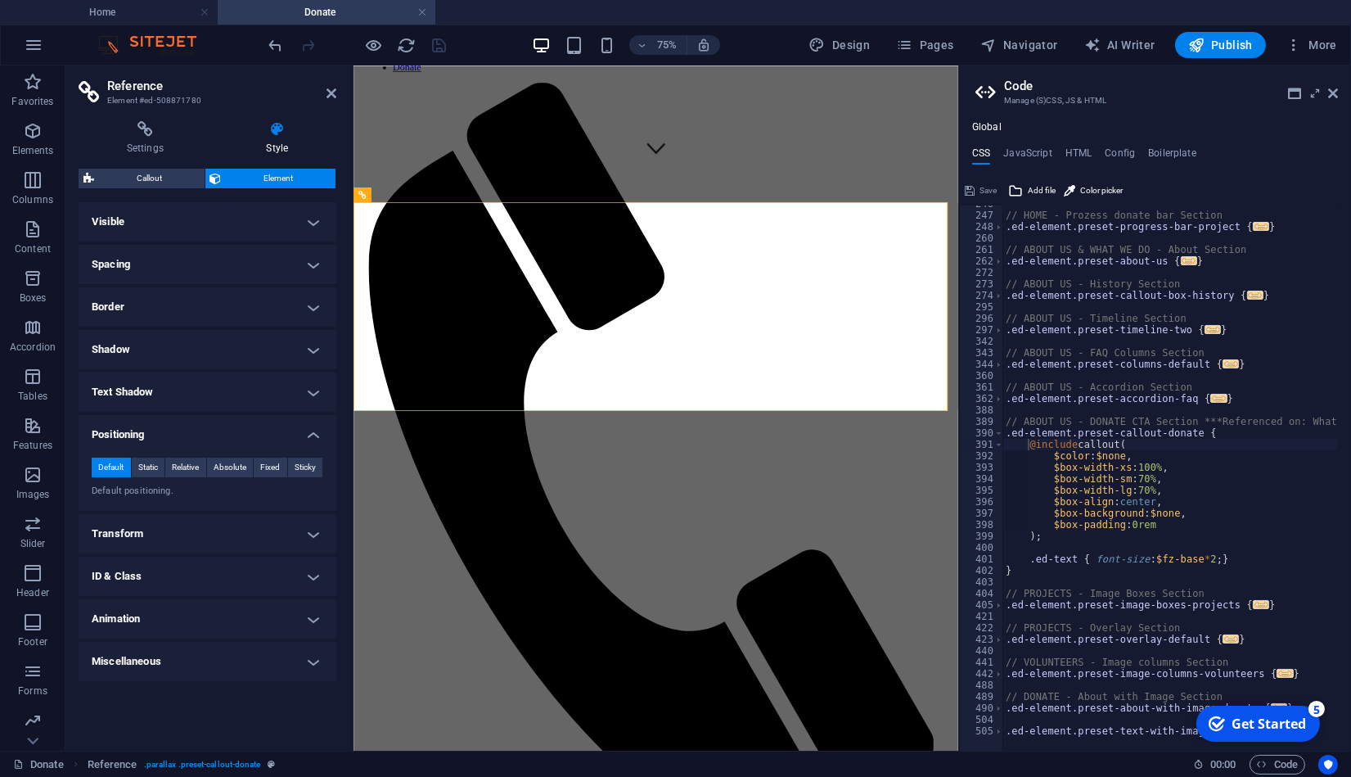
click at [296, 440] on h4 "Positioning" at bounding box center [208, 429] width 258 height 29
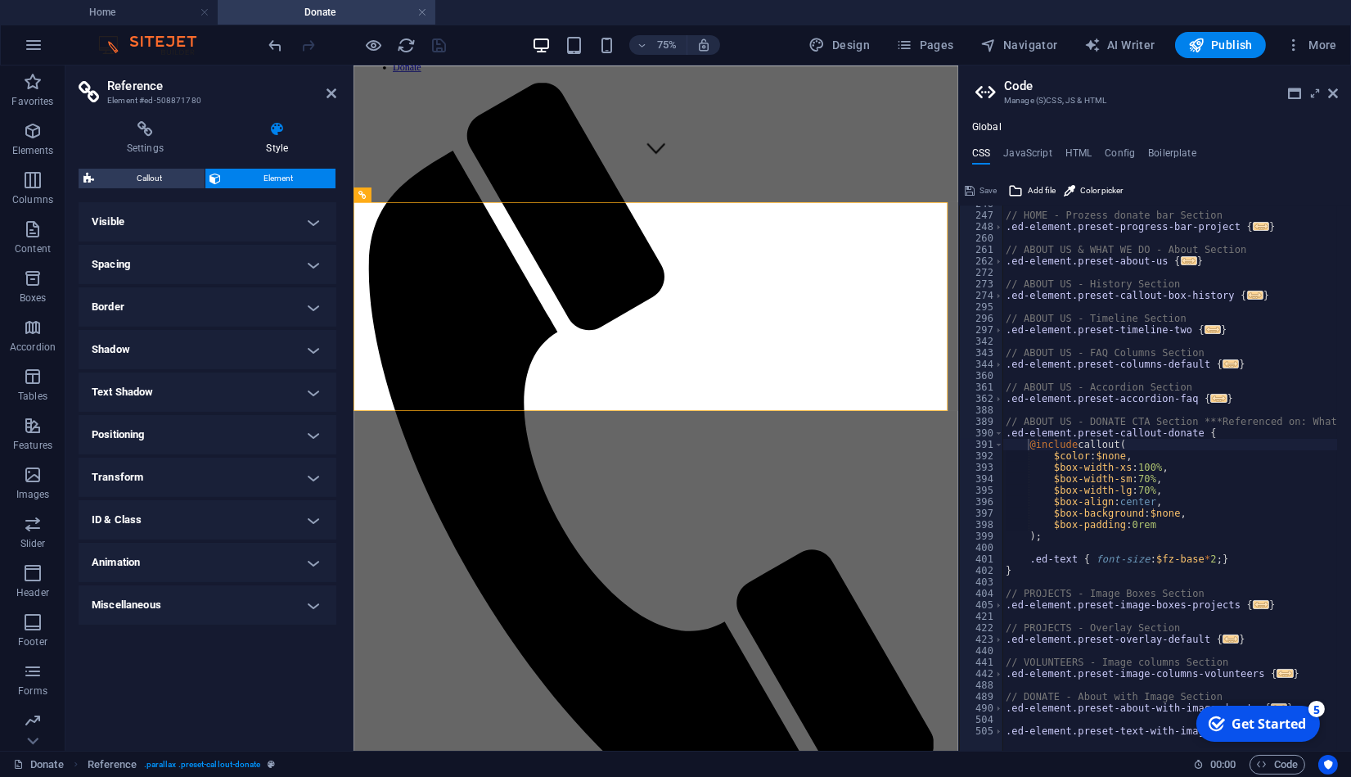
click at [333, 90] on icon at bounding box center [332, 93] width 10 height 13
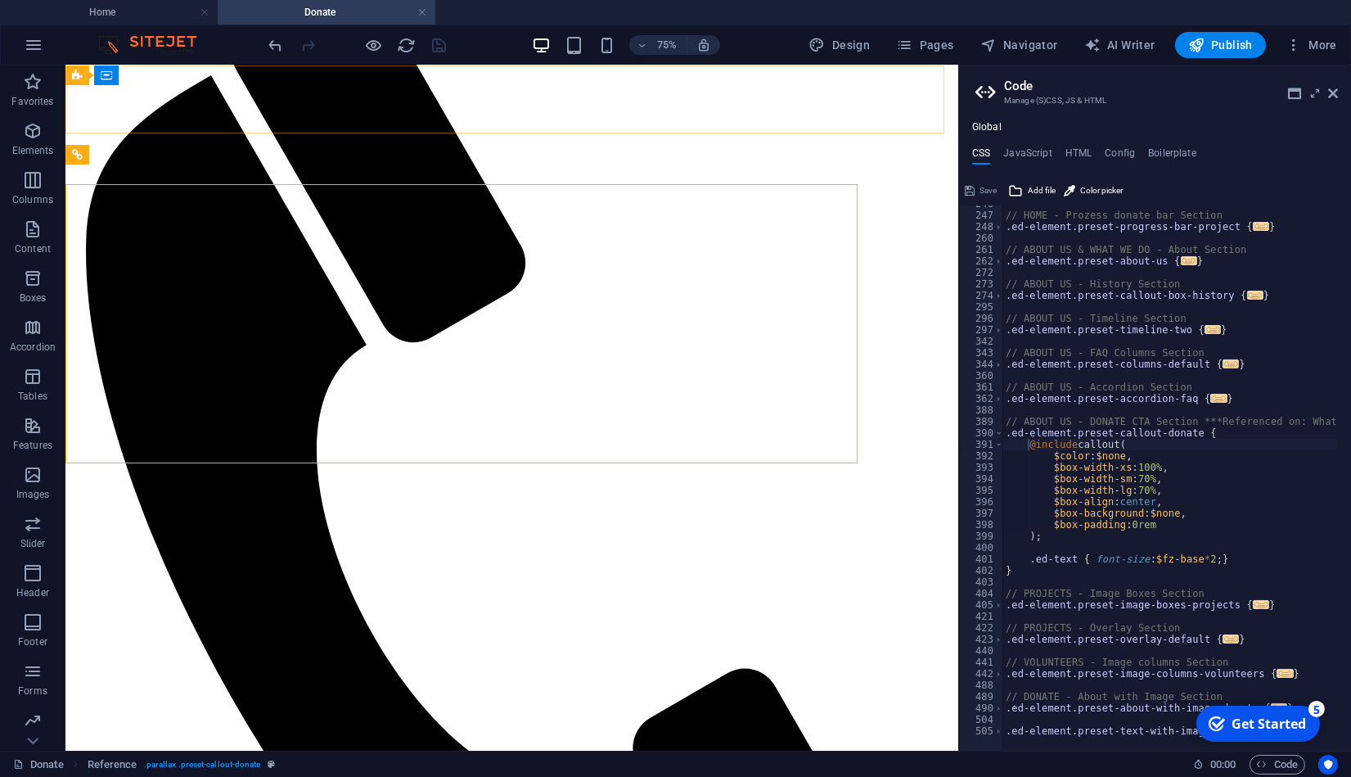
scroll to position [837, 0]
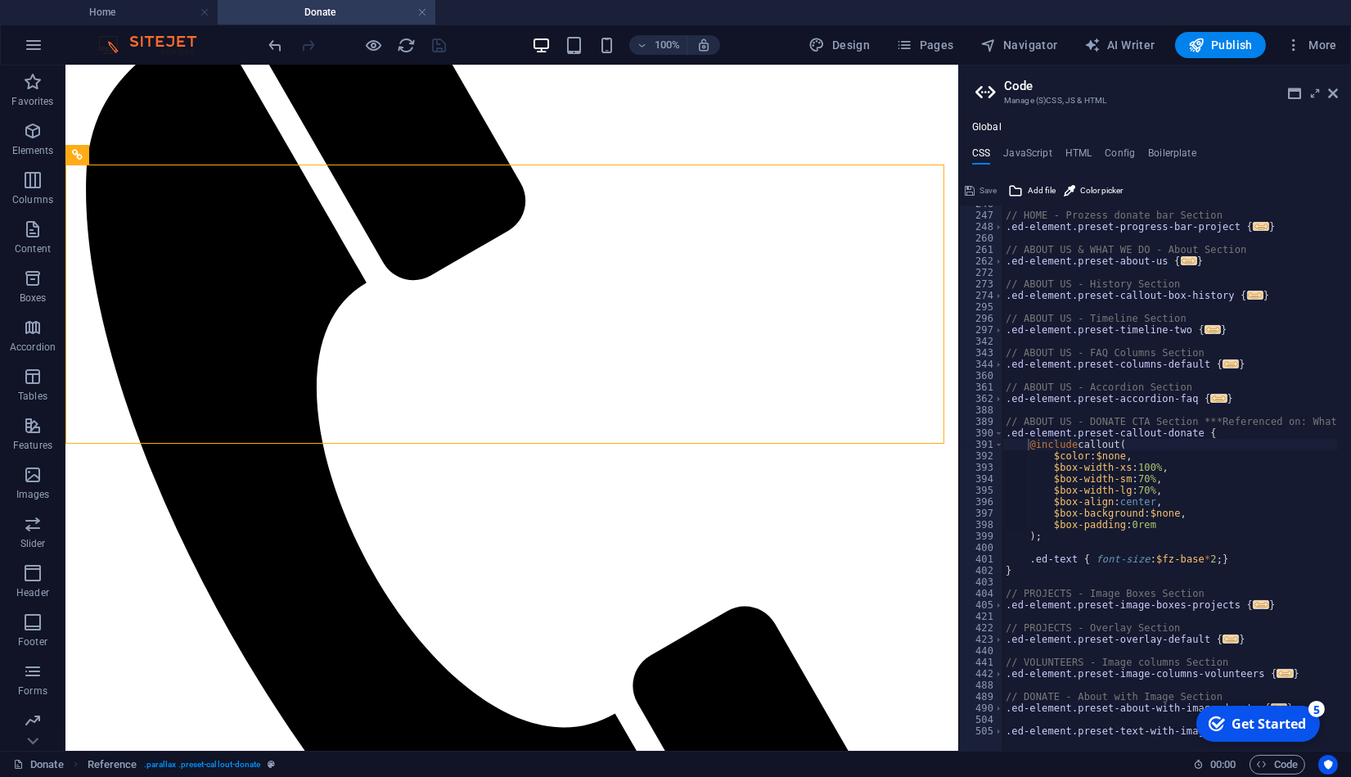
type textarea "}"
click at [1085, 565] on div "// HOME - Prozess donate bar Section .ed-element.preset-progress-bar-project { …" at bounding box center [1257, 475] width 508 height 554
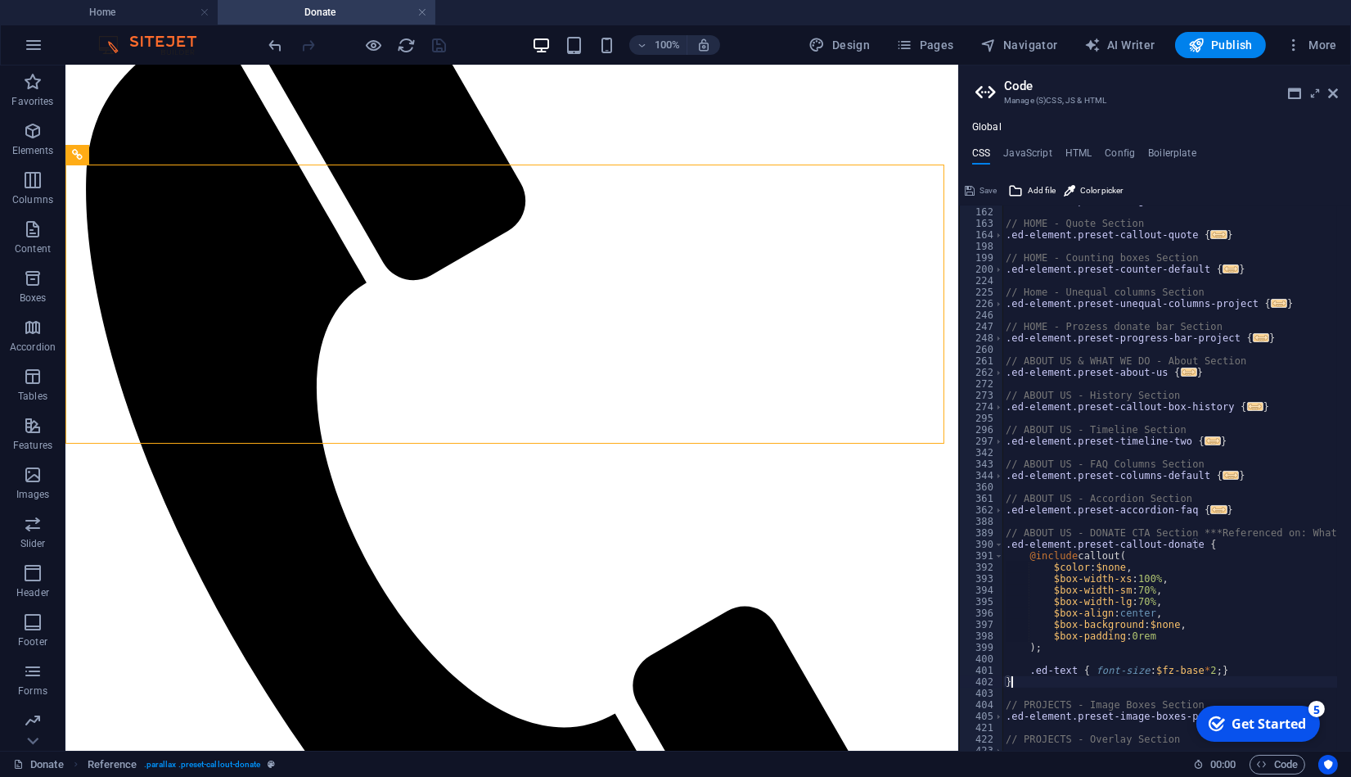
scroll to position [717, 0]
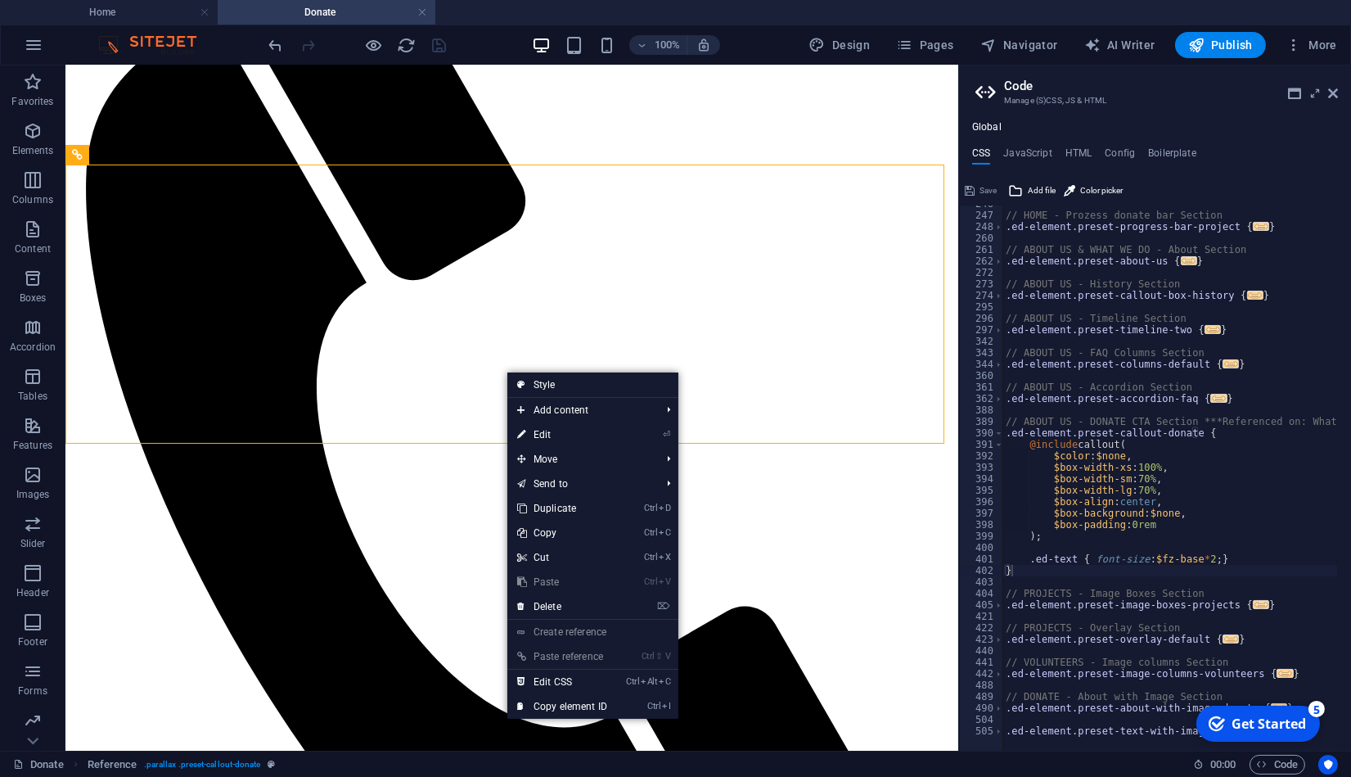
click at [554, 702] on link "Ctrl I Copy element ID" at bounding box center [563, 706] width 110 height 25
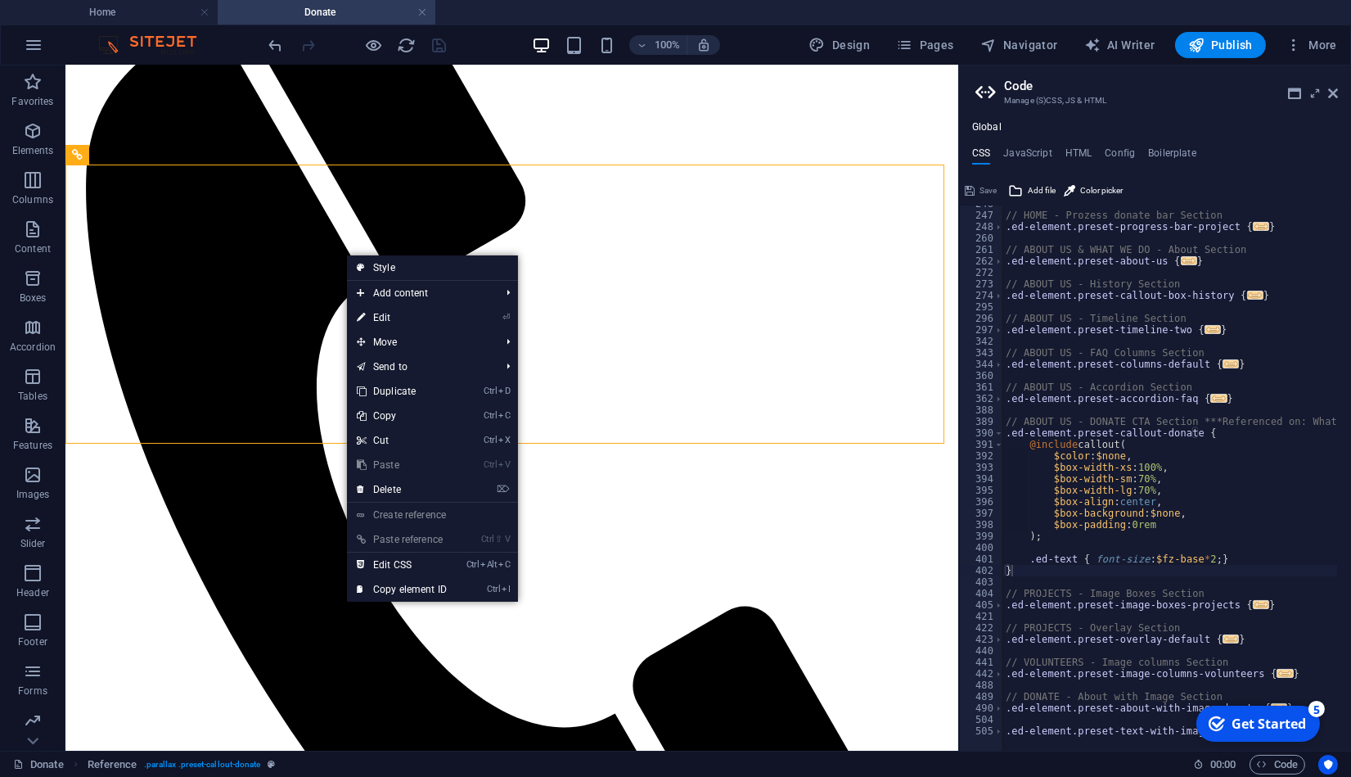
click at [404, 582] on link "Ctrl I Copy element ID" at bounding box center [402, 589] width 110 height 25
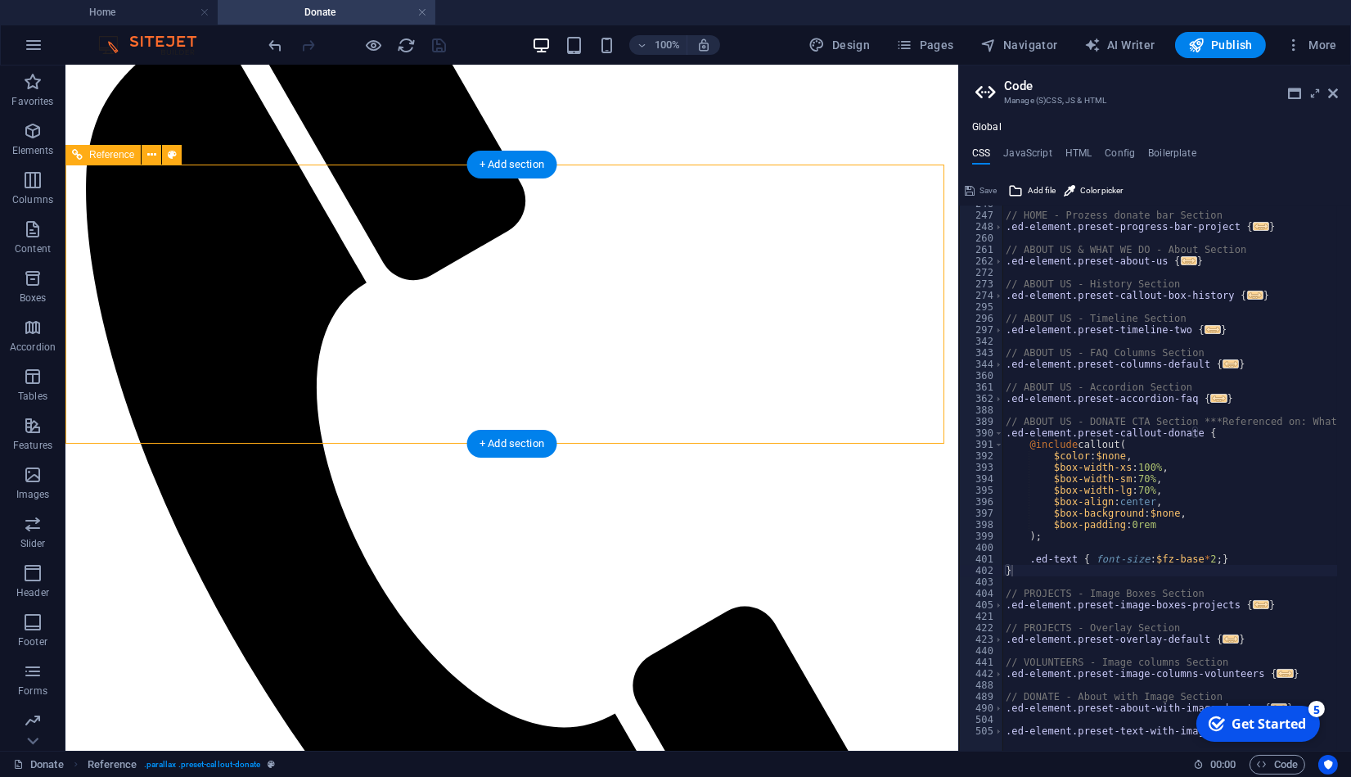
click at [1043, 148] on h4 "JavaScript" at bounding box center [1028, 156] width 48 height 18
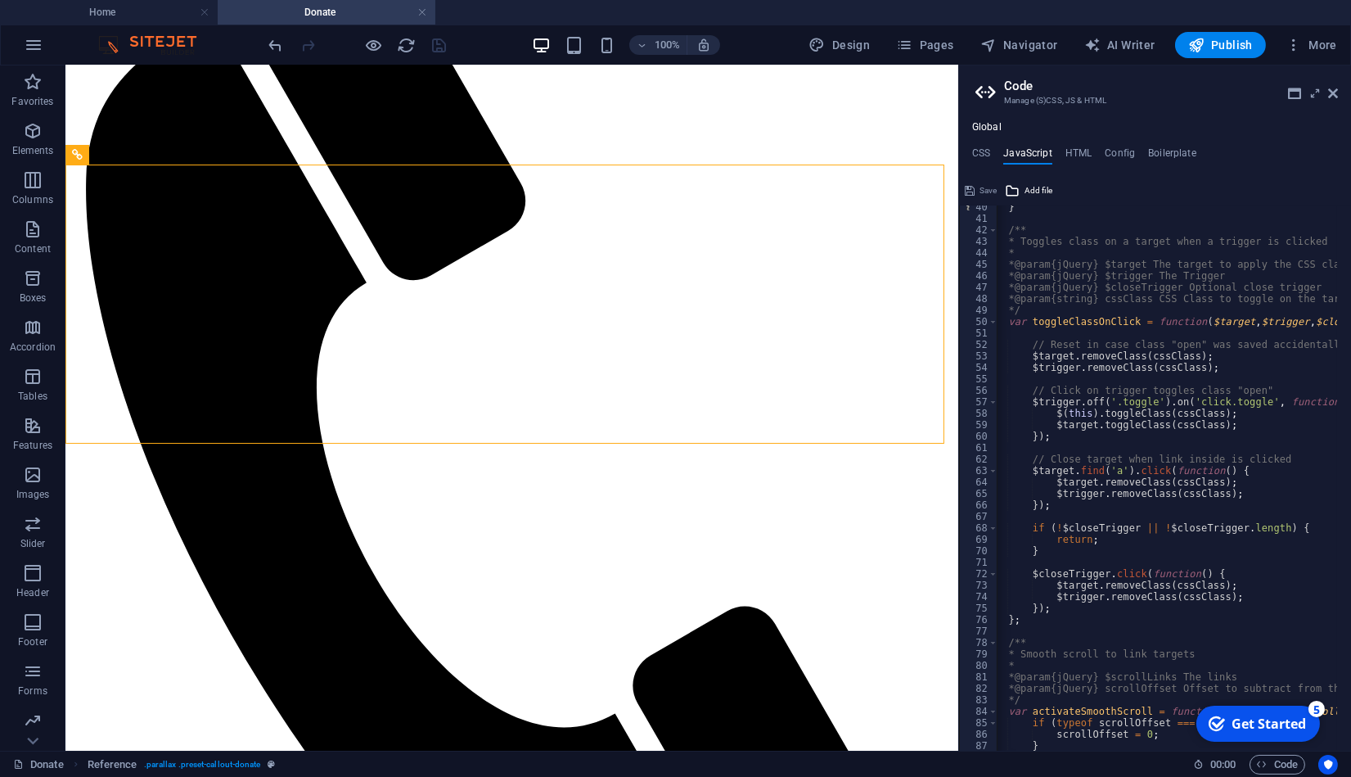
scroll to position [451, 0]
click at [1076, 155] on h4 "HTML" at bounding box center [1079, 156] width 27 height 18
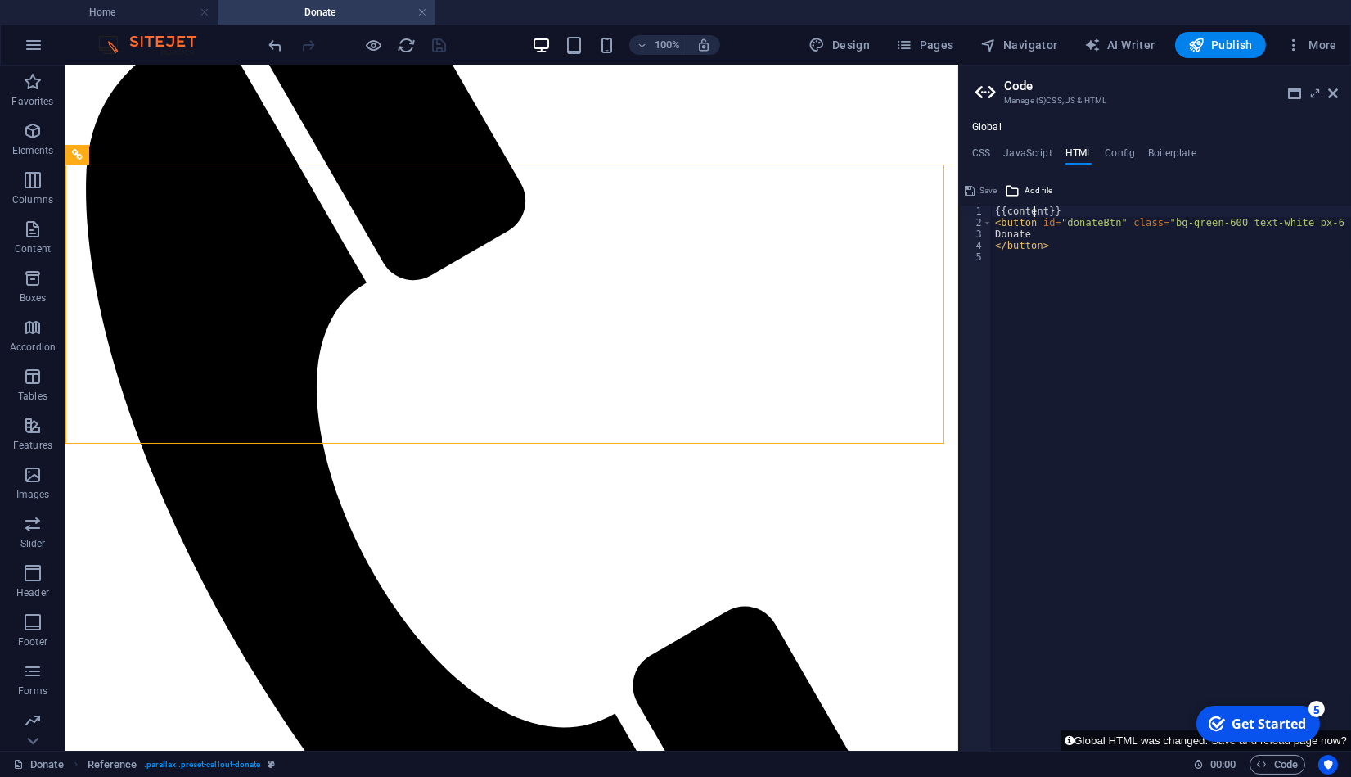
click at [1091, 324] on div "{{content}} < button id = "donateBtn" class = "bg-green-600 text-white px-6 py-…" at bounding box center [1205, 489] width 426 height 568
click at [1017, 151] on h4 "JavaScript" at bounding box center [1028, 156] width 48 height 18
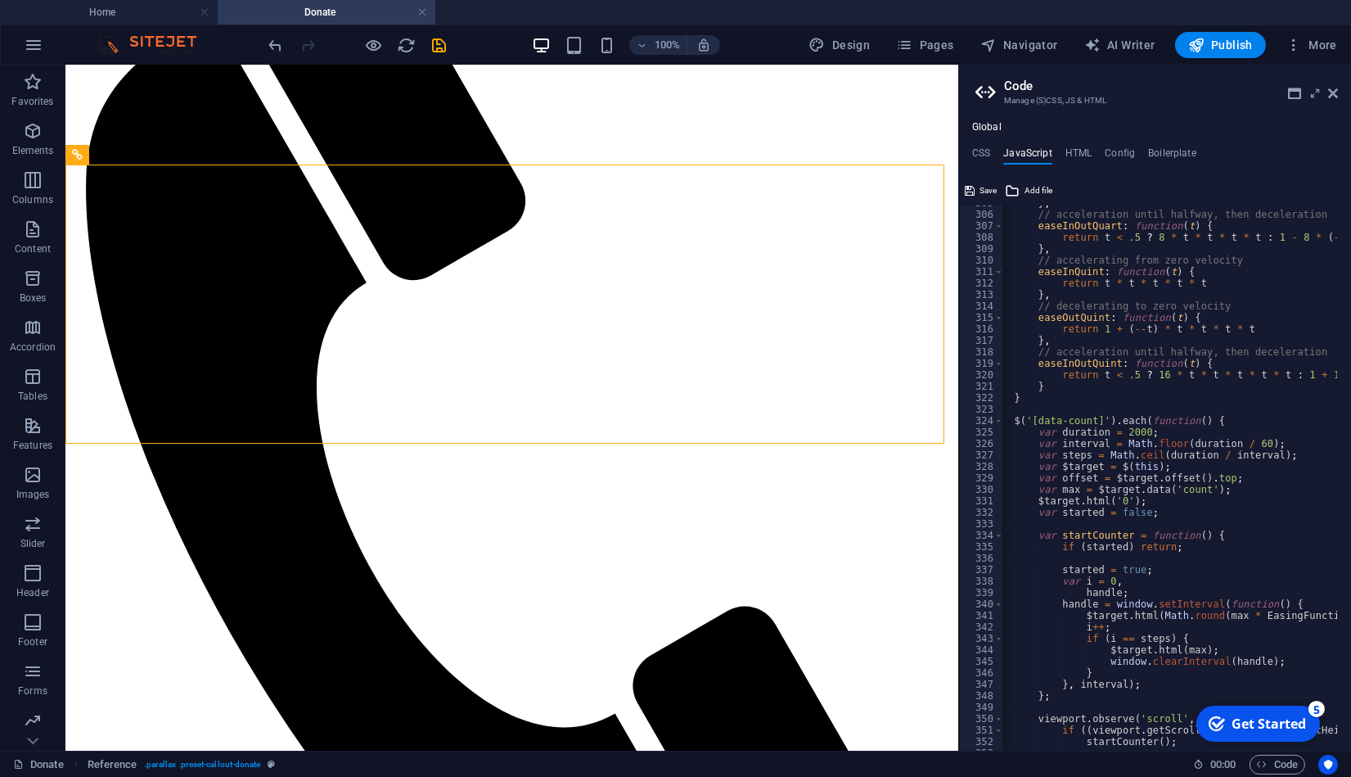
scroll to position [3559, 0]
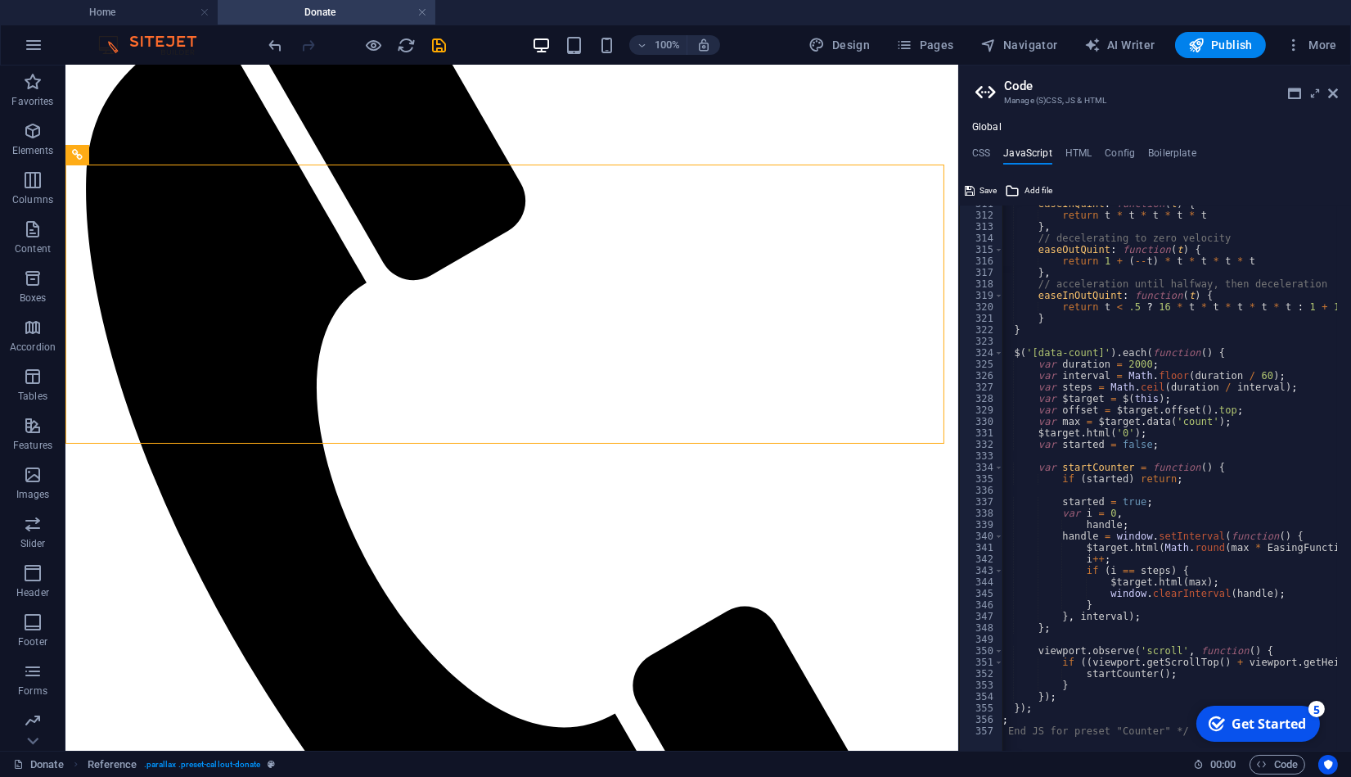
click at [1064, 711] on div "easeInQuint : function ( t ) { return t * t * t * t * t } , // decelerating to …" at bounding box center [1362, 475] width 751 height 554
type textarea "/* End JS for preset "Counter" */"
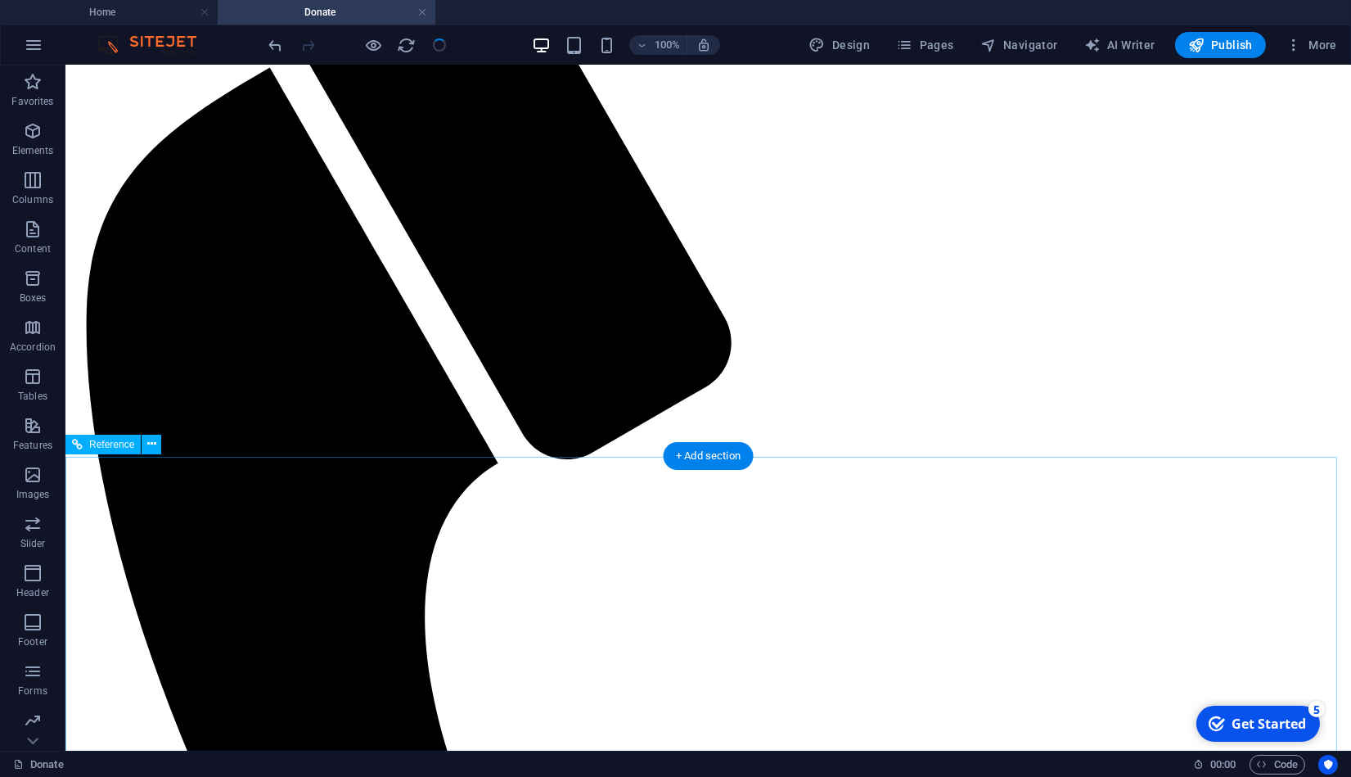
scroll to position [837, 0]
click at [1280, 769] on span "Code" at bounding box center [1277, 765] width 41 height 20
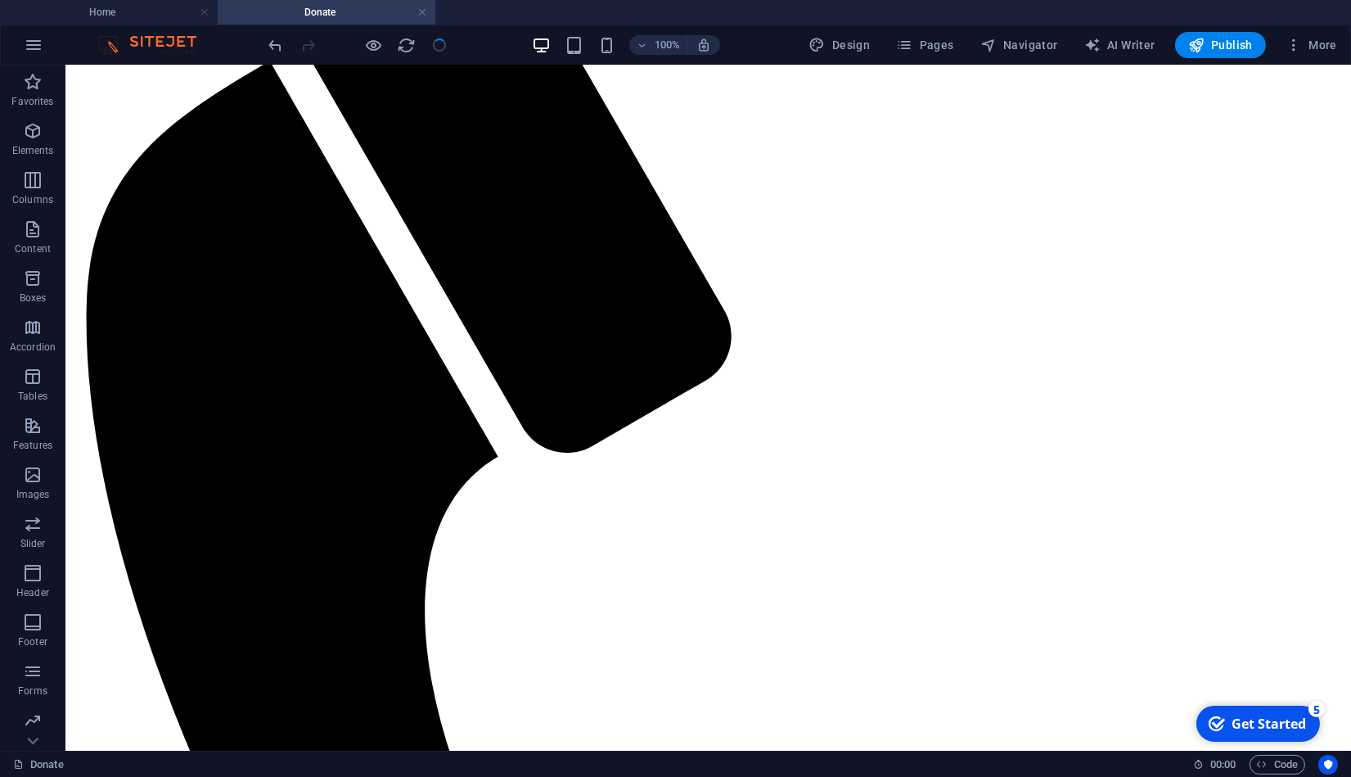
scroll to position [837, 0]
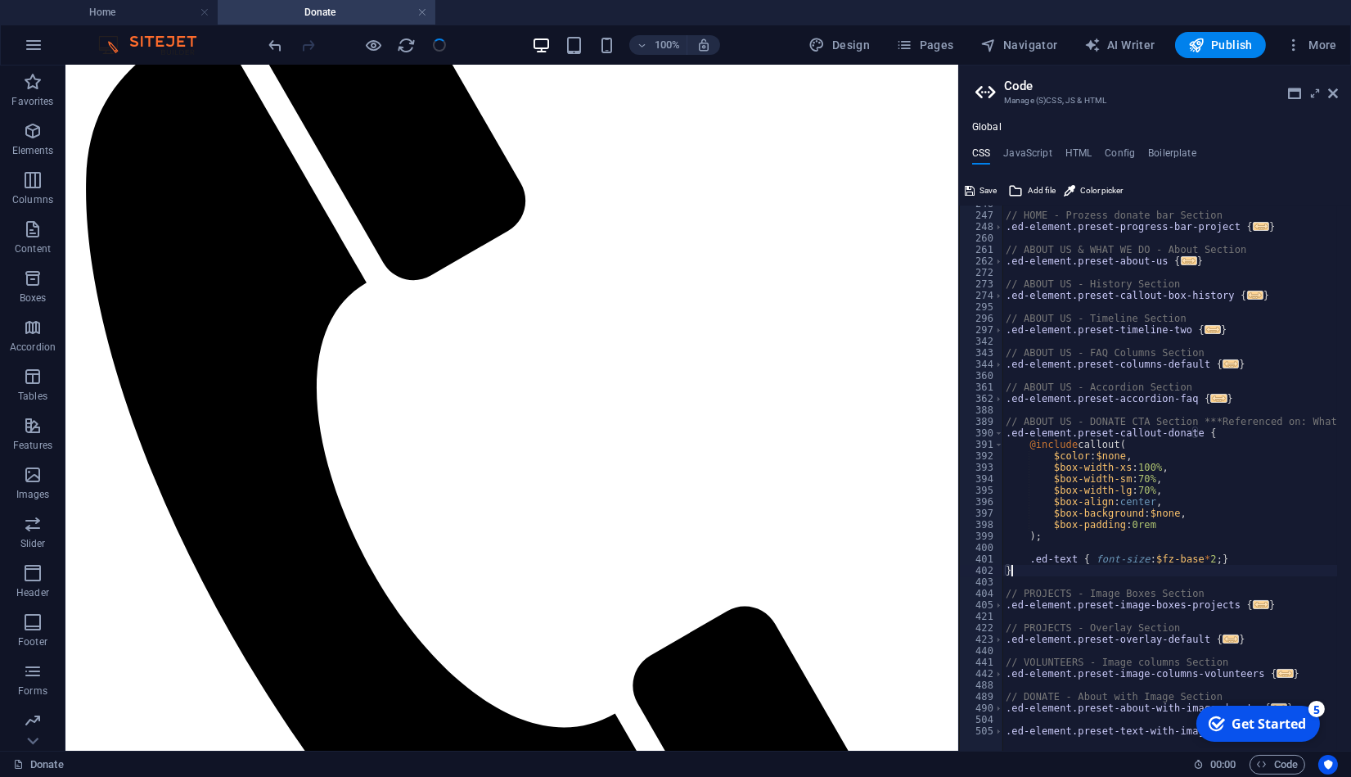
click at [1034, 148] on h4 "JavaScript" at bounding box center [1028, 156] width 48 height 18
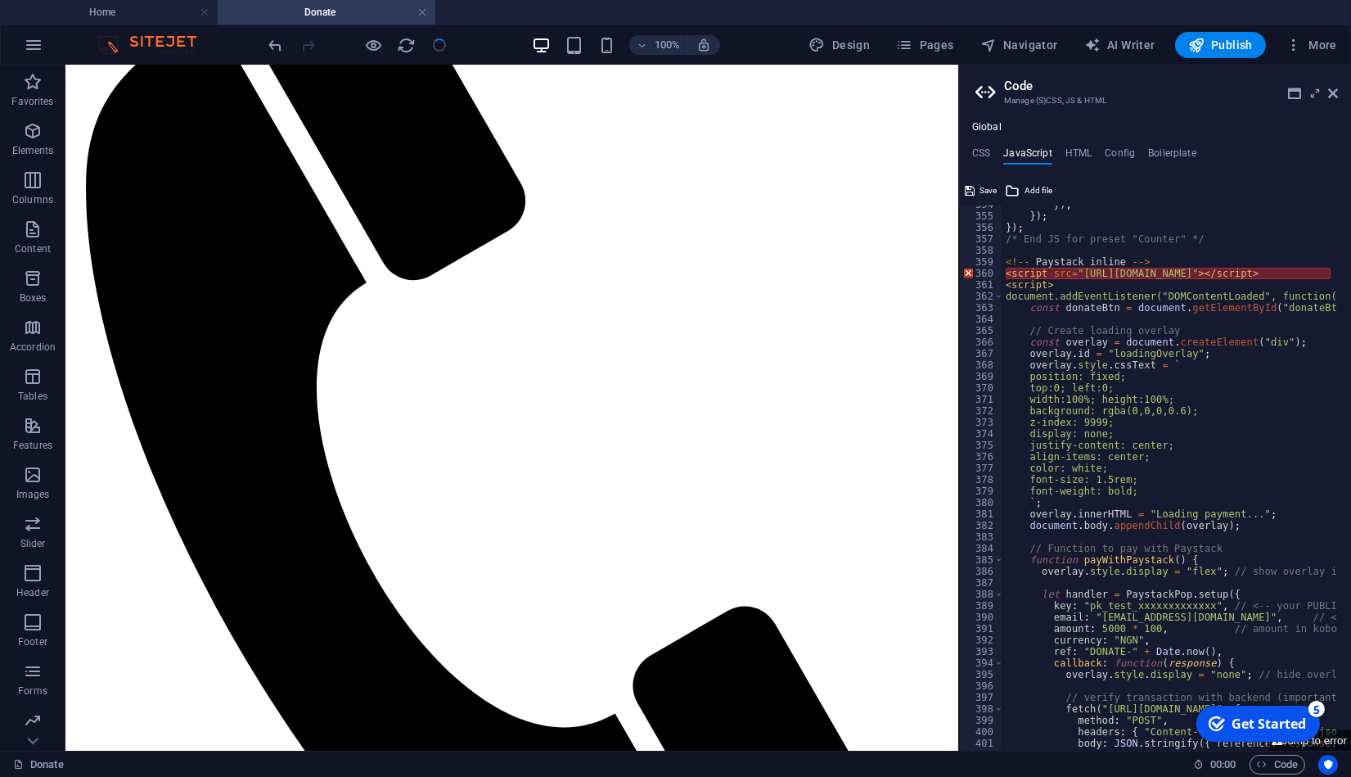
scroll to position [4051, 0]
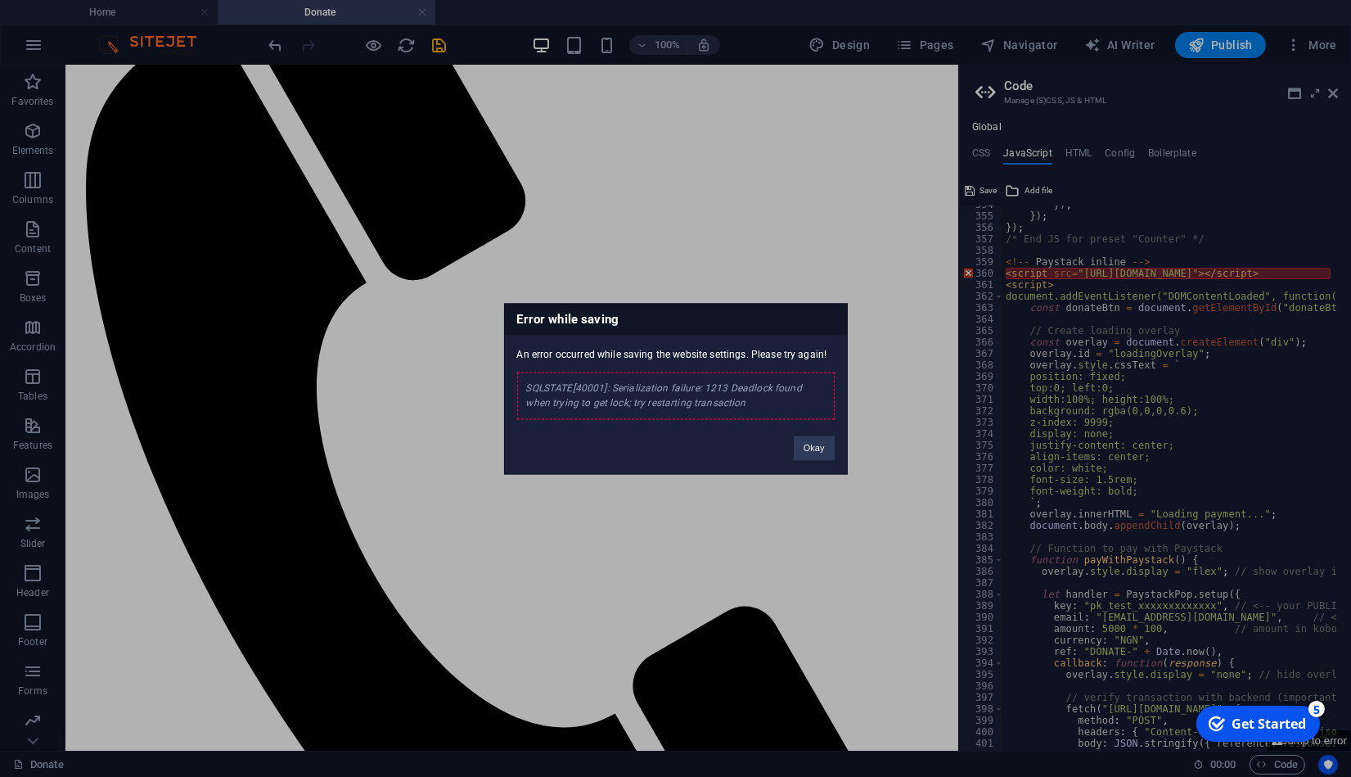
click at [1158, 265] on div "Error while saving An error occurred while saving the website settings. Please …" at bounding box center [675, 388] width 1351 height 777
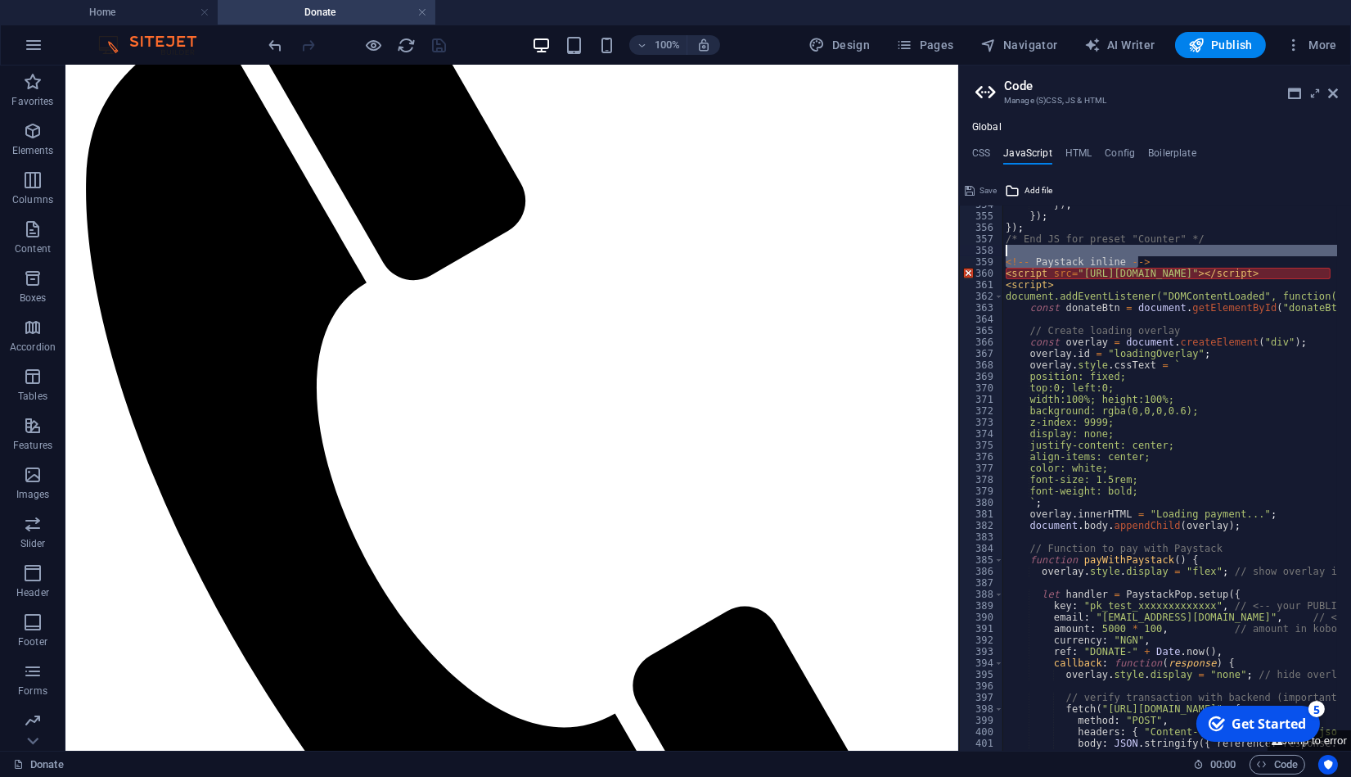
drag, startPoint x: 1154, startPoint y: 262, endPoint x: 1043, endPoint y: 250, distance: 112.0
click at [1043, 250] on div "}) ; }) ; }) ; /* End JS for preset "Counter" */ <!-- Paystack inline --> < scr…" at bounding box center [1378, 476] width 751 height 554
type textarea "<!-- Paystack inline -->"
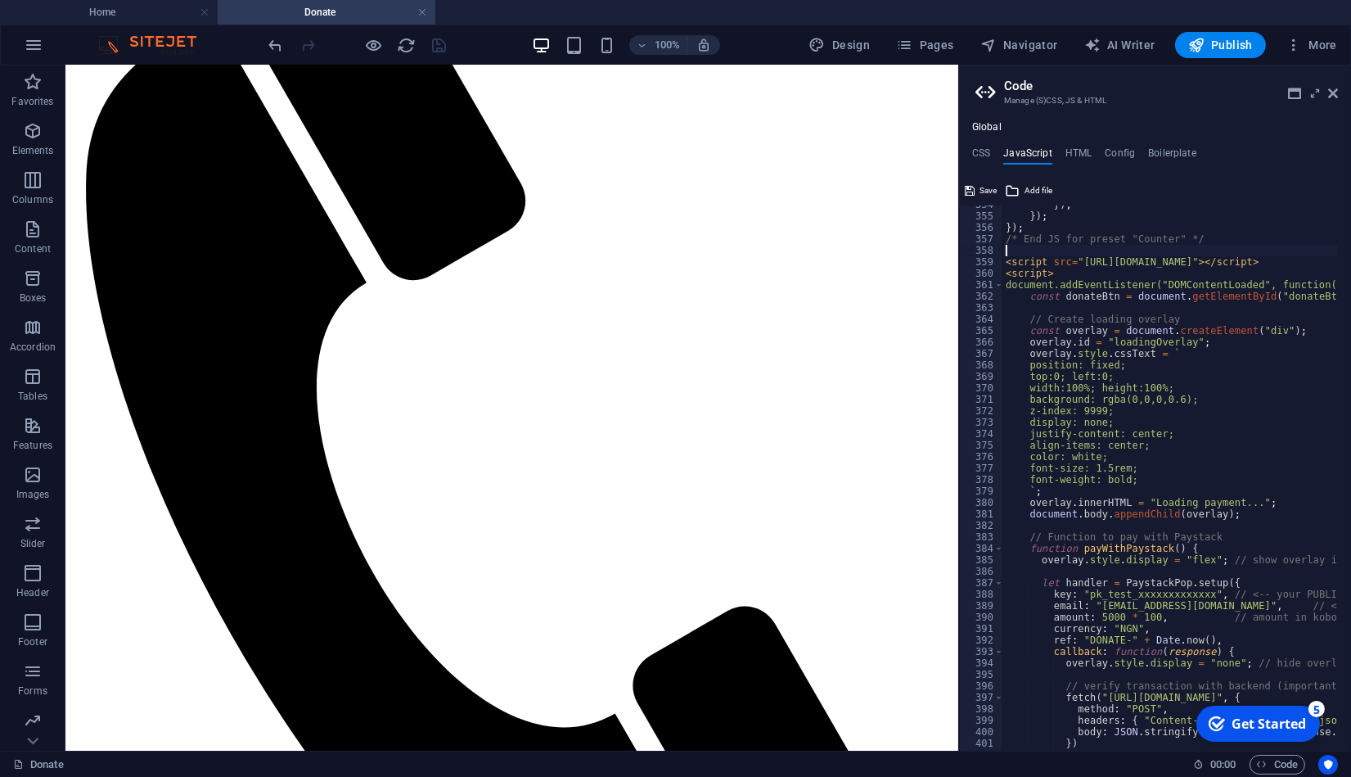
click at [1086, 287] on div "}) ; }) ; }) ; /* End JS for preset "Counter" */ < script src = "[URL][DOMAIN_N…" at bounding box center [1378, 476] width 751 height 554
click at [1119, 258] on div "}) ; }) ; }) ; /* End JS for preset "Counter" */ < script src = "[URL][DOMAIN_N…" at bounding box center [1378, 476] width 751 height 554
click at [1101, 282] on div "}) ; }) ; }) ; /* End JS for preset "Counter" */ < script src = "[URL][DOMAIN_N…" at bounding box center [1378, 476] width 751 height 554
click at [997, 285] on span at bounding box center [999, 284] width 9 height 11
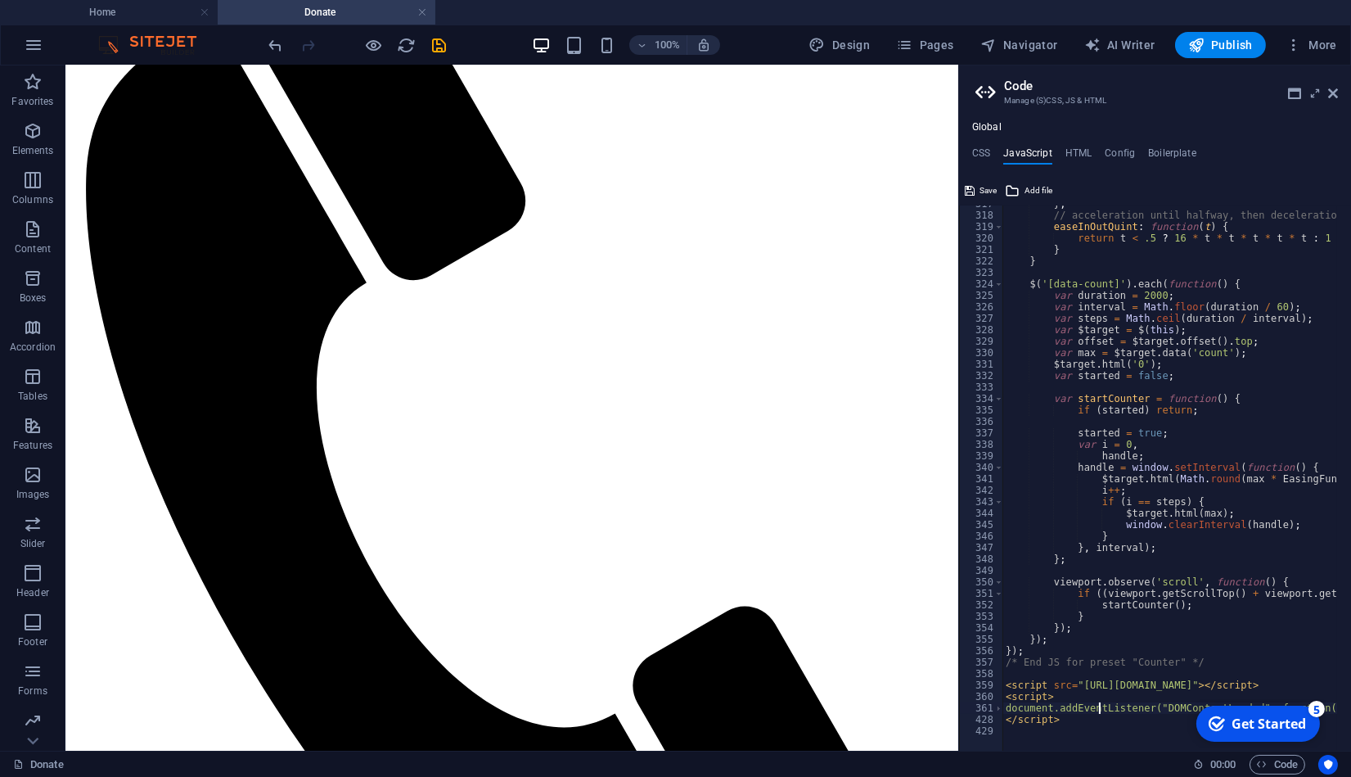
scroll to position [3628, 0]
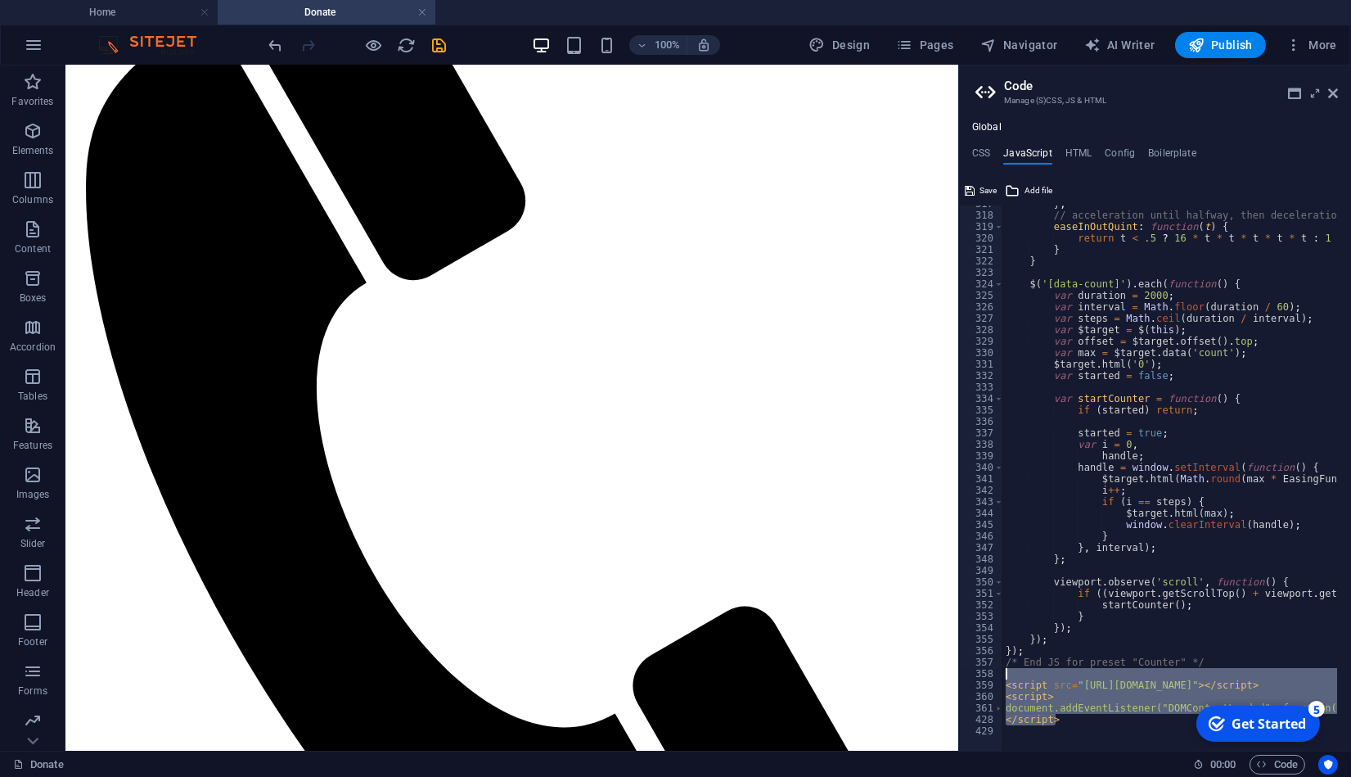
drag, startPoint x: 1069, startPoint y: 720, endPoint x: 1001, endPoint y: 673, distance: 82.9
click at [1001, 673] on div "document.addEventListener("DOMContentLoaded", function() { 317 318 319 320 321 …" at bounding box center [1155, 477] width 392 height 545
type textarea "<script src="[URL][DOMAIN_NAME]"></script>"
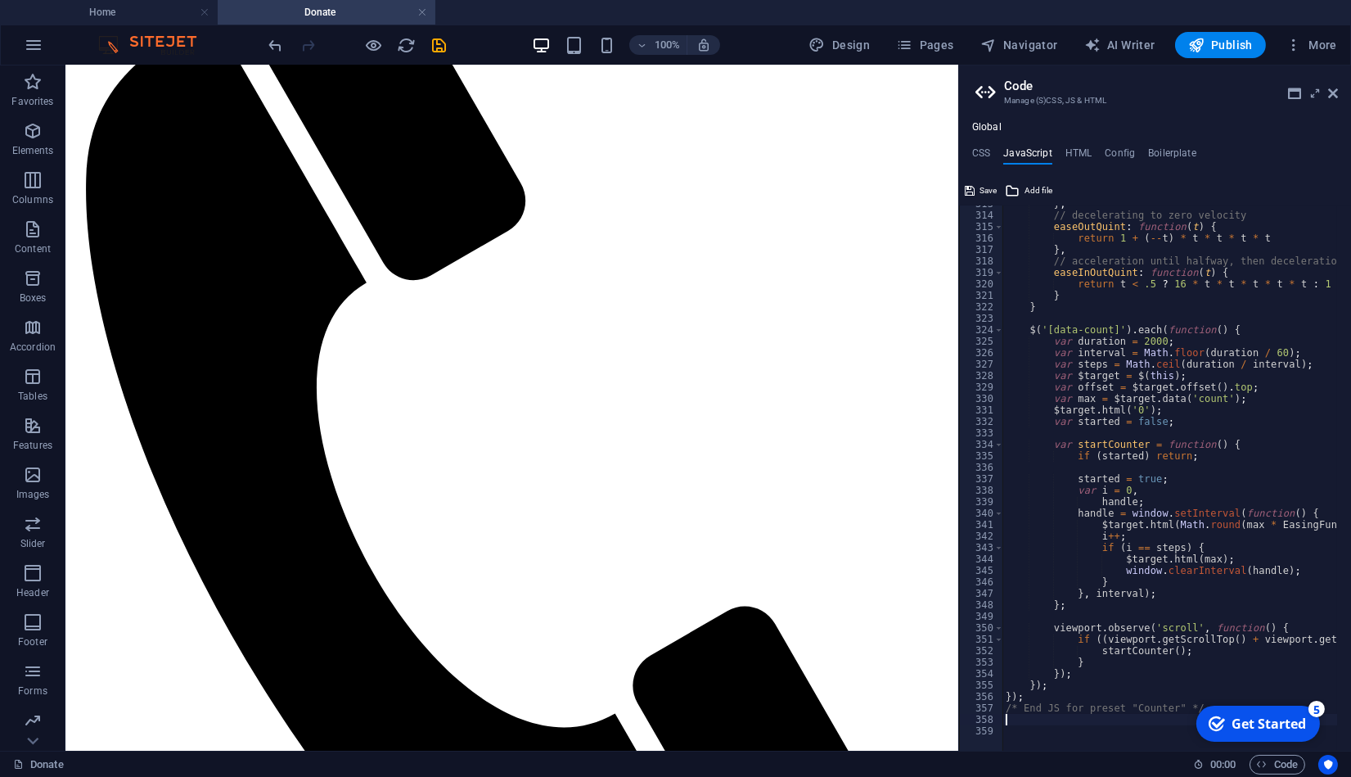
scroll to position [3582, 0]
paste textarea "</script>"
type textarea "</script>"
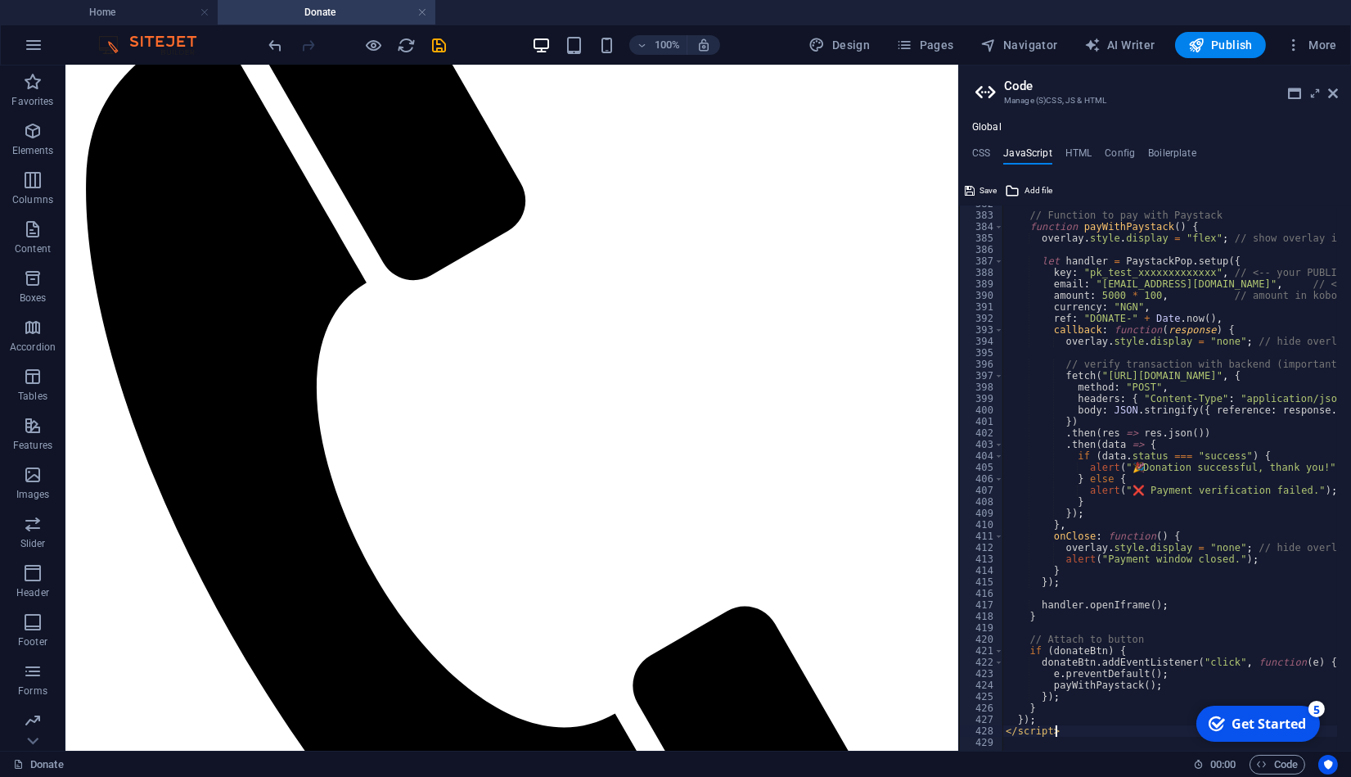
scroll to position [4373, 0]
click at [973, 184] on icon at bounding box center [970, 191] width 10 height 20
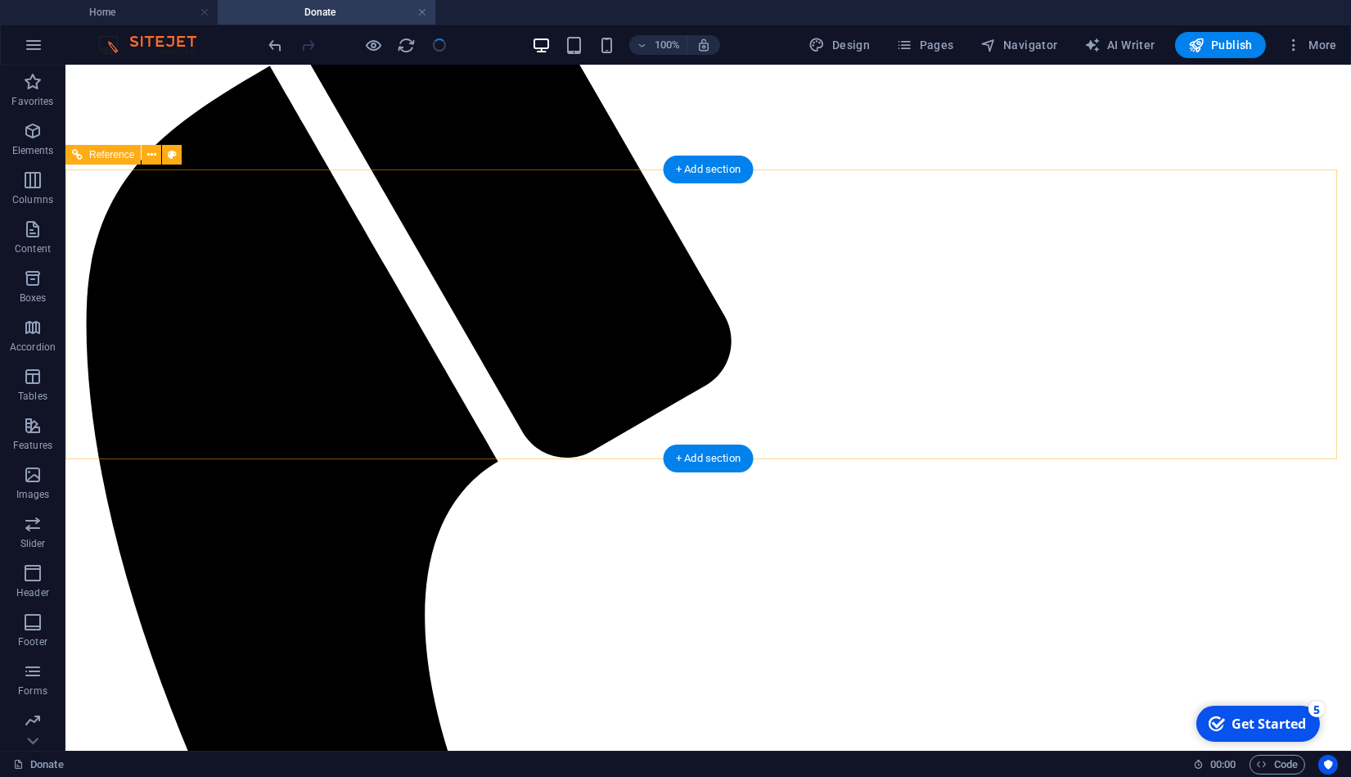
scroll to position [837, 0]
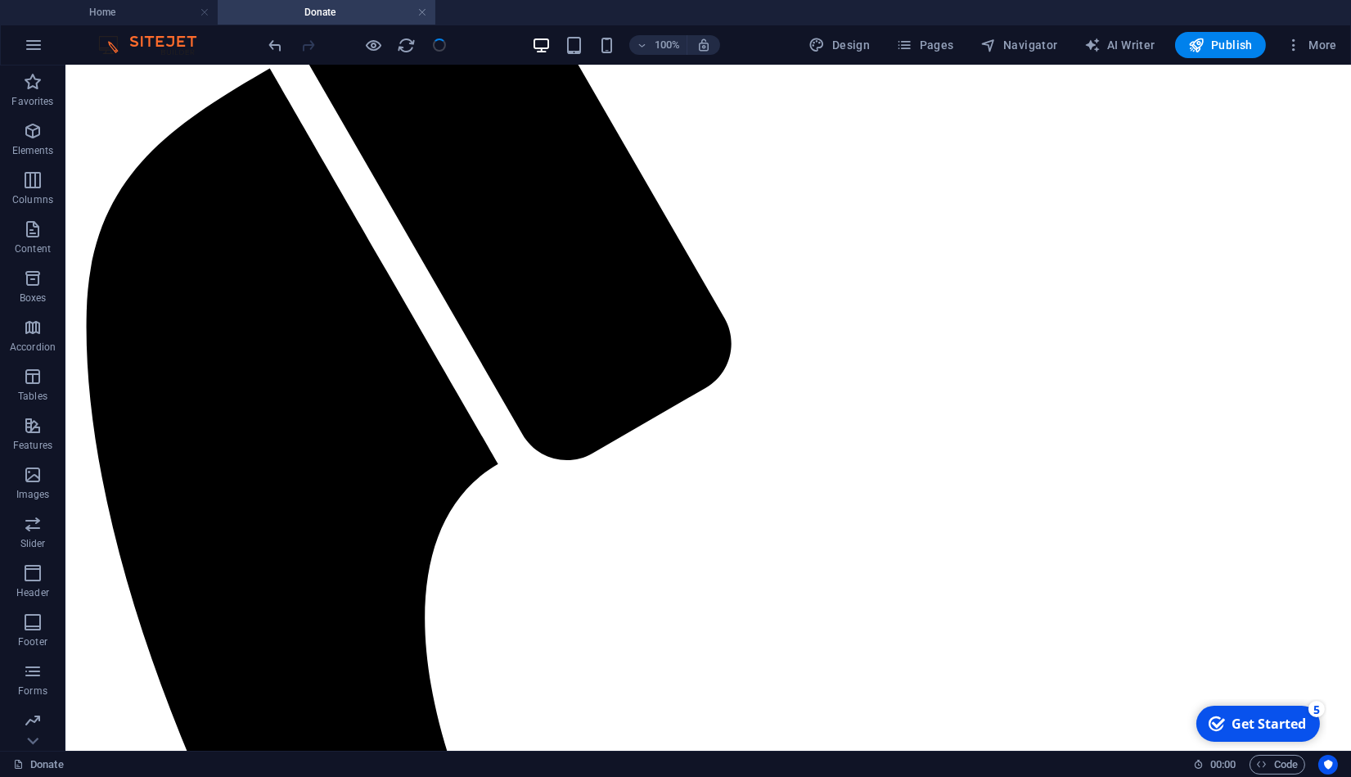
click at [1280, 766] on span "Code" at bounding box center [1277, 765] width 41 height 20
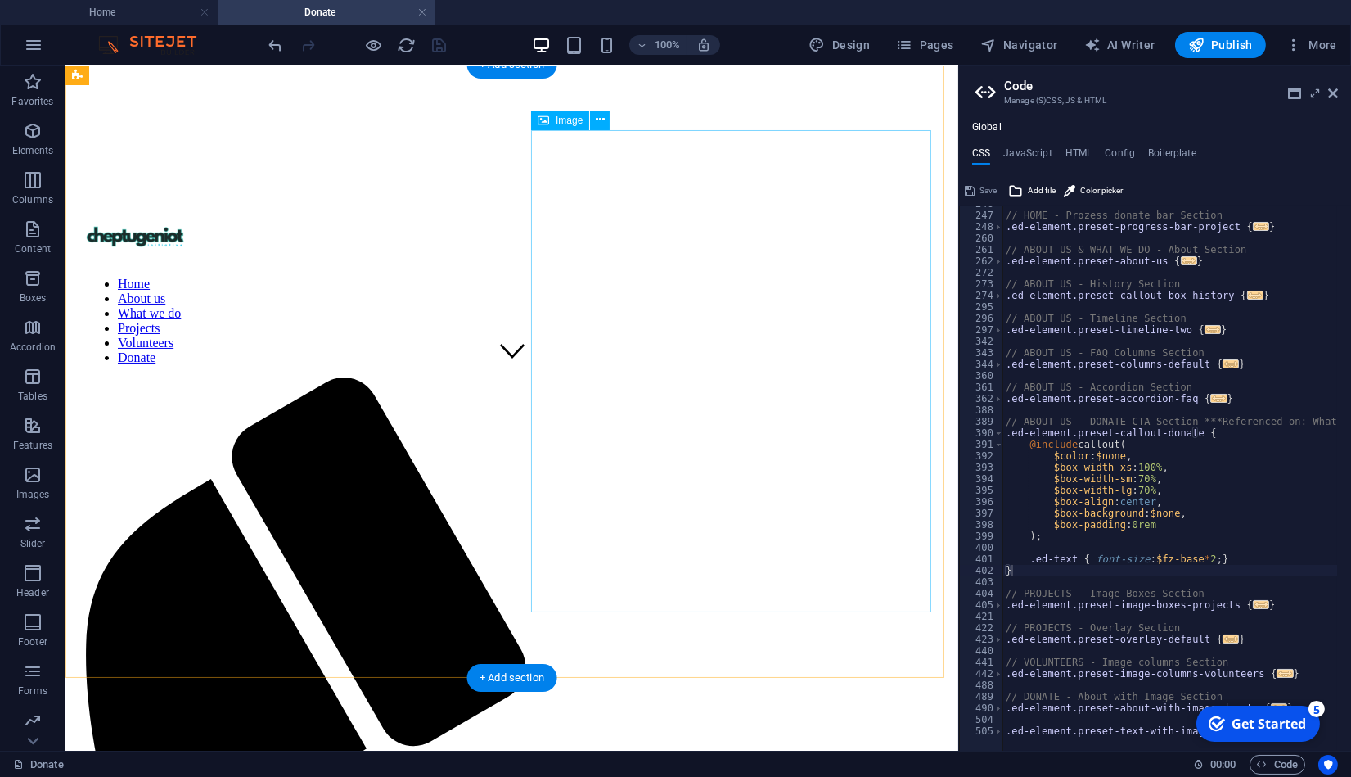
scroll to position [325, 0]
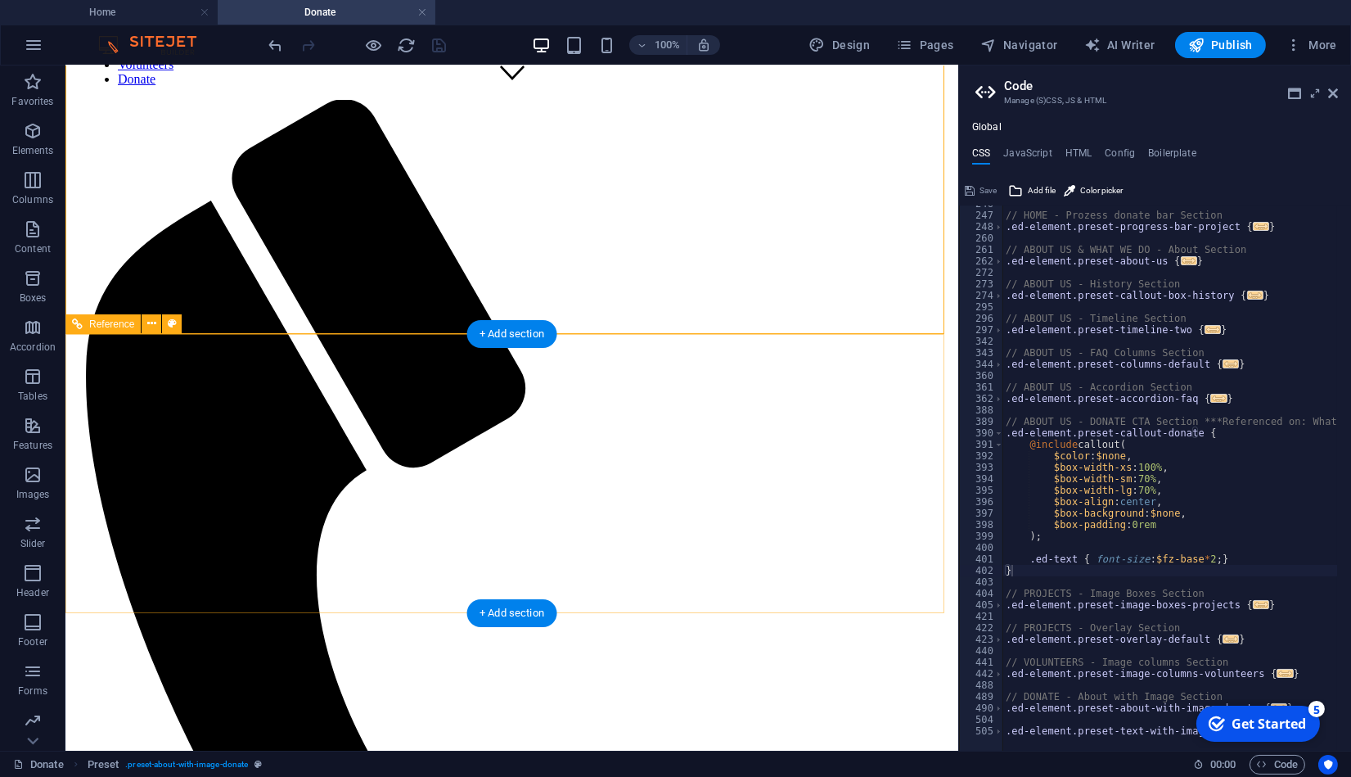
scroll to position [724, 0]
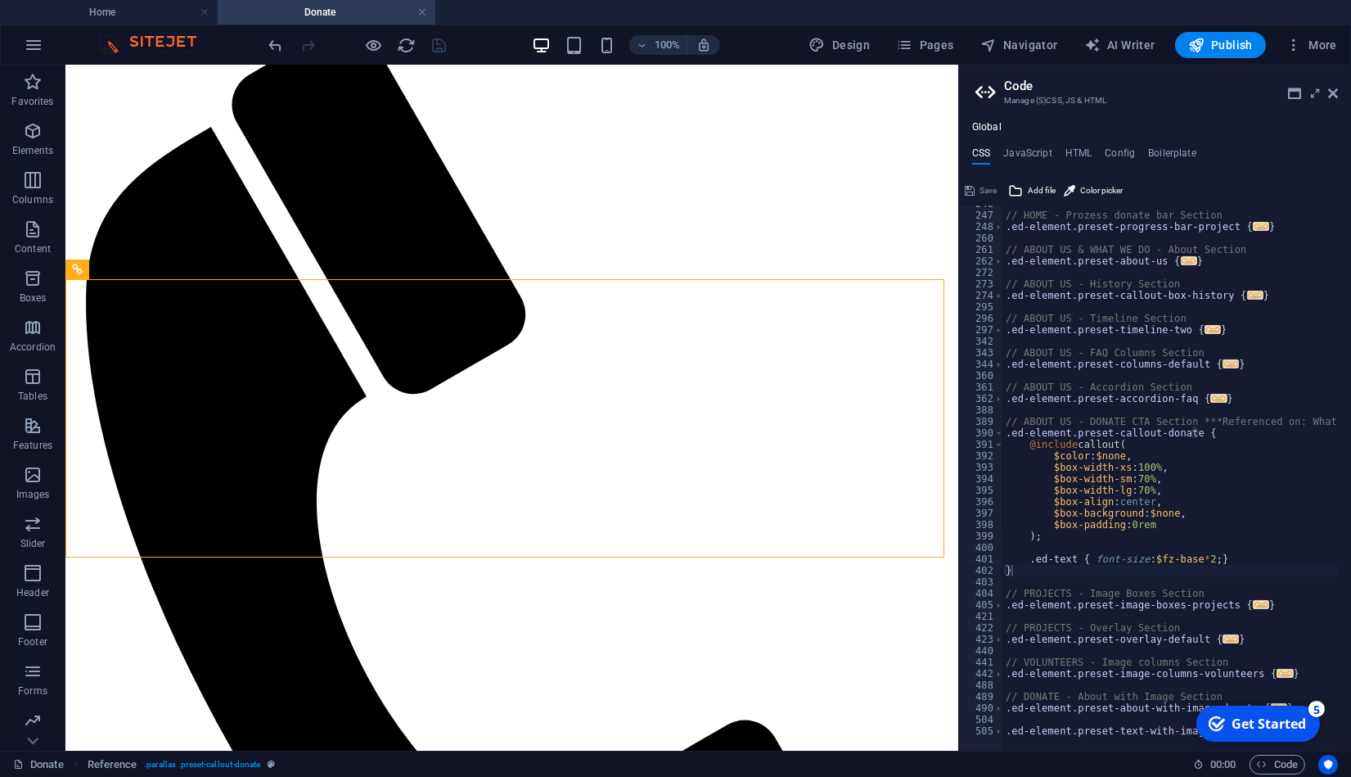
click at [27, 160] on button "Elements" at bounding box center [32, 139] width 65 height 49
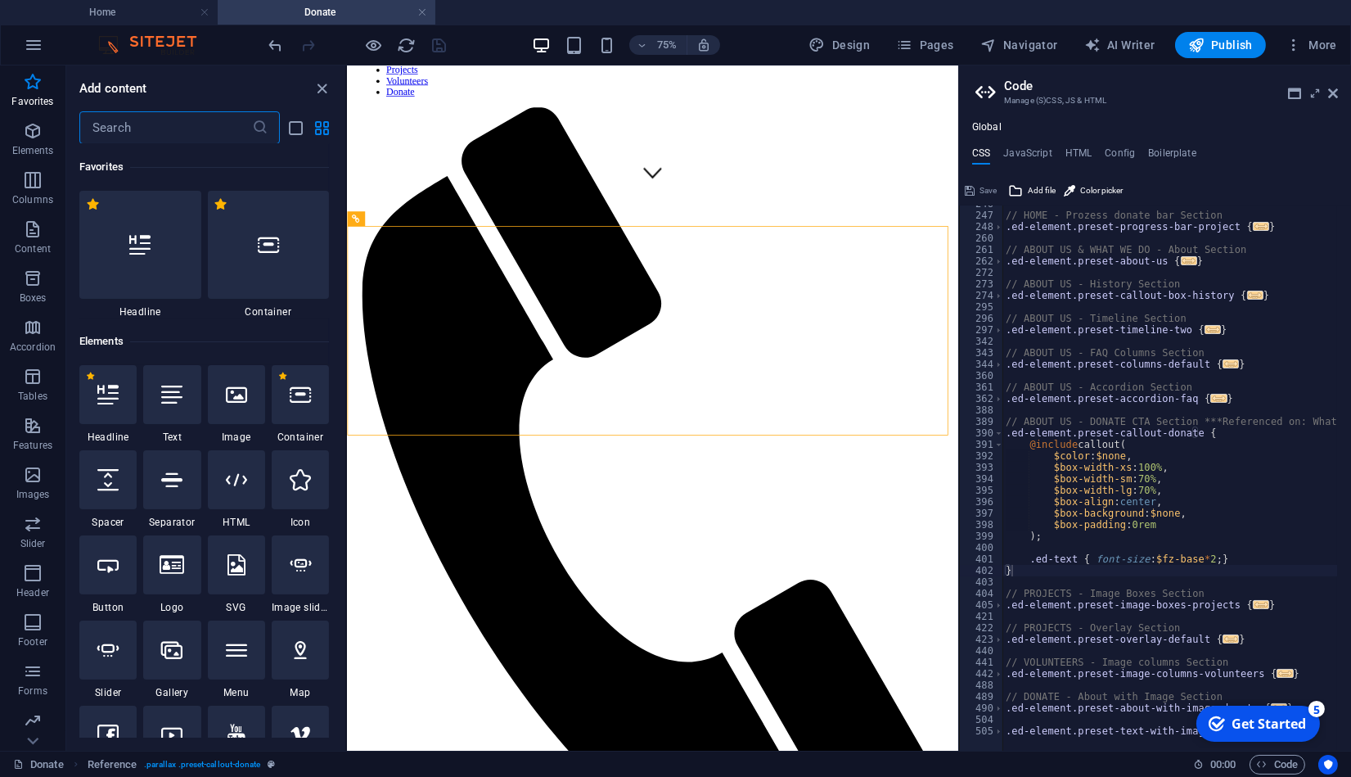
scroll to position [51, 0]
click at [35, 636] on p "Forms" at bounding box center [32, 640] width 29 height 13
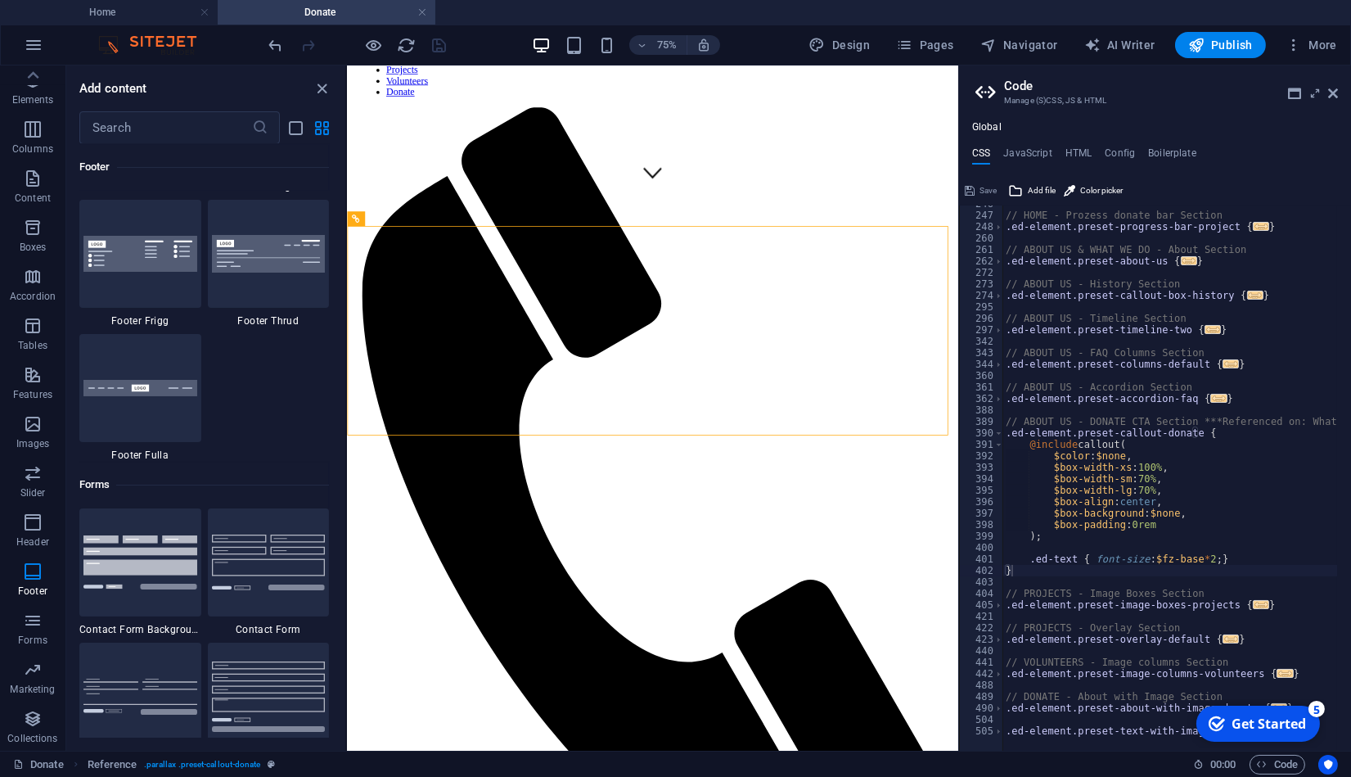
scroll to position [0, 0]
click at [325, 95] on icon "close panel" at bounding box center [323, 88] width 19 height 19
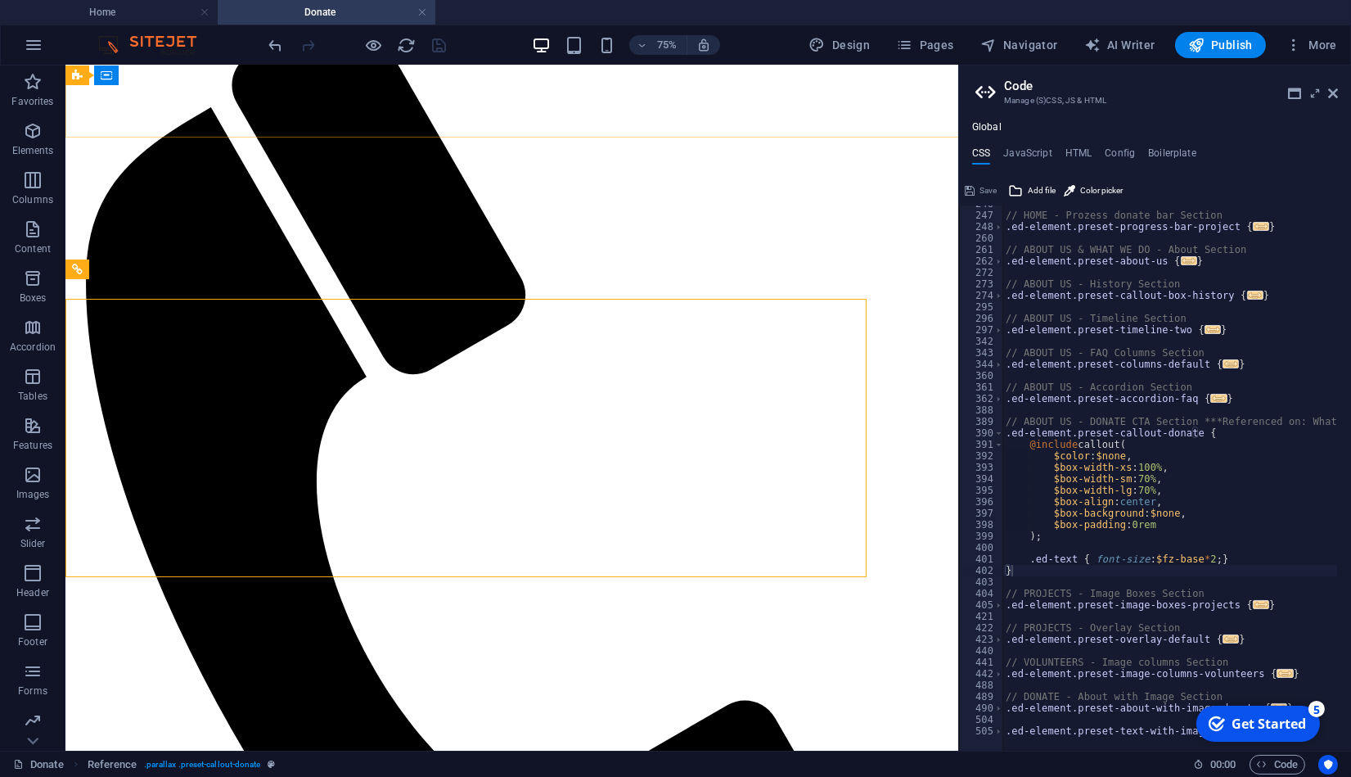
scroll to position [724, 0]
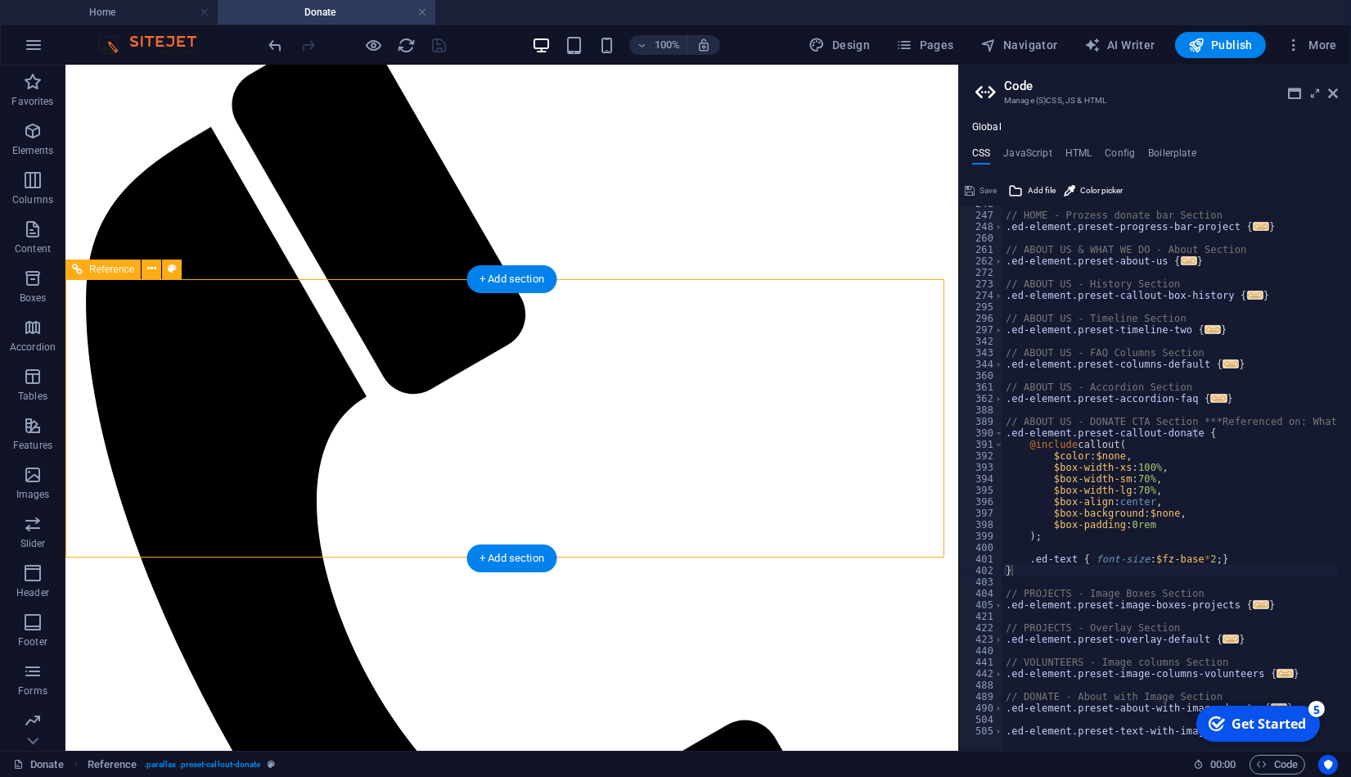
drag, startPoint x: 512, startPoint y: 477, endPoint x: 276, endPoint y: 615, distance: 272.9
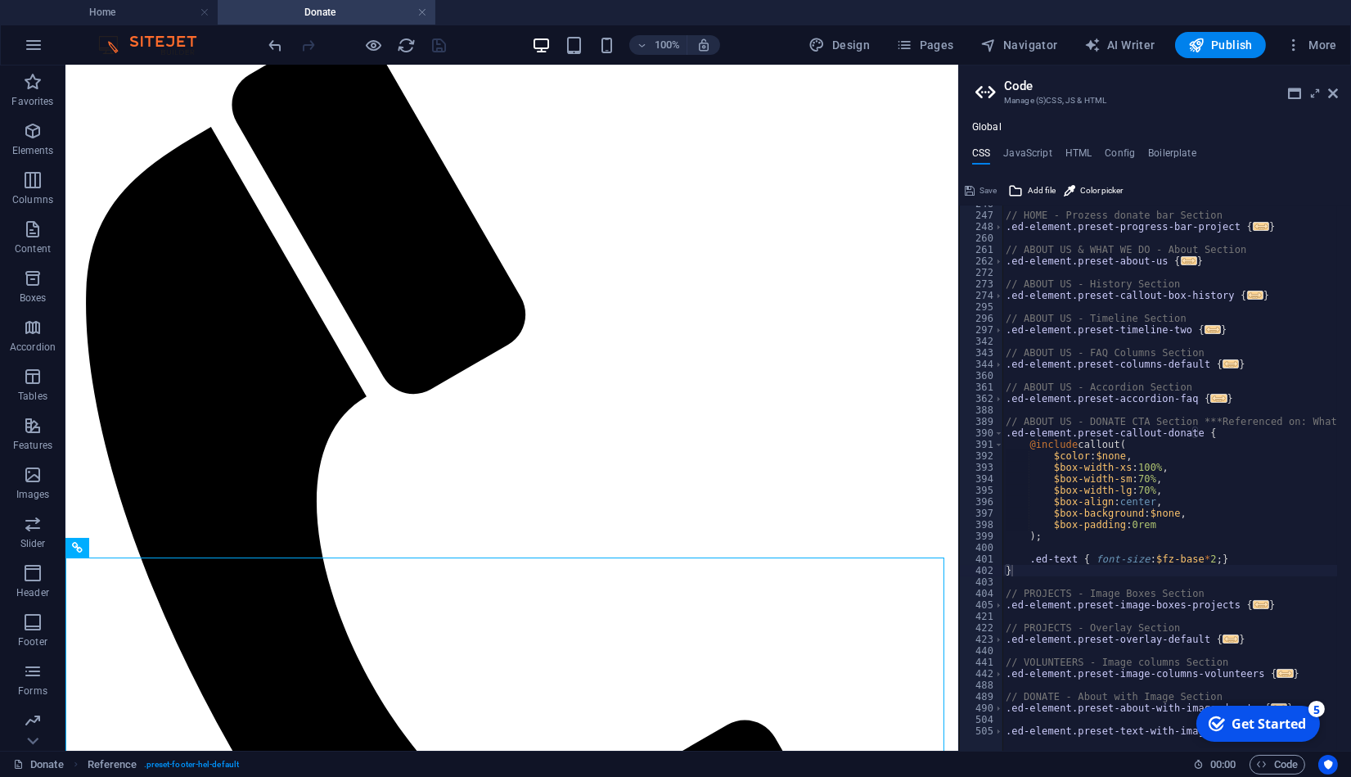
drag, startPoint x: 1049, startPoint y: 142, endPoint x: 1042, endPoint y: 154, distance: 13.6
click at [1042, 154] on div "Global CSS JavaScript HTML Config Boilerplate } 246 247 248 260 261 262 272 273…" at bounding box center [1155, 435] width 392 height 629
click at [1042, 154] on h4 "JavaScript" at bounding box center [1028, 156] width 48 height 18
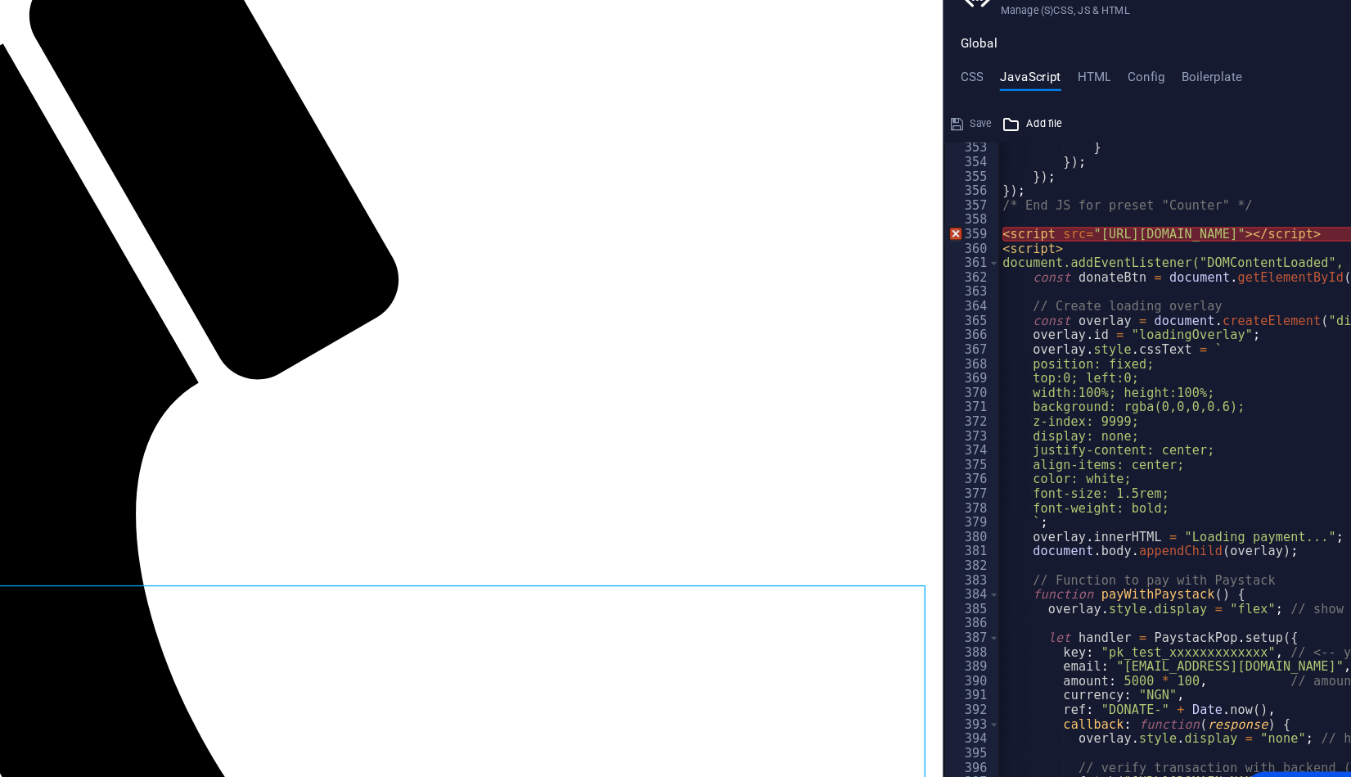
scroll to position [0, 0]
click at [1093, 279] on div "} }) ; }) ; }) ; /* End JS for preset "Counter" */ < script src = "[URL][DOMAIN…" at bounding box center [1378, 481] width 751 height 554
drag, startPoint x: 1007, startPoint y: 292, endPoint x: 1002, endPoint y: 275, distance: 17.9
click at [1002, 275] on div "<script src="[URL][DOMAIN_NAME]"></script> 353 354 355 356 357 358 359 360 361 …" at bounding box center [1155, 477] width 392 height 545
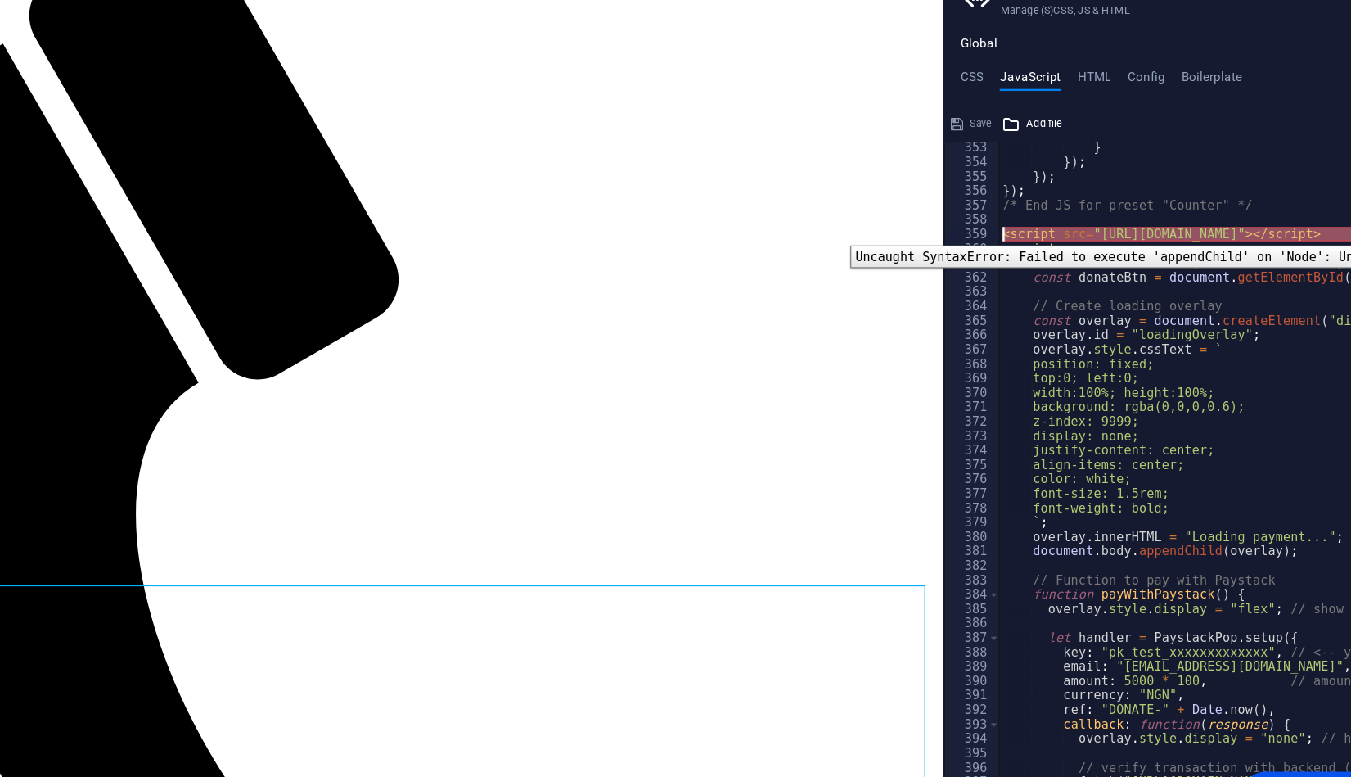
type textarea "<script>"
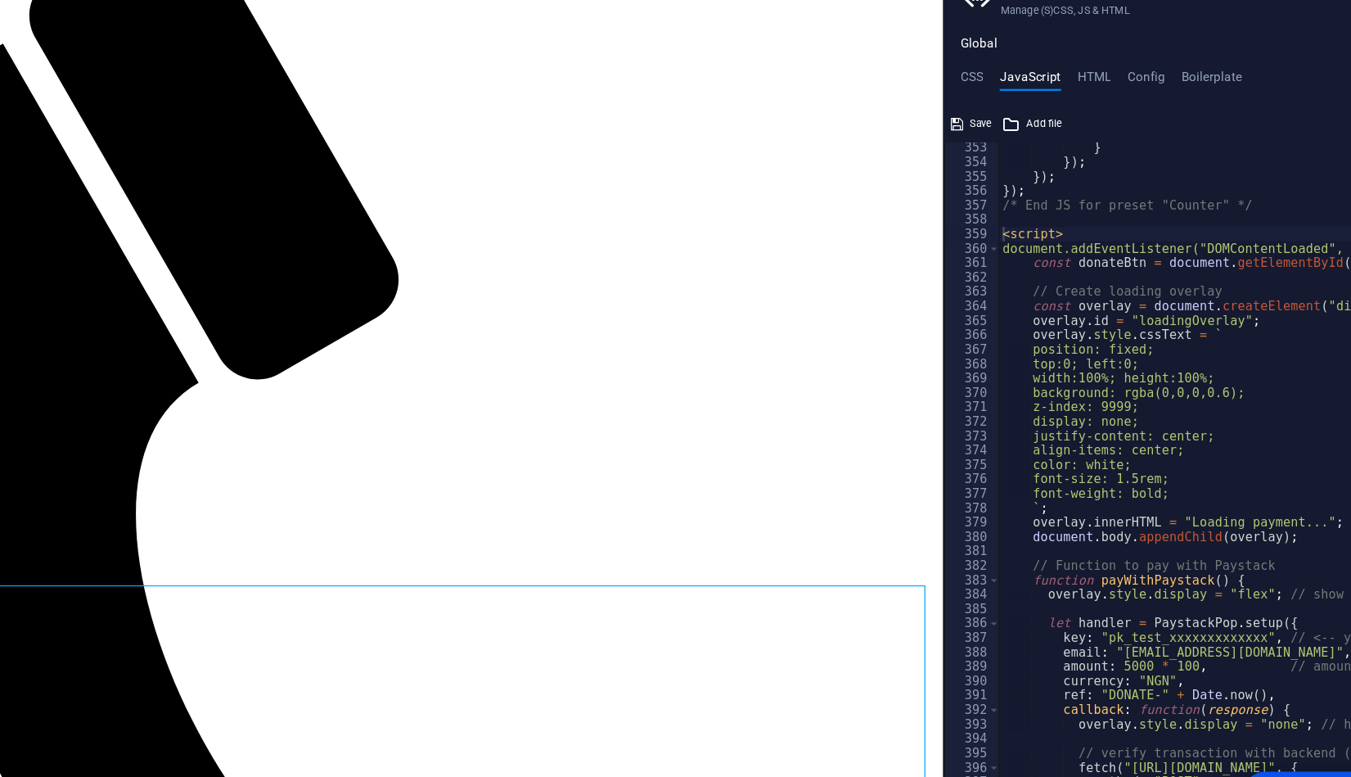
click at [1083, 158] on h4 "HTML" at bounding box center [1079, 156] width 27 height 18
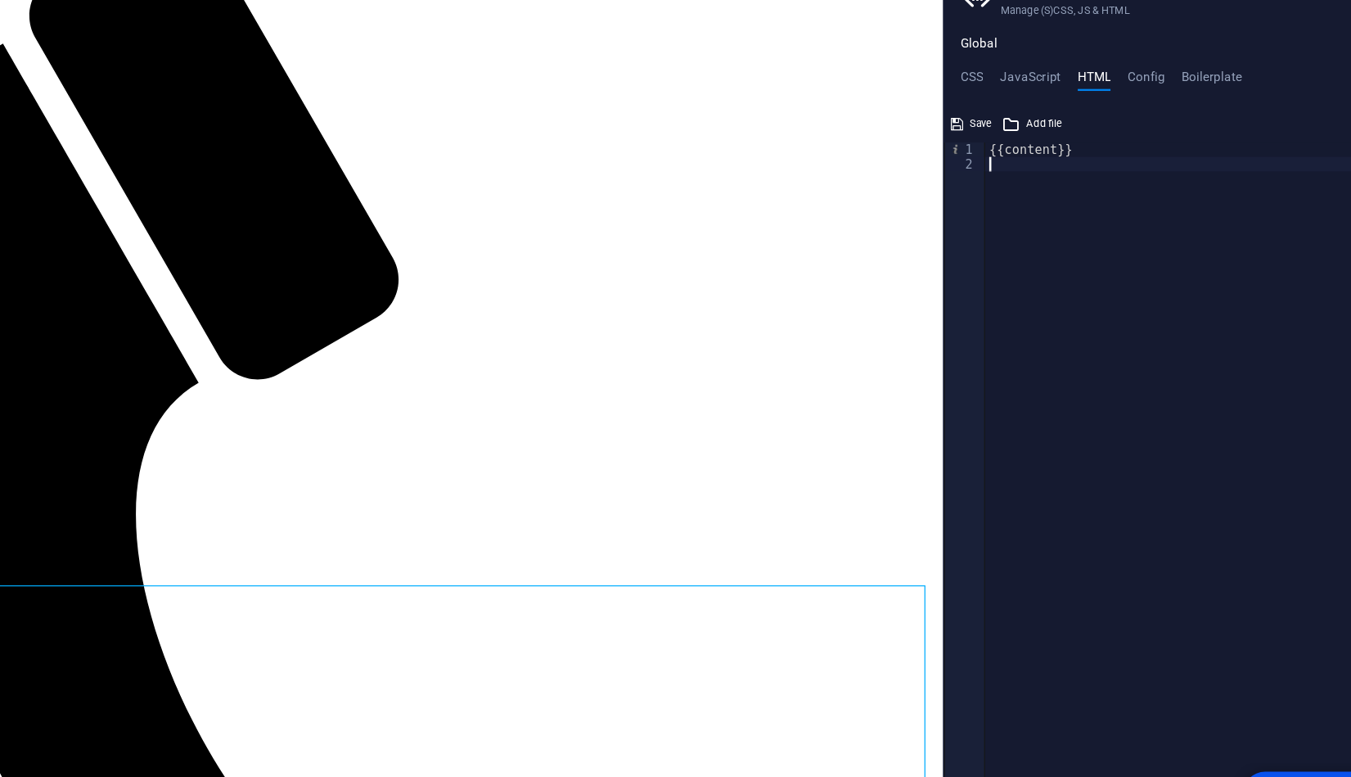
click at [1067, 228] on div "{{content}}" at bounding box center [1171, 482] width 359 height 554
click at [1025, 151] on h4 "JavaScript" at bounding box center [1028, 156] width 48 height 18
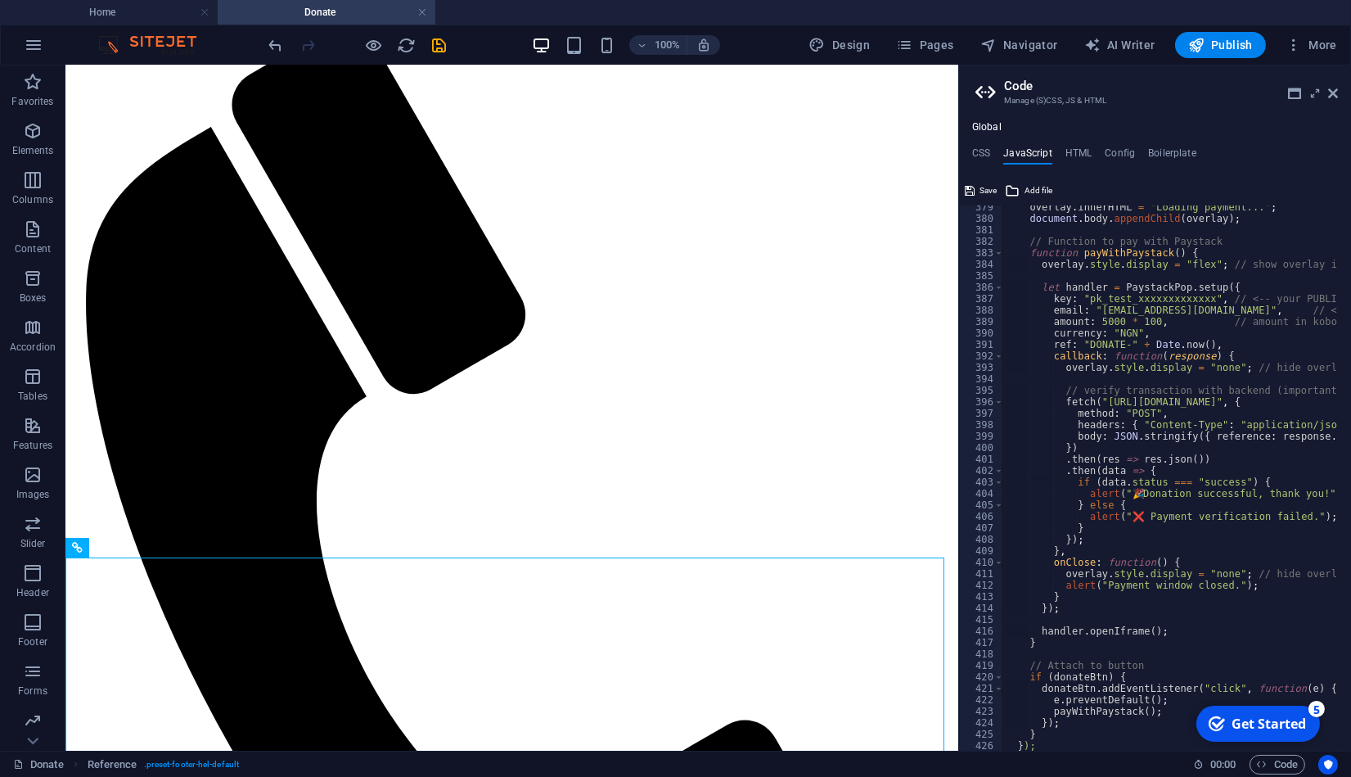
scroll to position [4331, 0]
click at [1015, 47] on span "Navigator" at bounding box center [1020, 45] width 78 height 16
select select "10067450-en"
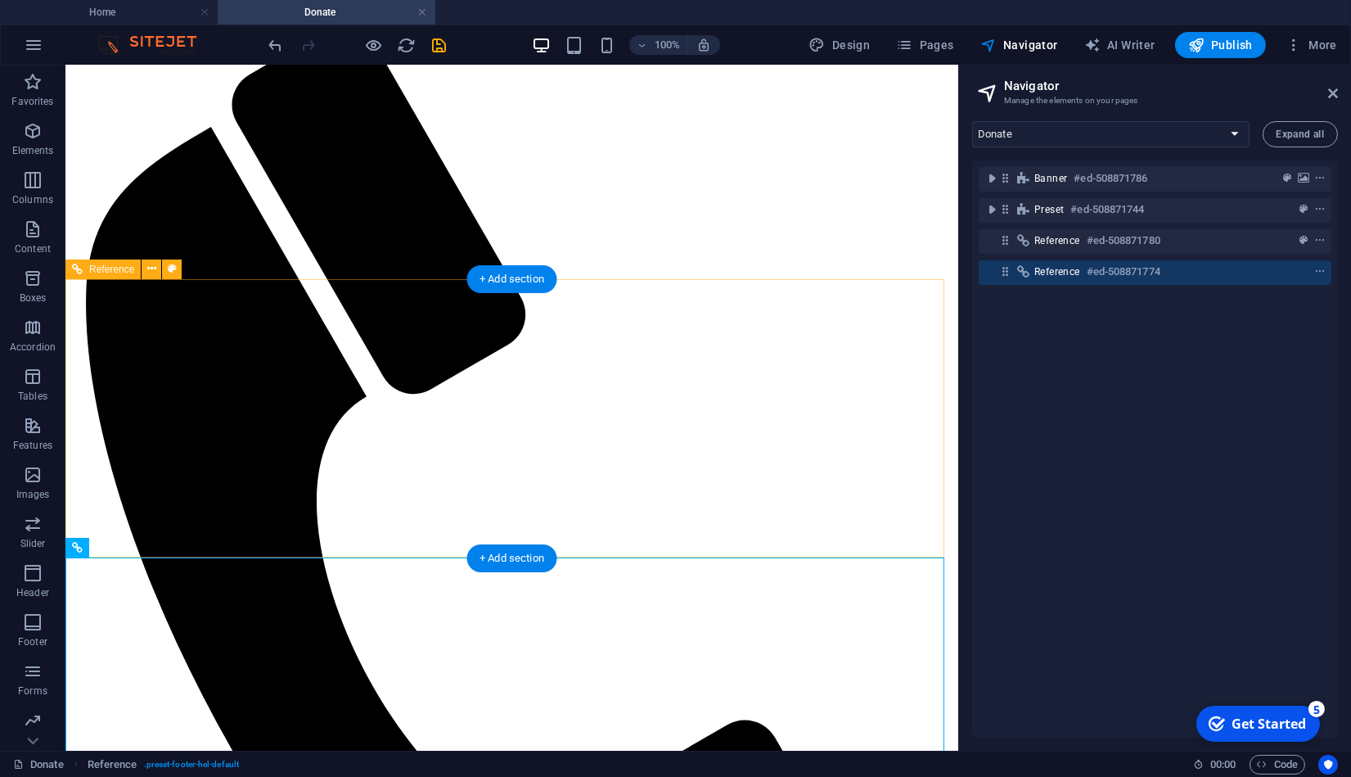
click at [1054, 236] on span "Reference" at bounding box center [1058, 240] width 46 height 13
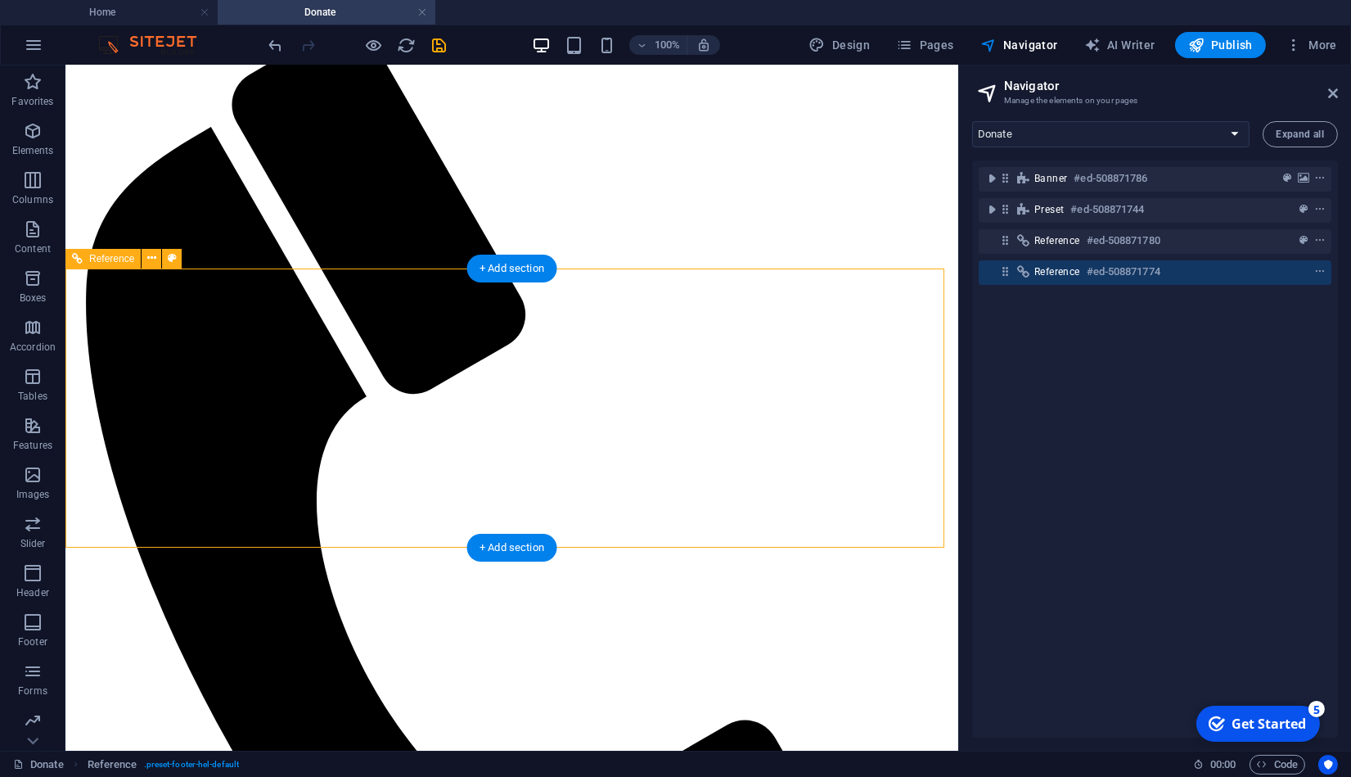
scroll to position [734, 0]
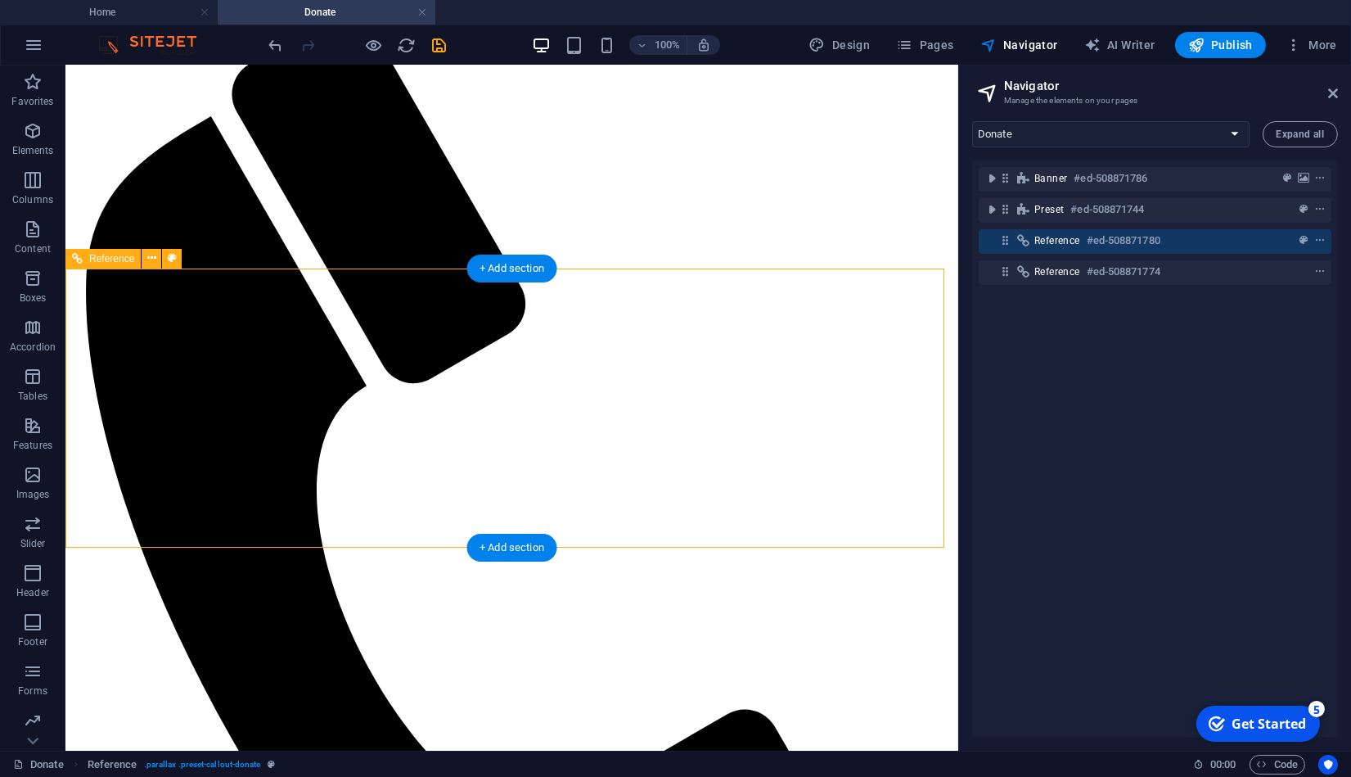
click at [1006, 237] on icon at bounding box center [1006, 240] width 14 height 14
click at [1006, 245] on icon at bounding box center [1006, 240] width 14 height 14
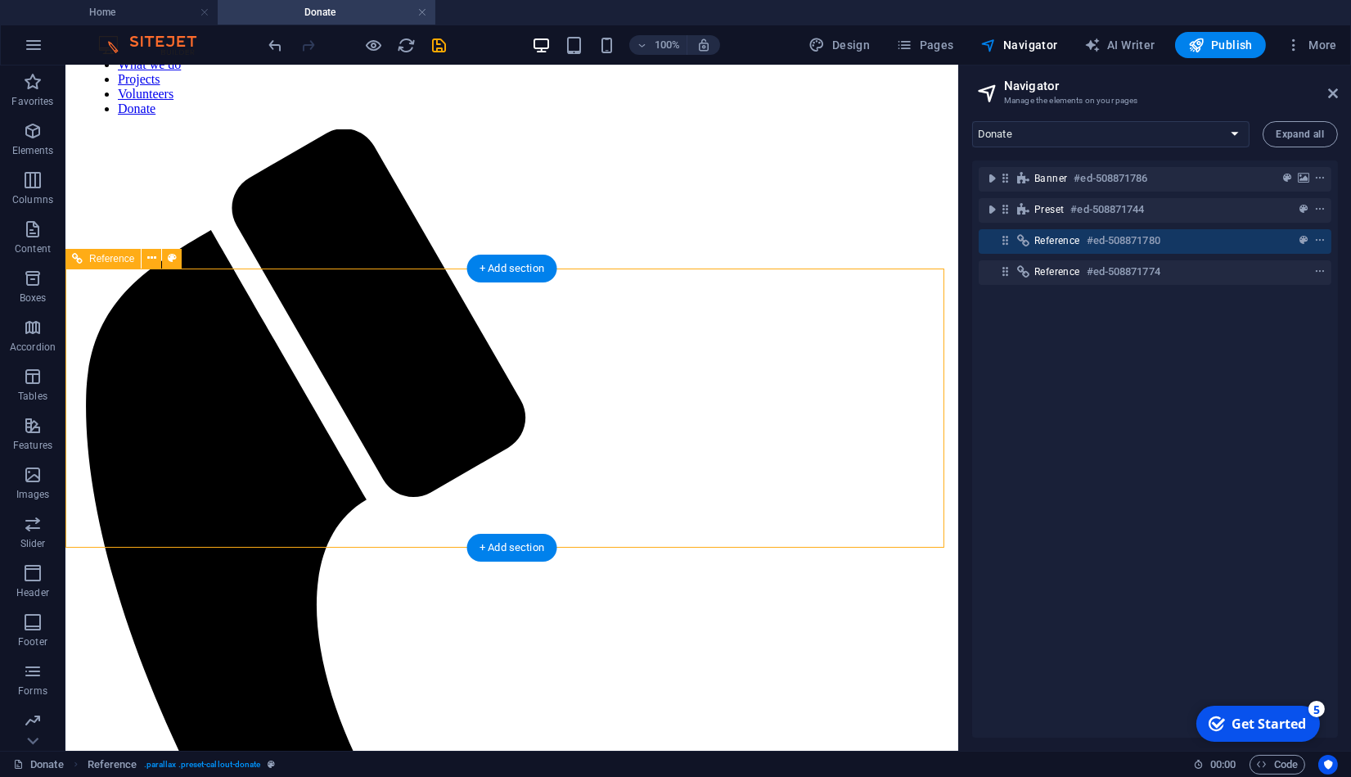
scroll to position [753, 0]
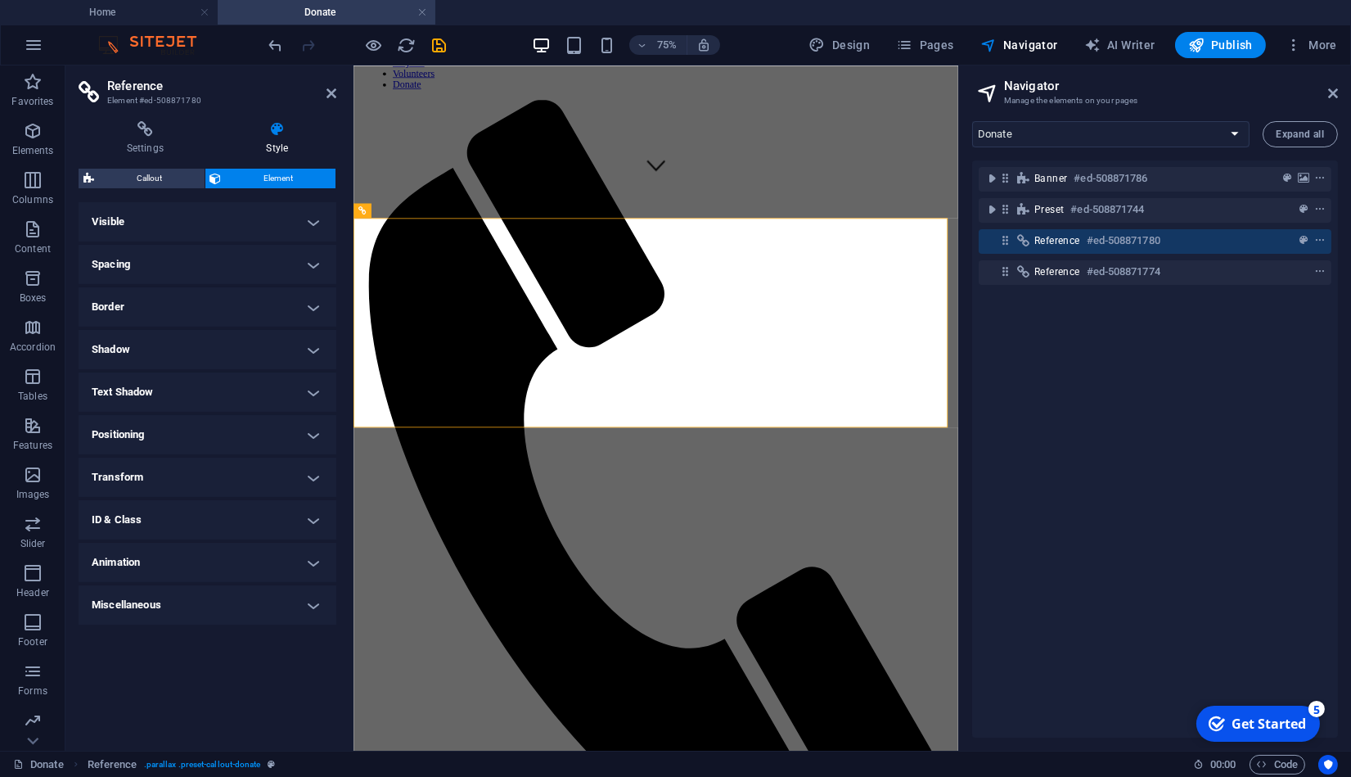
click at [246, 503] on h4 "ID & Class" at bounding box center [208, 519] width 258 height 39
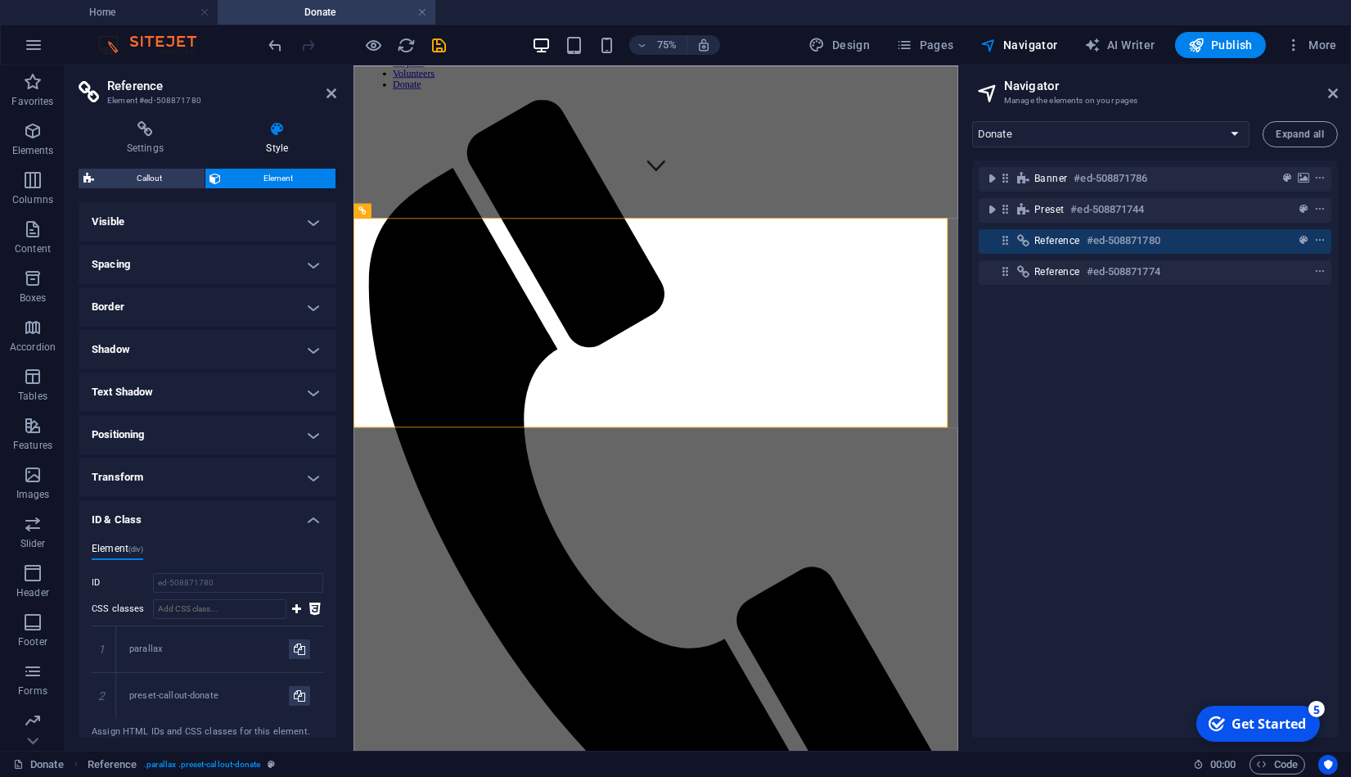
scroll to position [125, 0]
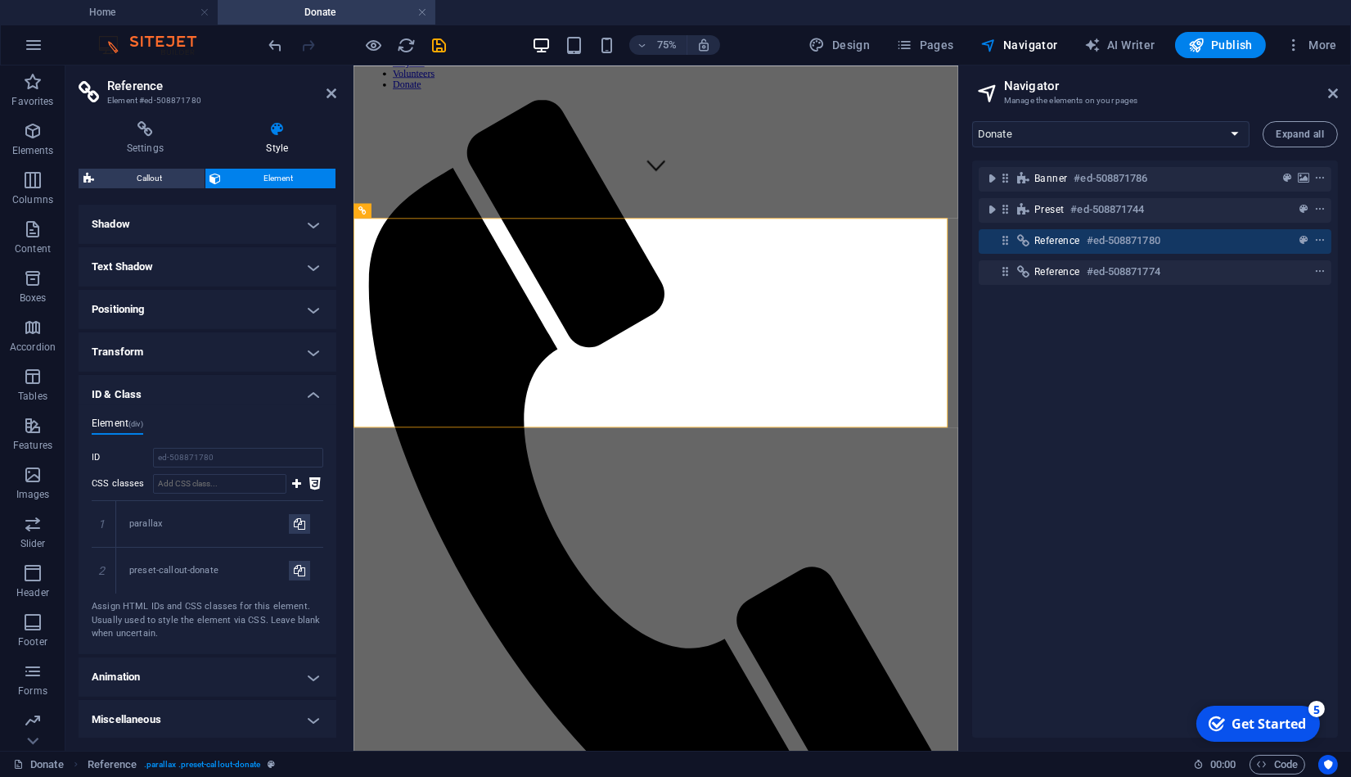
click at [175, 571] on div "preset-callout-donate" at bounding box center [209, 571] width 160 height 14
click at [189, 381] on h4 "ID & Class" at bounding box center [208, 389] width 258 height 29
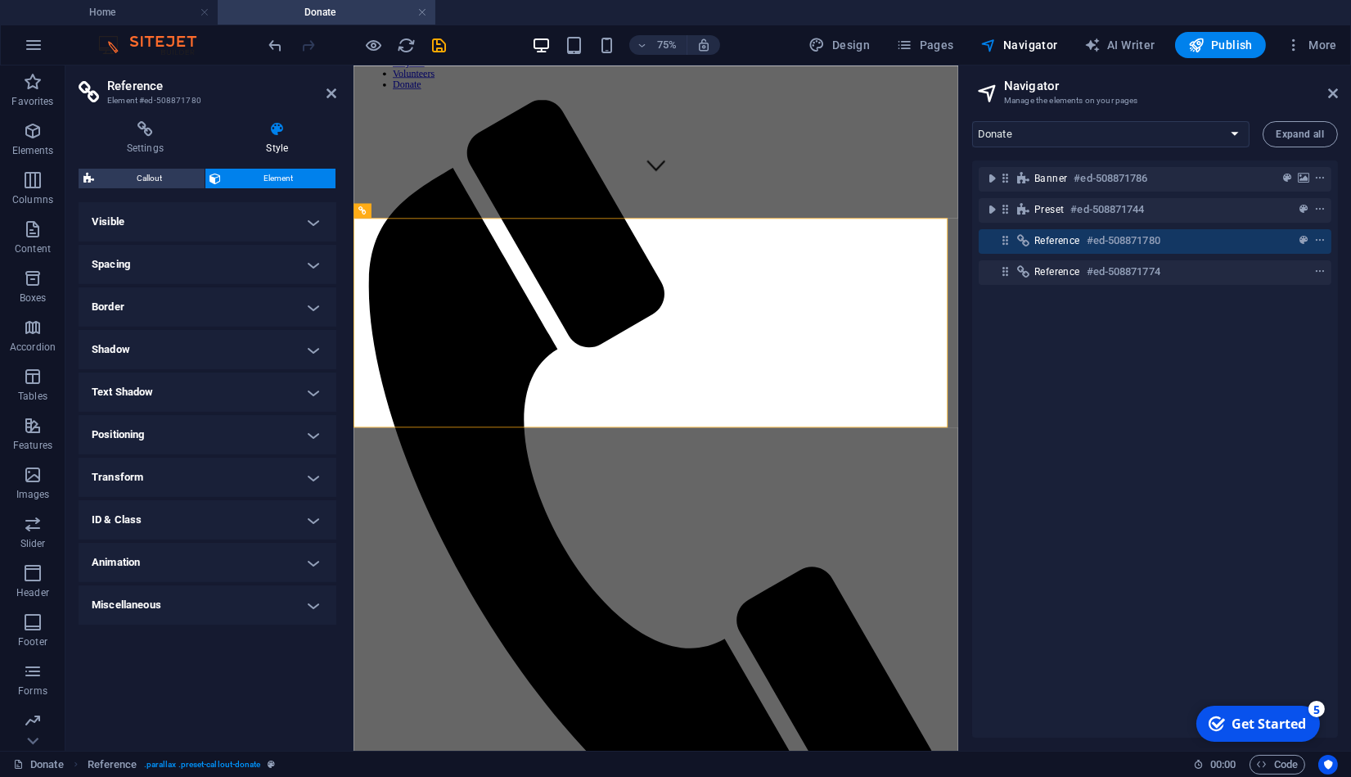
click at [235, 312] on h4 "Border" at bounding box center [208, 306] width 258 height 39
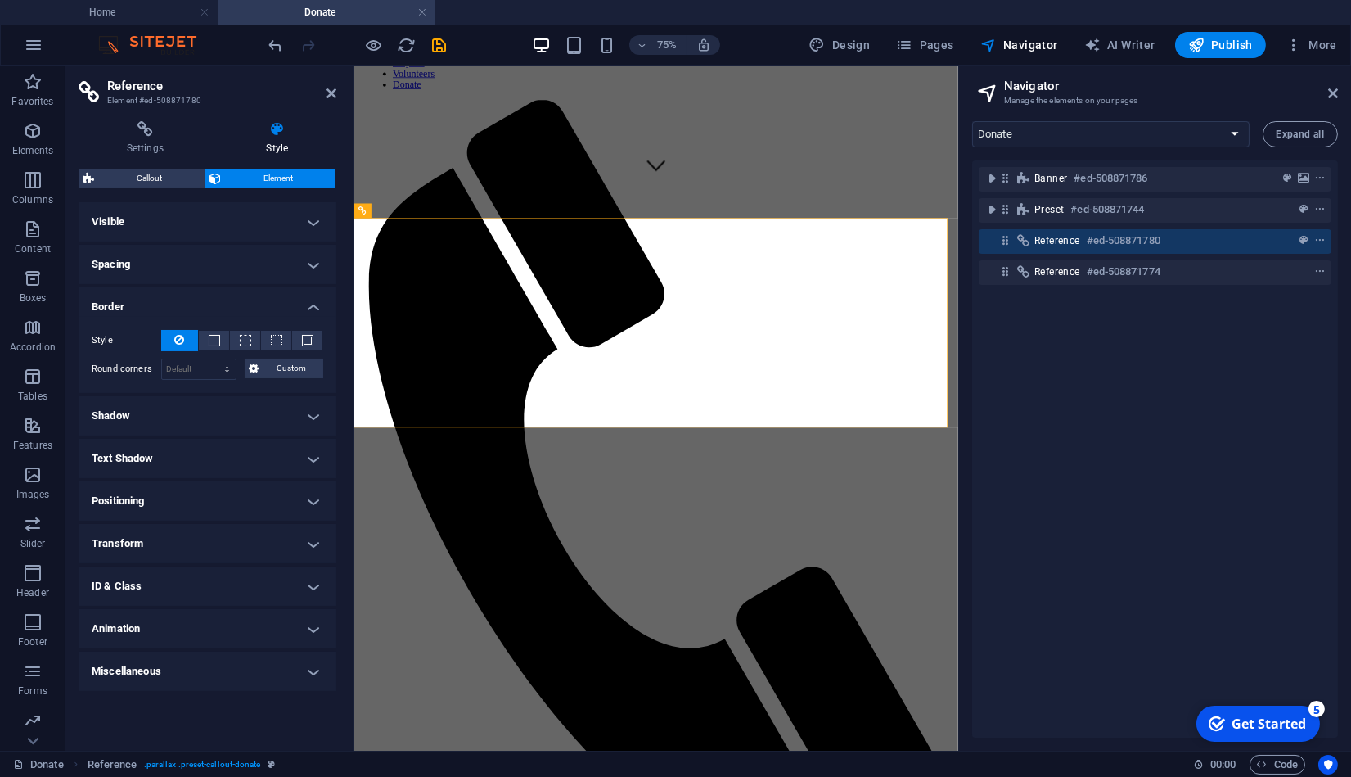
click at [235, 312] on h4 "Border" at bounding box center [208, 301] width 258 height 29
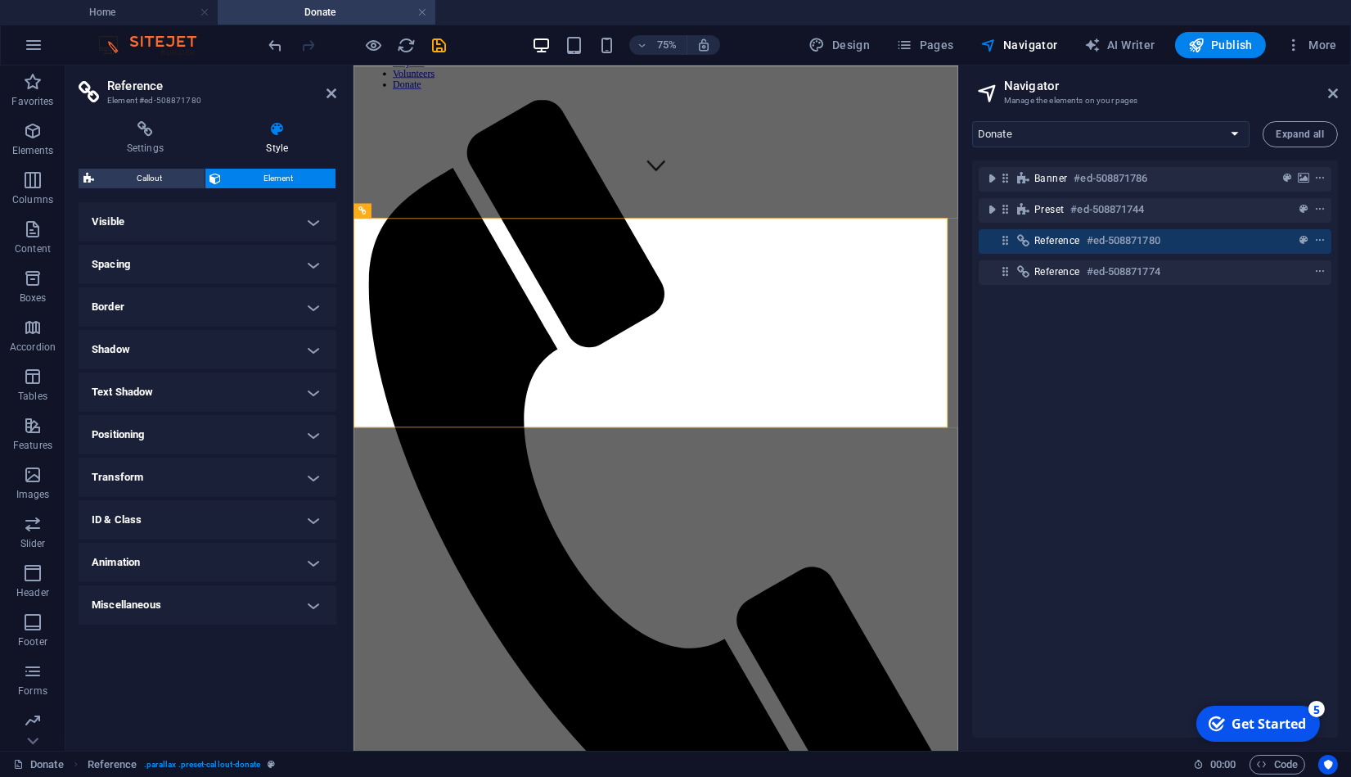
click at [323, 89] on h2 "Reference" at bounding box center [221, 86] width 229 height 15
click at [332, 92] on icon at bounding box center [332, 93] width 10 height 13
